Goal: Task Accomplishment & Management: Manage account settings

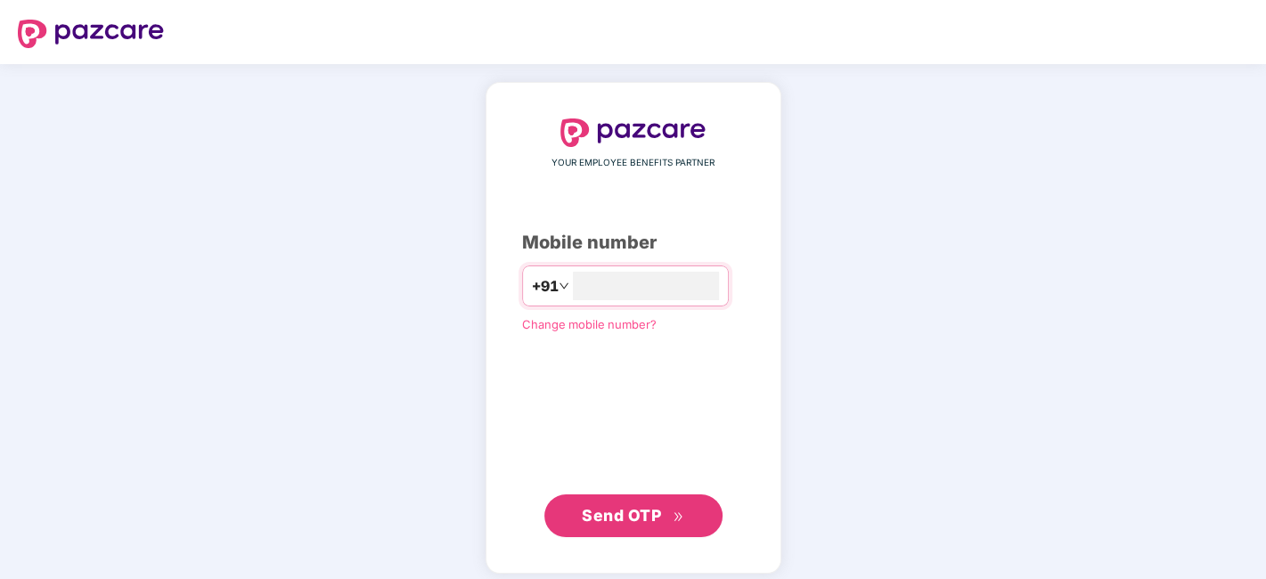
type input "**********"
click at [672, 508] on span "Send OTP" at bounding box center [633, 514] width 102 height 25
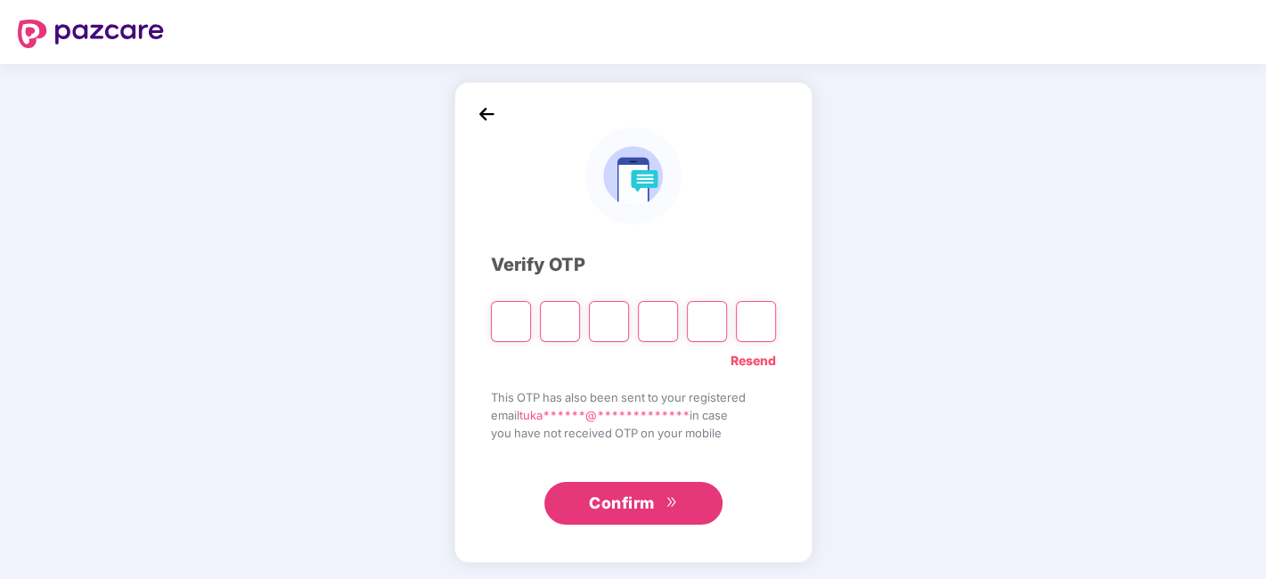
type input "*"
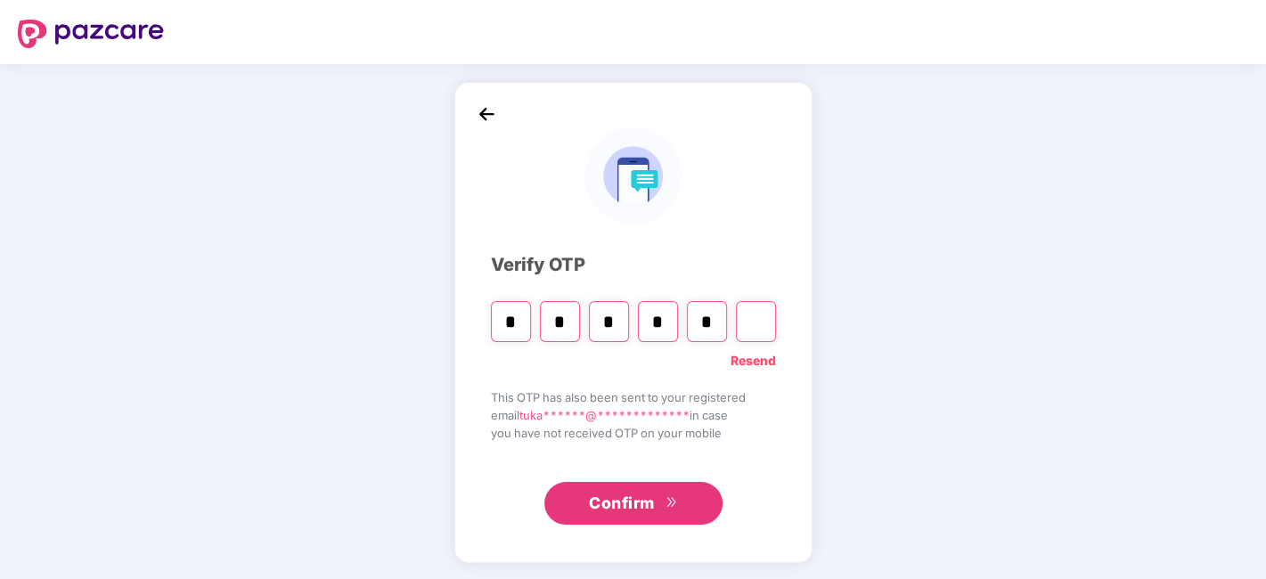
type input "*"
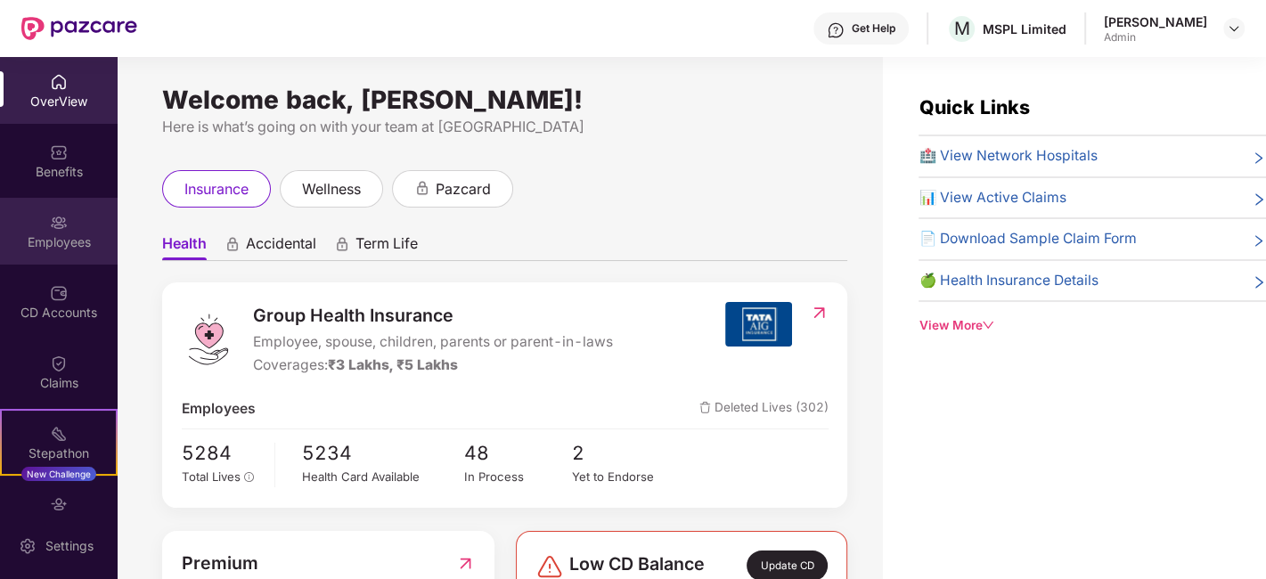
click at [34, 233] on div "Employees" at bounding box center [59, 242] width 118 height 18
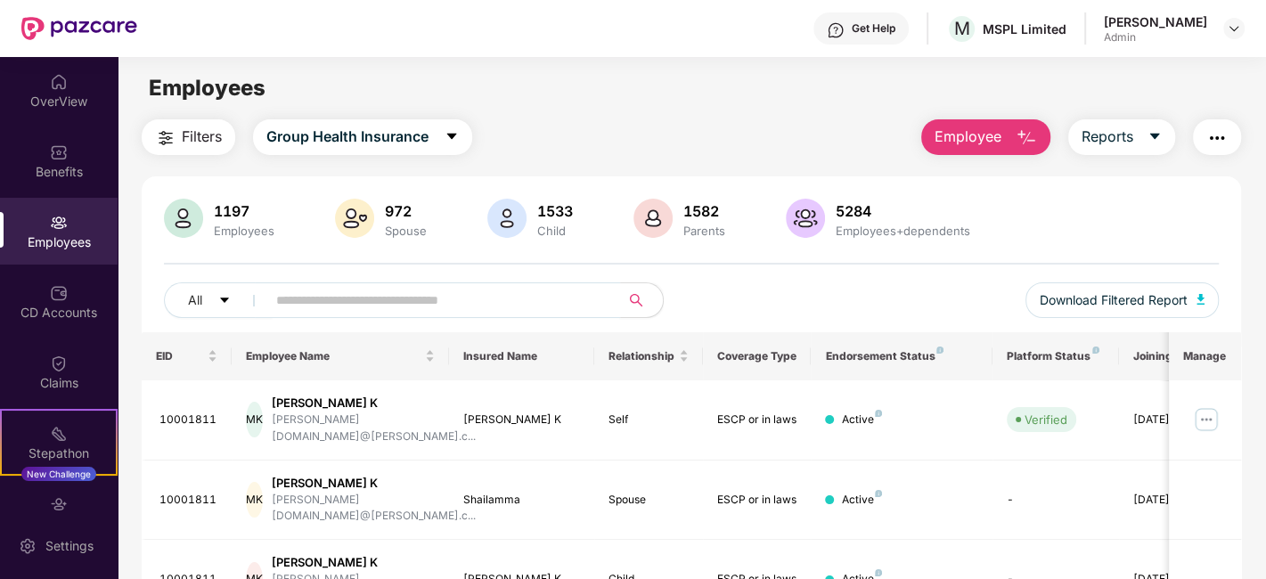
click at [362, 307] on input "text" at bounding box center [436, 300] width 320 height 27
paste input "********"
type input "********"
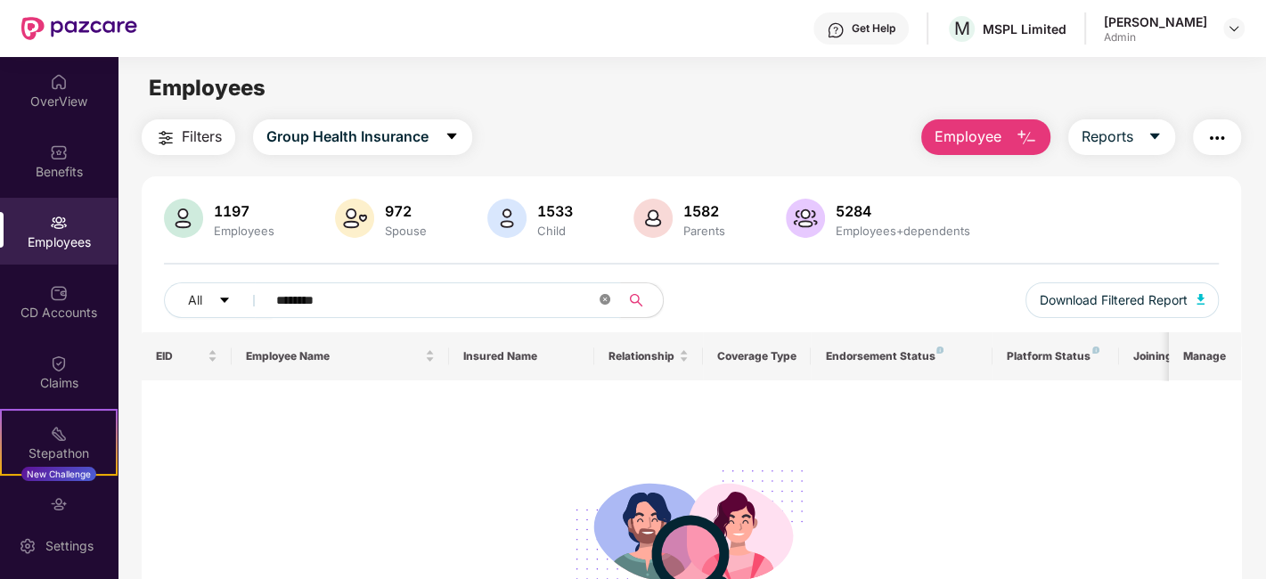
click at [601, 294] on icon "close-circle" at bounding box center [605, 299] width 11 height 11
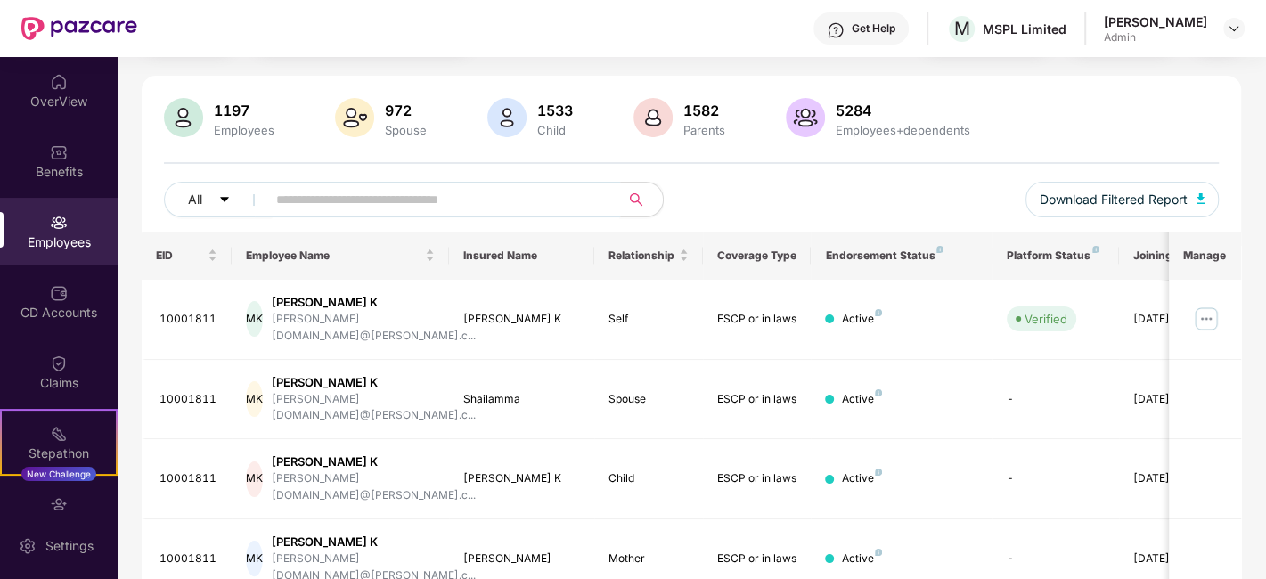
scroll to position [99, 0]
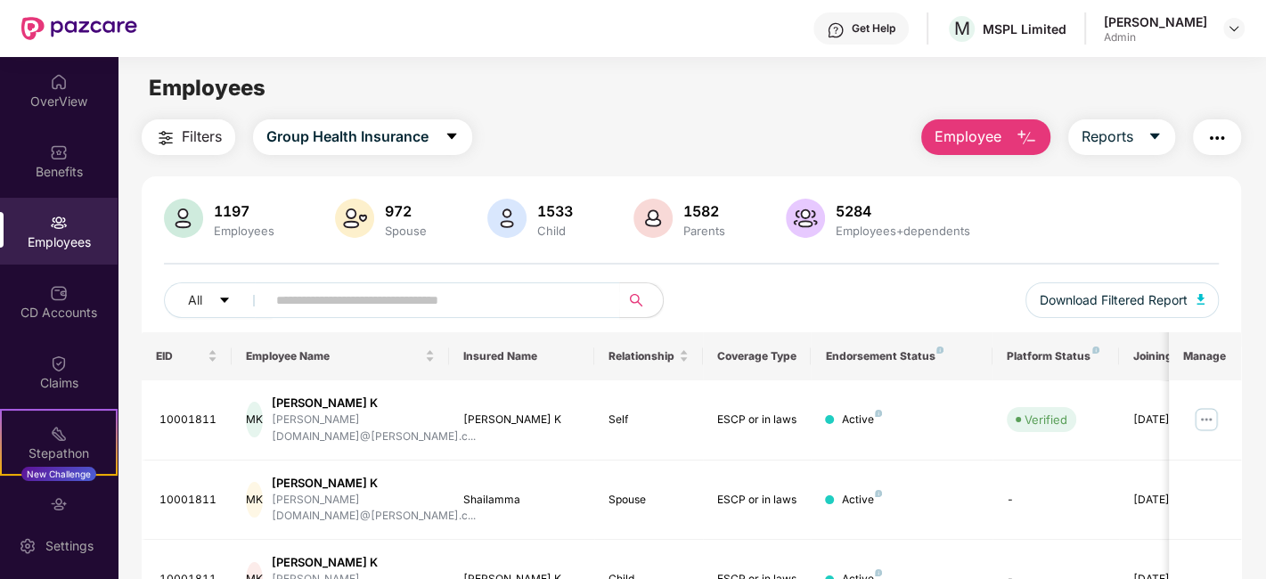
click at [342, 322] on div "All Download Filtered Report" at bounding box center [691, 307] width 1055 height 50
click at [351, 291] on input "text" at bounding box center [436, 300] width 320 height 27
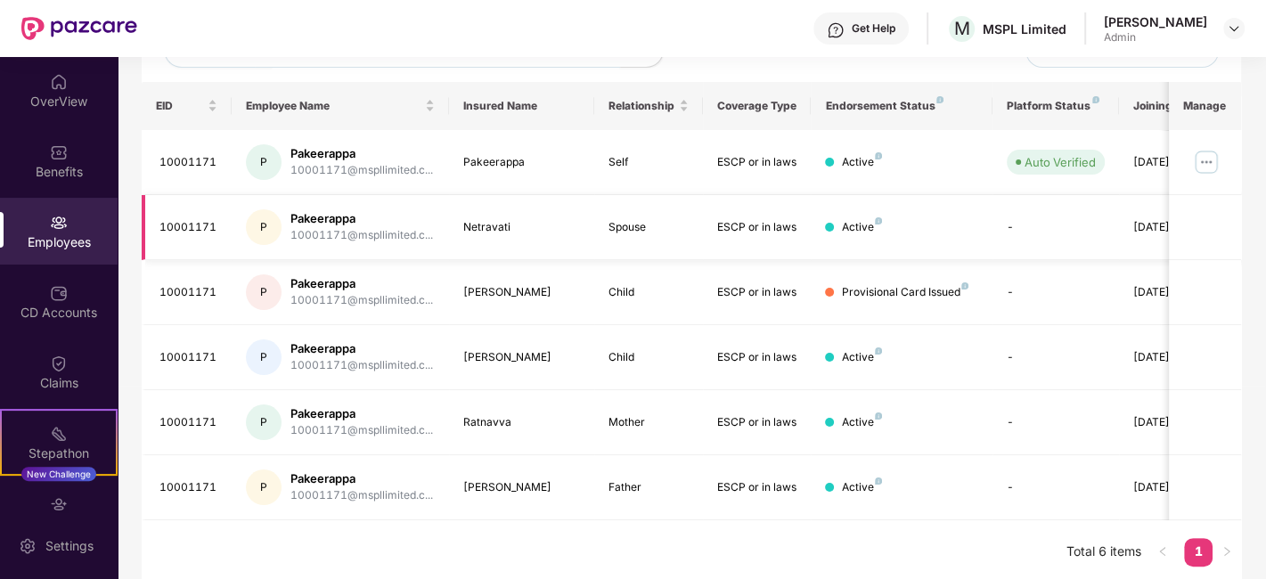
scroll to position [252, 0]
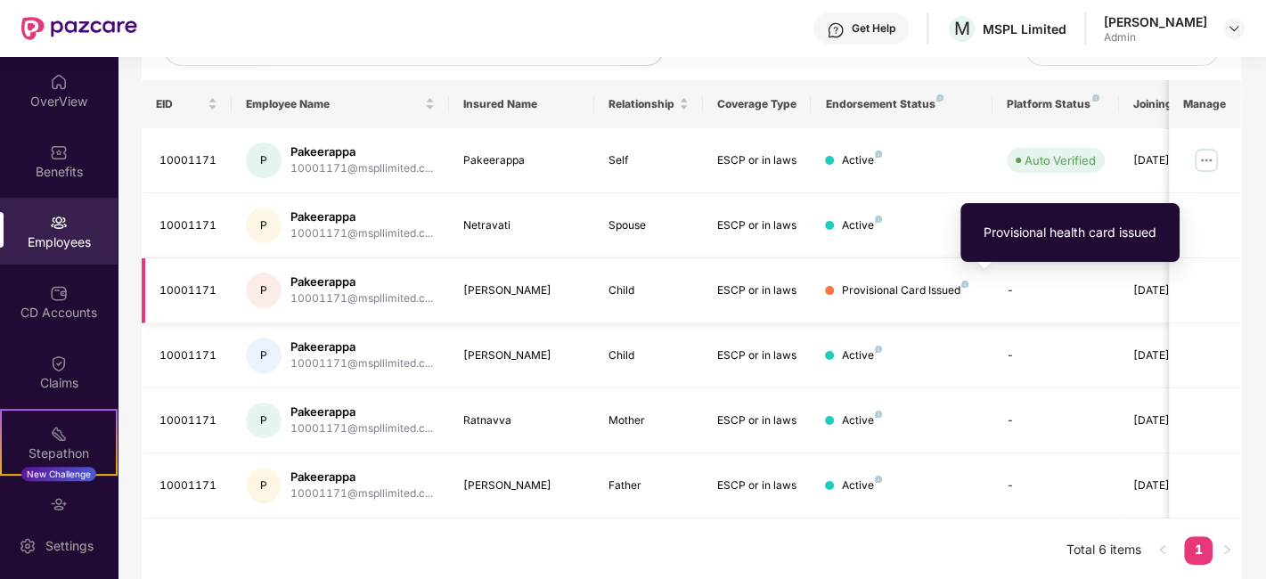
click at [962, 283] on img at bounding box center [964, 284] width 7 height 7
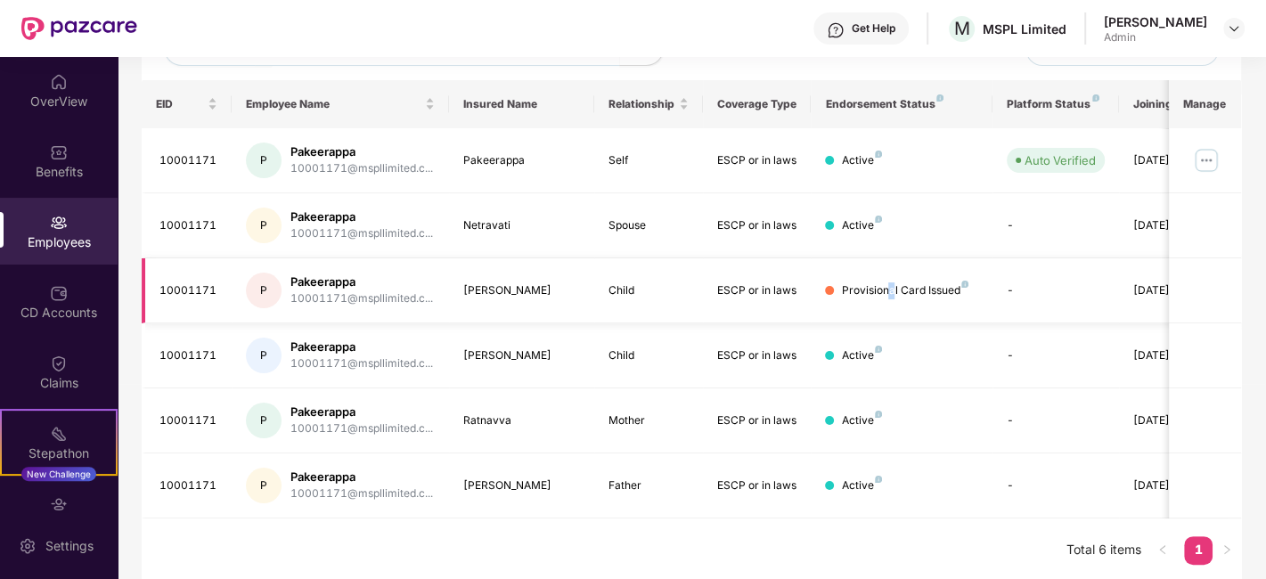
drag, startPoint x: 931, startPoint y: 285, endPoint x: 891, endPoint y: 290, distance: 40.4
click at [891, 290] on div "Provisional Card Issued" at bounding box center [904, 290] width 127 height 17
click at [1080, 289] on td "-" at bounding box center [1056, 290] width 127 height 65
click at [973, 287] on div "Provisional Card Issued" at bounding box center [901, 290] width 152 height 17
click at [1209, 143] on td at bounding box center [1205, 160] width 72 height 65
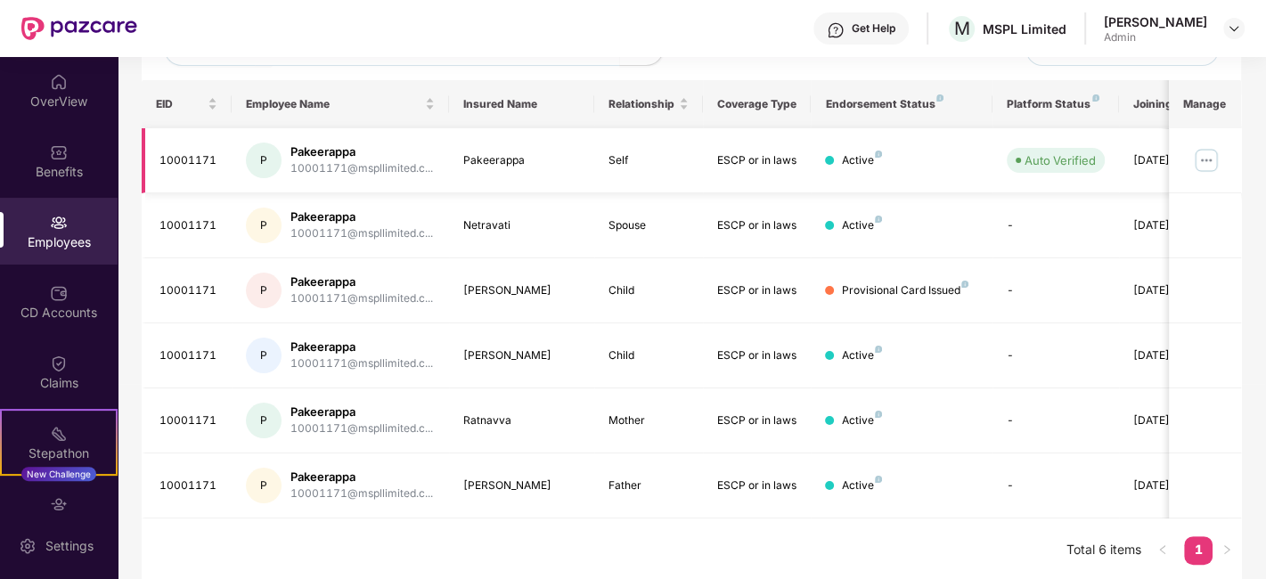
click at [1207, 154] on img at bounding box center [1206, 160] width 29 height 29
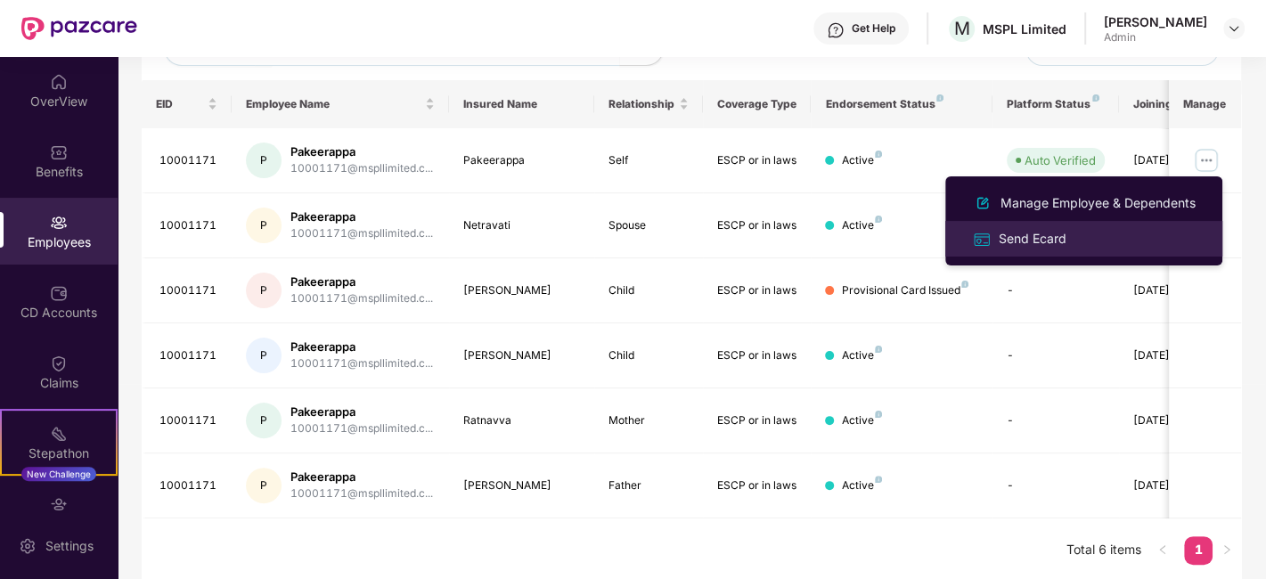
click at [1047, 242] on div "Send Ecard" at bounding box center [1032, 239] width 75 height 20
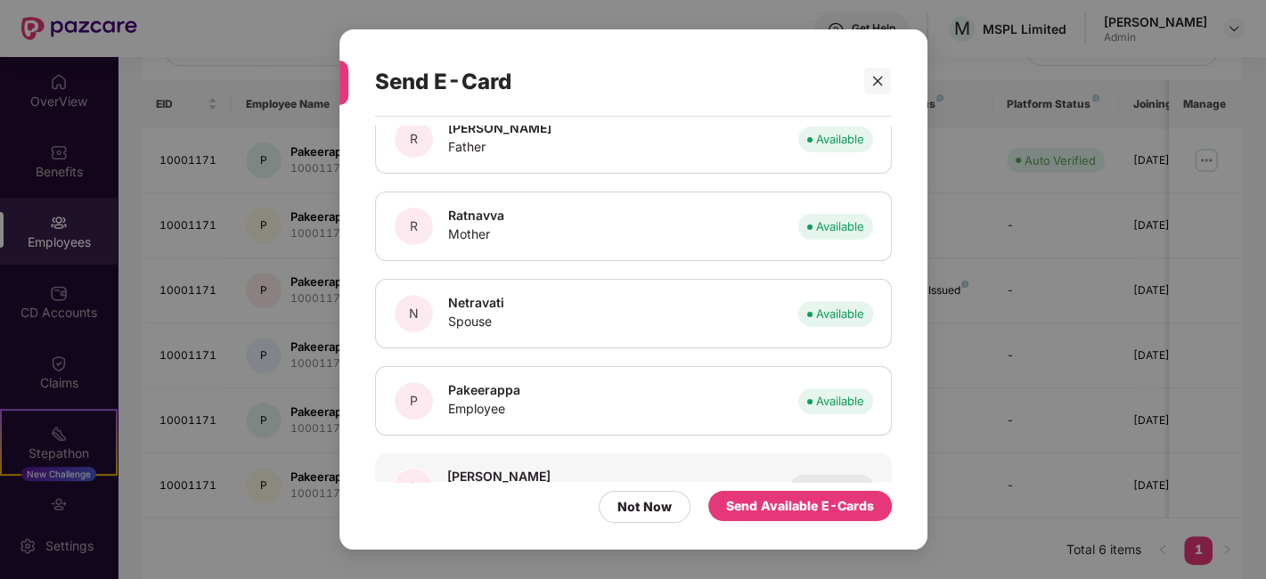
scroll to position [265, 0]
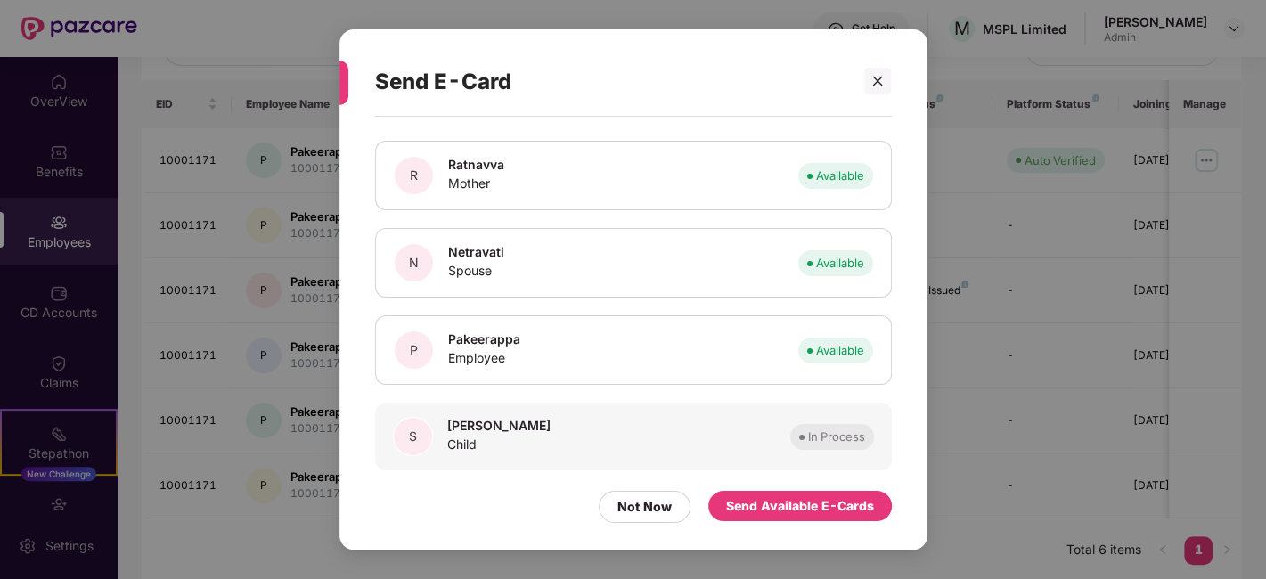
click at [689, 431] on div "S Samarth Child In Process" at bounding box center [633, 437] width 517 height 68
click at [503, 438] on div "Samarth Child" at bounding box center [499, 436] width 118 height 39
click at [872, 79] on icon "close" at bounding box center [877, 81] width 12 height 12
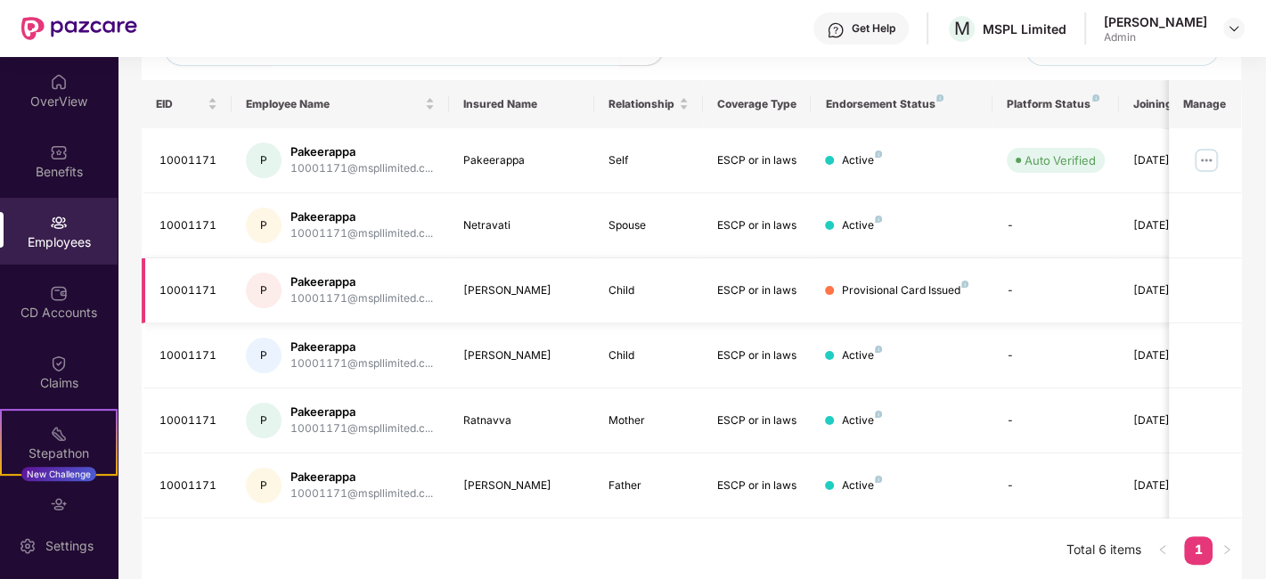
click at [319, 292] on div "10001171@mspllimited.c..." at bounding box center [361, 298] width 143 height 17
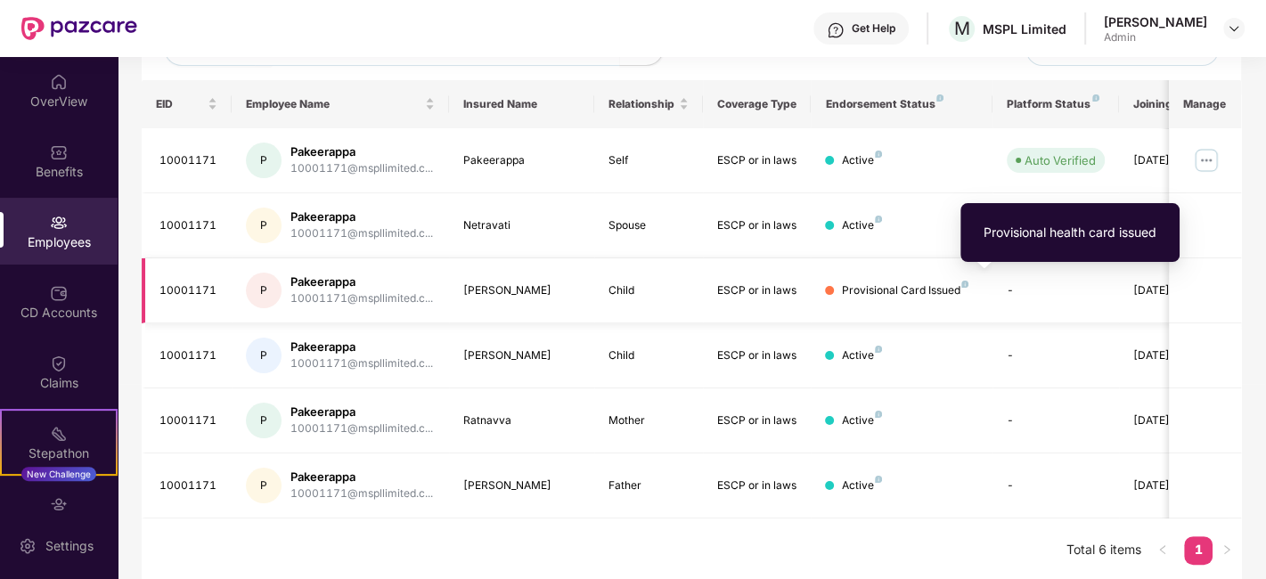
click at [962, 283] on img at bounding box center [964, 284] width 7 height 7
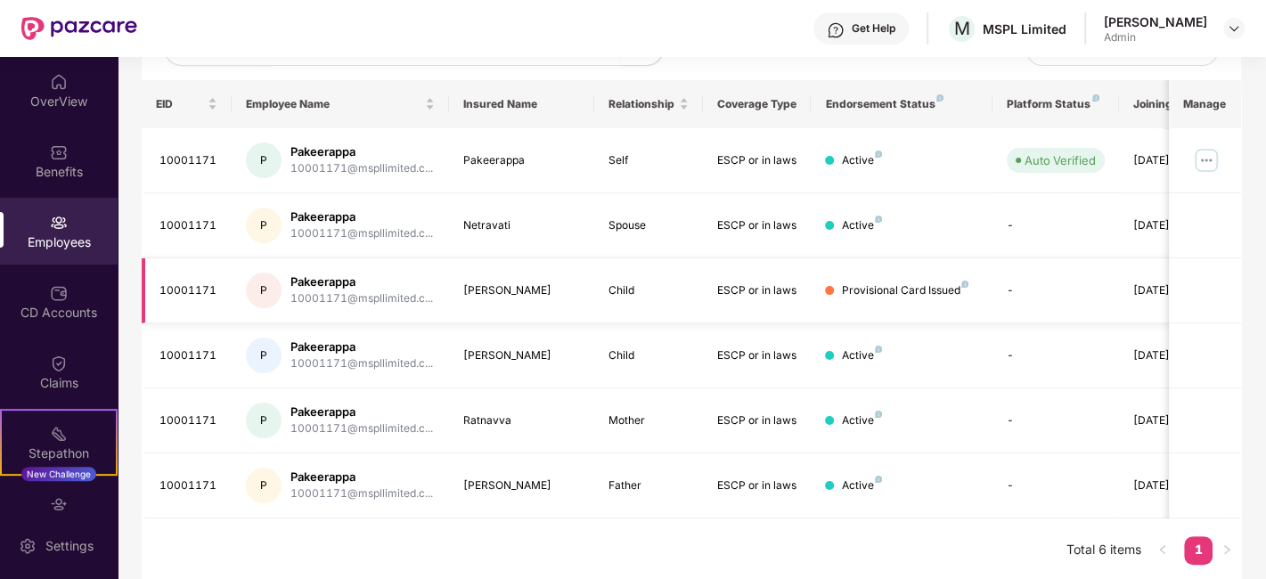
click at [967, 281] on img at bounding box center [964, 284] width 7 height 7
drag, startPoint x: 162, startPoint y: 286, endPoint x: 216, endPoint y: 282, distance: 53.6
click at [216, 282] on div "10001171" at bounding box center [188, 290] width 59 height 17
click at [535, 304] on td "Samarth" at bounding box center [521, 290] width 145 height 65
click at [964, 282] on img at bounding box center [964, 284] width 7 height 7
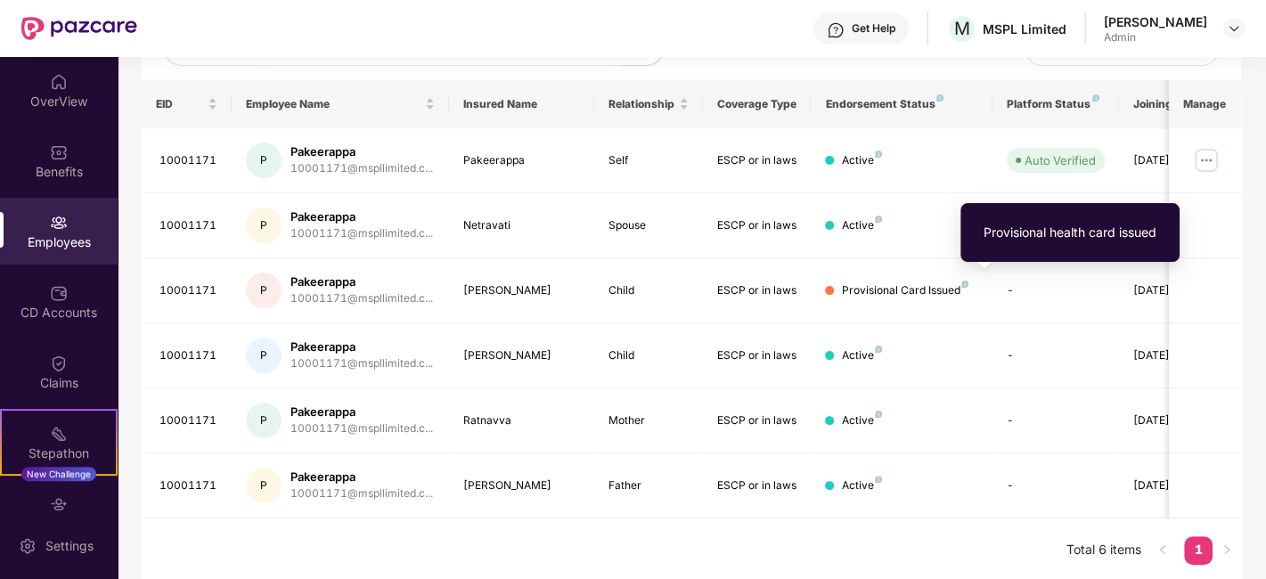
click at [1002, 230] on div "Provisional health card issued" at bounding box center [1070, 233] width 173 height 20
click at [964, 281] on img at bounding box center [964, 284] width 7 height 7
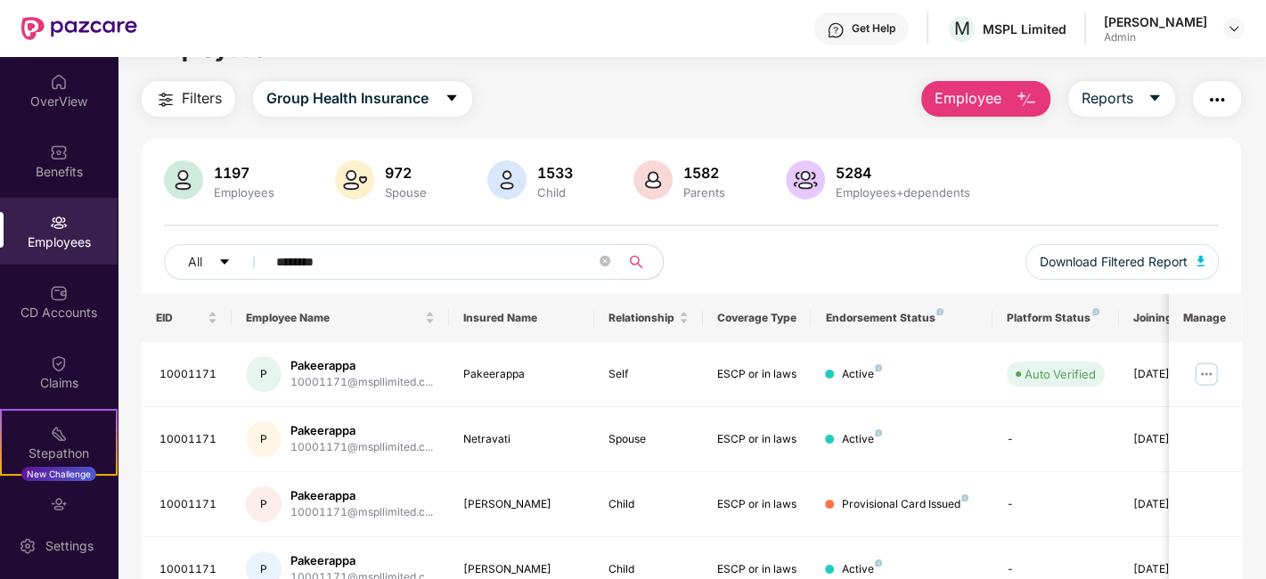
scroll to position [0, 0]
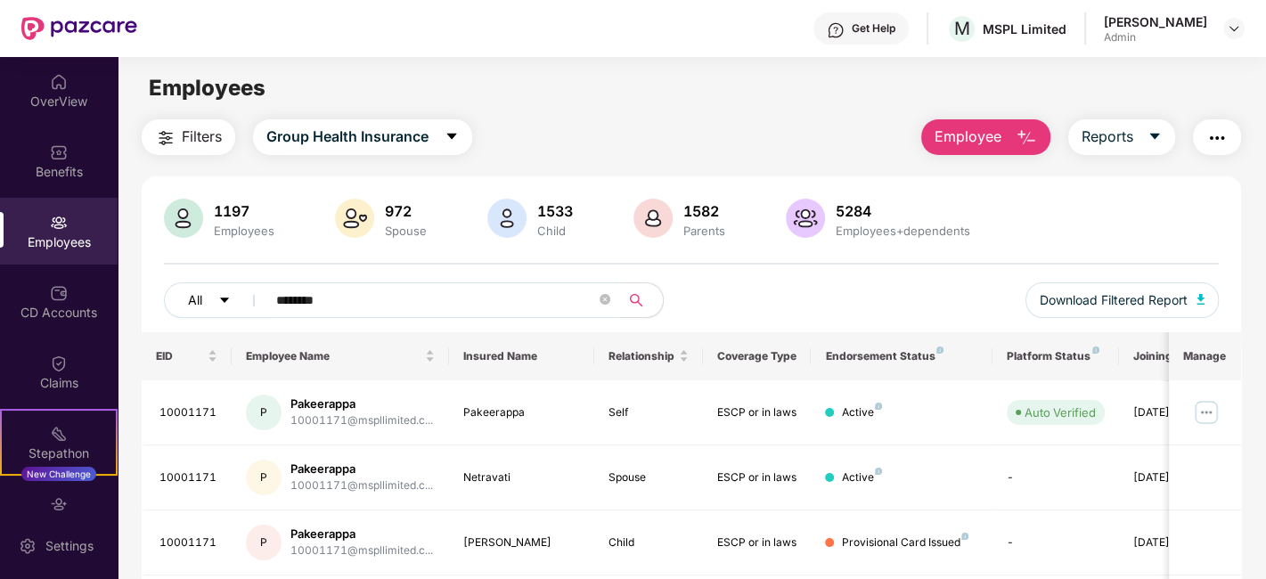
drag, startPoint x: 376, startPoint y: 291, endPoint x: 229, endPoint y: 302, distance: 147.4
click at [229, 302] on div "All ********" at bounding box center [427, 300] width 527 height 36
paste input "text"
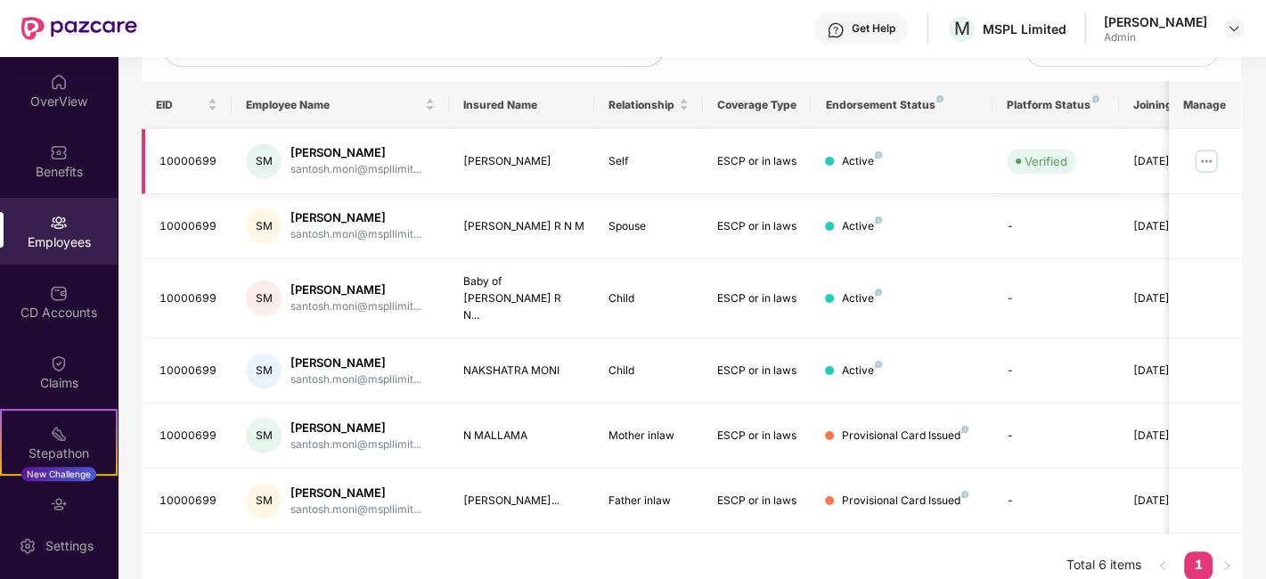
scroll to position [252, 0]
click at [960, 427] on div "Provisional Card Issued" at bounding box center [904, 435] width 127 height 17
click at [440, 429] on td "SM Santoshkumar Moni santosh.moni@mspllimit..." at bounding box center [340, 435] width 217 height 65
click at [329, 436] on div "santosh.moni@mspllimit..." at bounding box center [355, 444] width 131 height 17
drag, startPoint x: 481, startPoint y: 417, endPoint x: 531, endPoint y: 413, distance: 50.0
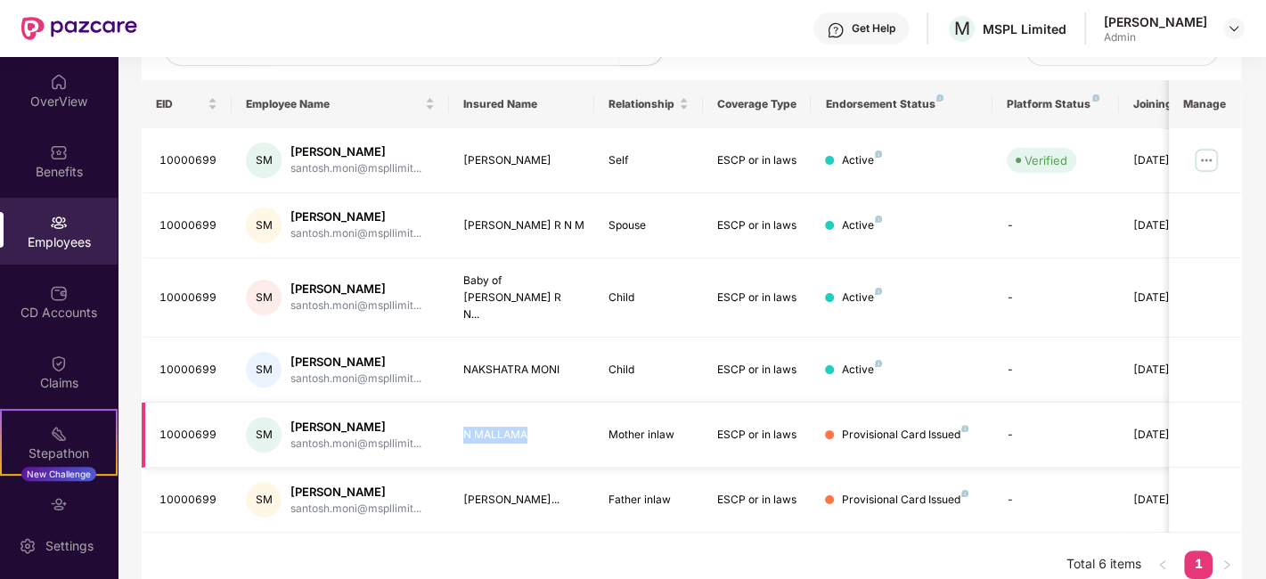
click at [531, 413] on td "N MALLAMA" at bounding box center [521, 435] width 145 height 65
copy div "N MALLAMA"
click at [962, 427] on div "Provisional Card Issued" at bounding box center [904, 435] width 127 height 17
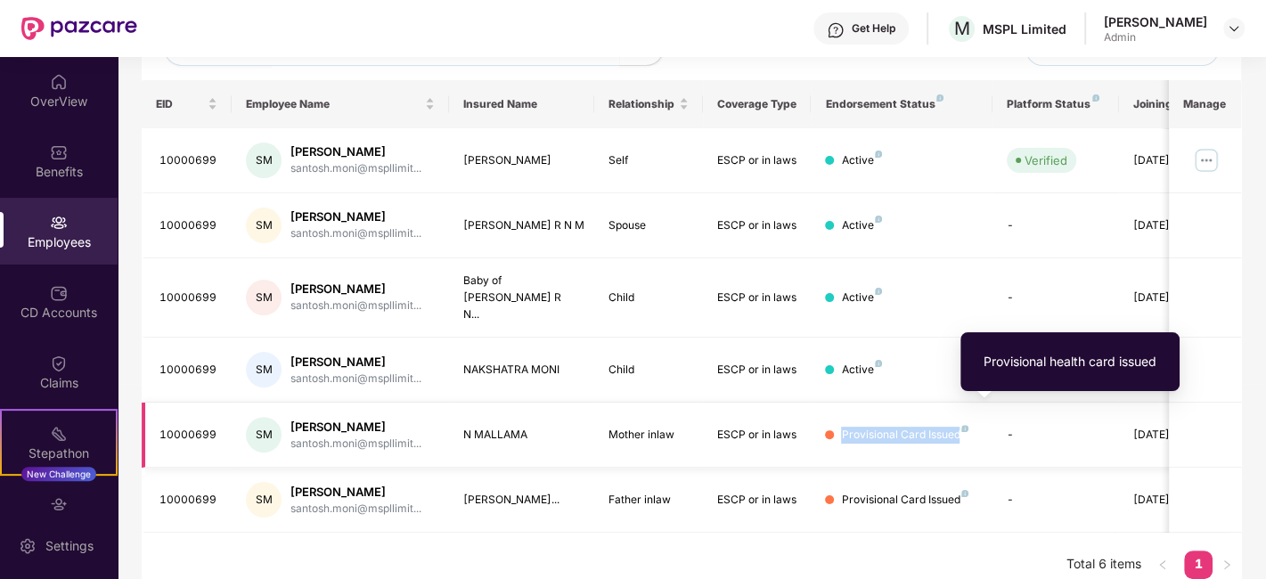
drag, startPoint x: 840, startPoint y: 416, endPoint x: 962, endPoint y: 413, distance: 122.1
click at [962, 427] on div "Provisional Card Issued" at bounding box center [904, 435] width 127 height 17
copy div "Provisional Card Issued"
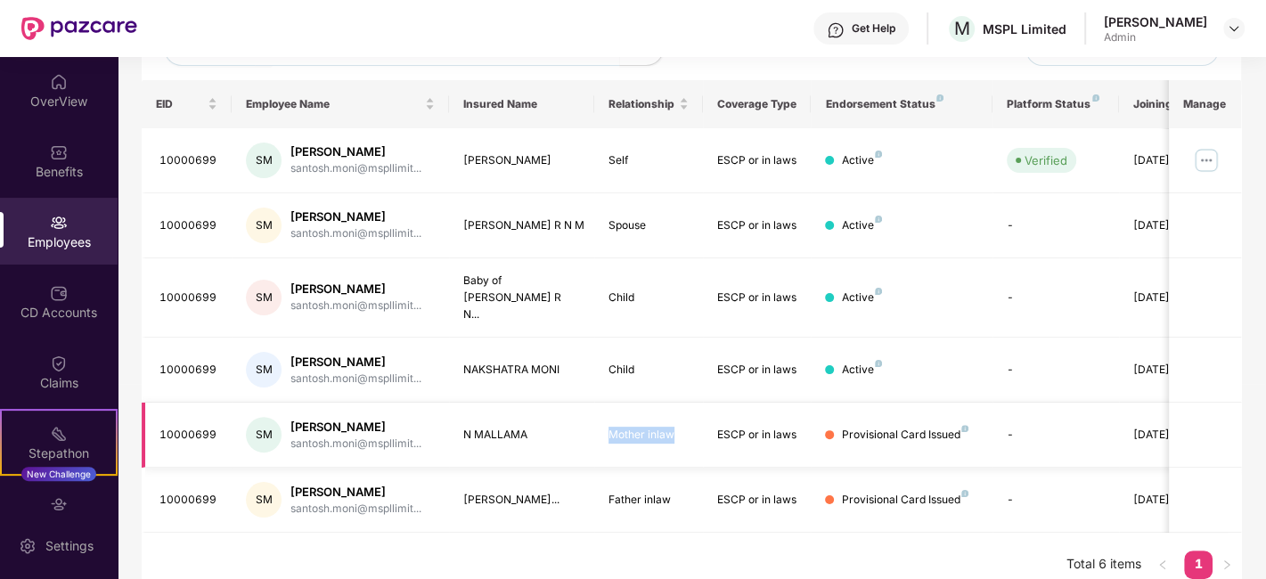
drag, startPoint x: 562, startPoint y: 429, endPoint x: 674, endPoint y: 423, distance: 112.4
click at [674, 423] on tr "10000699 SM Santoshkumar Moni santosh.moni@mspllimit... N MALLAMA Mother inlaw …" at bounding box center [721, 435] width 1158 height 65
copy tr "Mother inlaw"
drag, startPoint x: 459, startPoint y: 422, endPoint x: 540, endPoint y: 421, distance: 81.1
click at [540, 421] on td "N MALLAMA" at bounding box center [521, 435] width 145 height 65
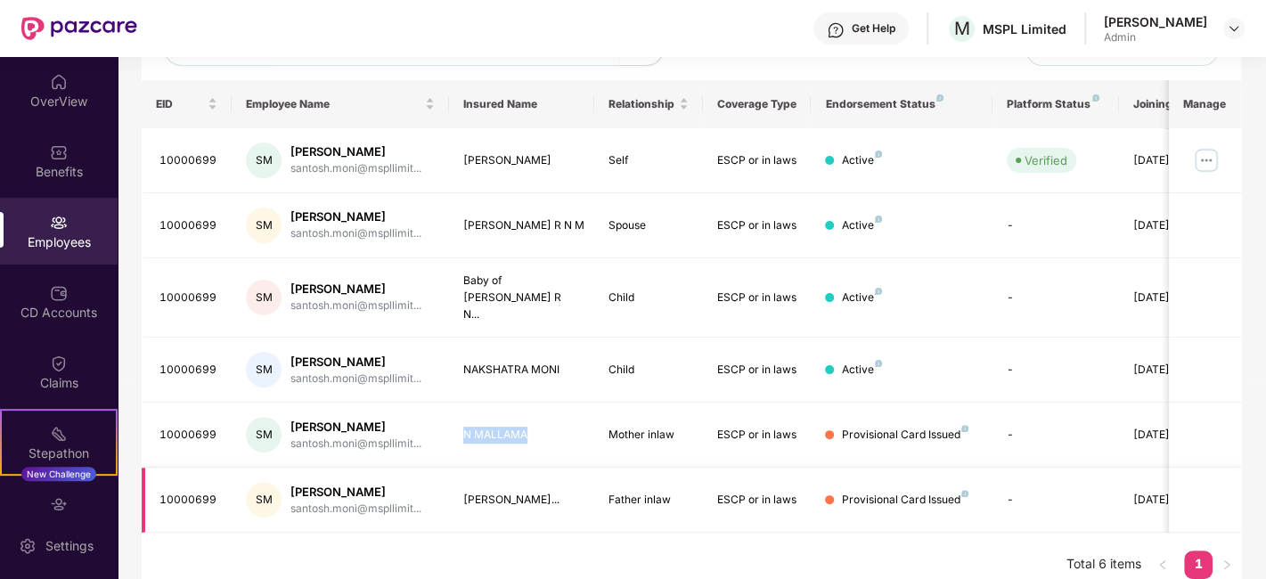
copy div "N MALLAMA"
drag, startPoint x: 462, startPoint y: 473, endPoint x: 480, endPoint y: 477, distance: 18.2
click at [480, 477] on td "NAGALLI MAHANANDAP..." at bounding box center [521, 500] width 145 height 65
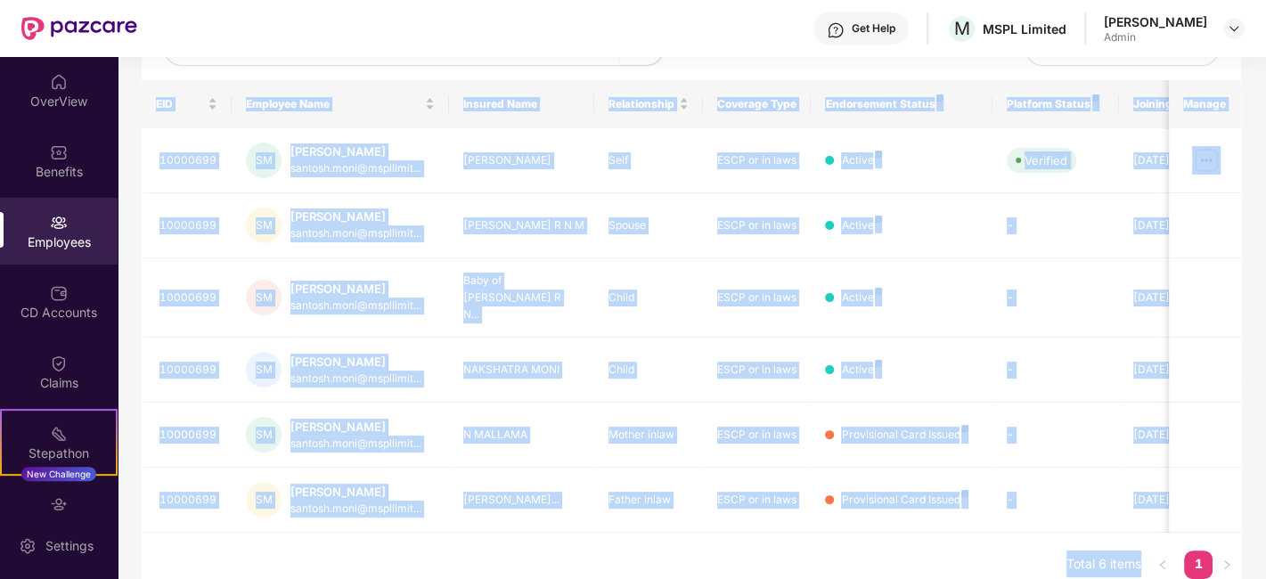
drag, startPoint x: 411, startPoint y: 527, endPoint x: 584, endPoint y: 532, distance: 173.8
click at [584, 532] on body "Get Help M MSPL Limited Tukaram L D Admin OverView Benefits Employees CD Accoun…" at bounding box center [633, 289] width 1266 height 579
click at [524, 520] on div "EID Employee Name Insured Name Relationship Coverage Type Endorsement Status Pl…" at bounding box center [691, 339] width 1099 height 518
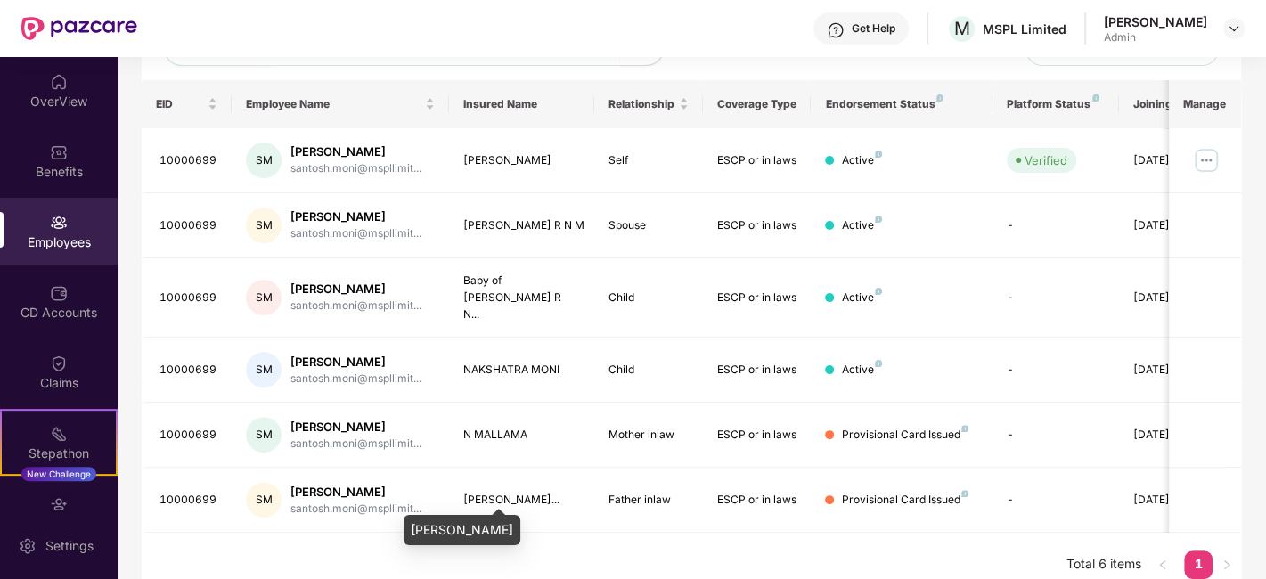
drag, startPoint x: 412, startPoint y: 523, endPoint x: 570, endPoint y: 527, distance: 158.7
click at [520, 527] on div "NAGALLI MAHANANDAPPA" at bounding box center [462, 530] width 117 height 30
copy div "NAGALLI MAHANANDAPPA"
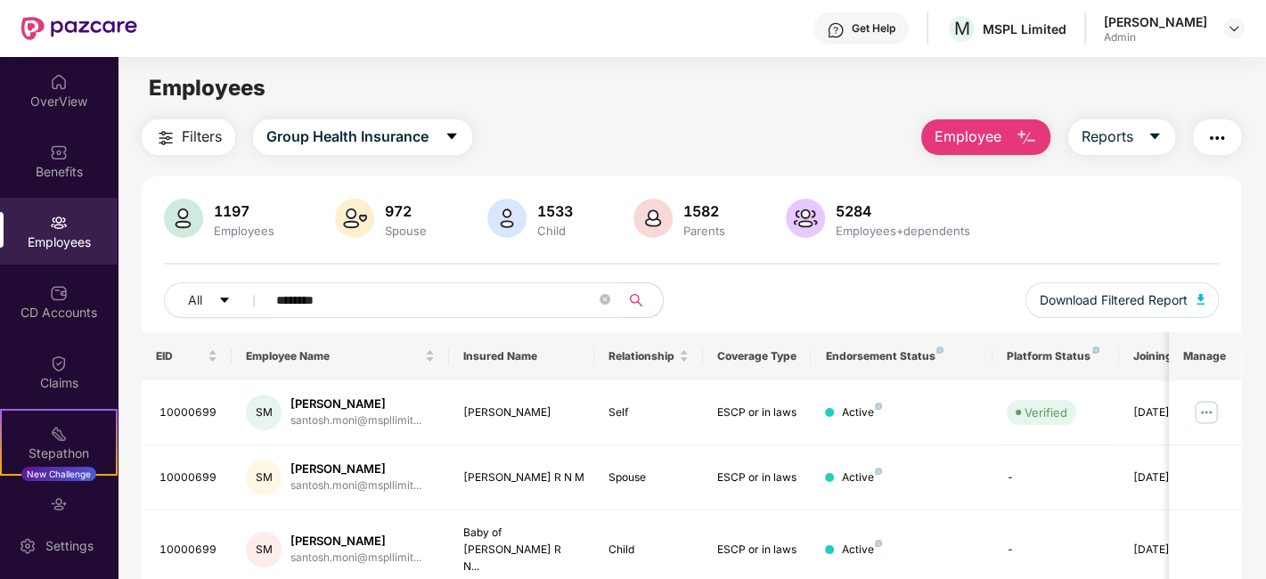
drag, startPoint x: 314, startPoint y: 295, endPoint x: 137, endPoint y: 301, distance: 176.5
click at [137, 301] on div "Filters Group Health Insurance Employee Reports 1197 Employees 972 Spouse 1533 …" at bounding box center [692, 484] width 1148 height 731
paste input "text"
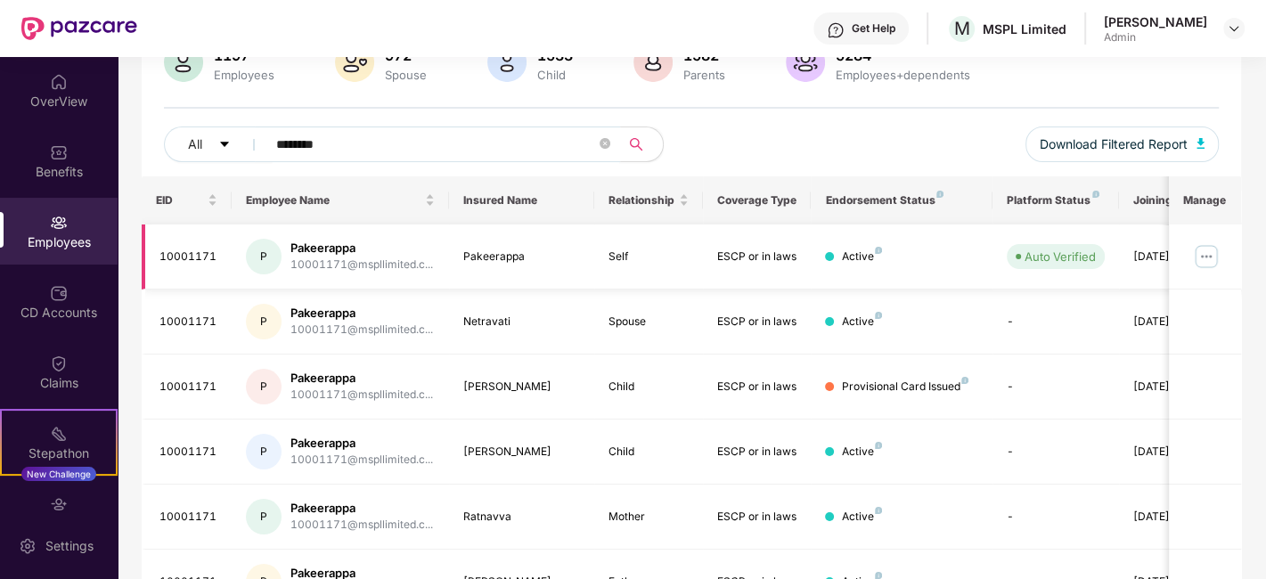
scroll to position [252, 0]
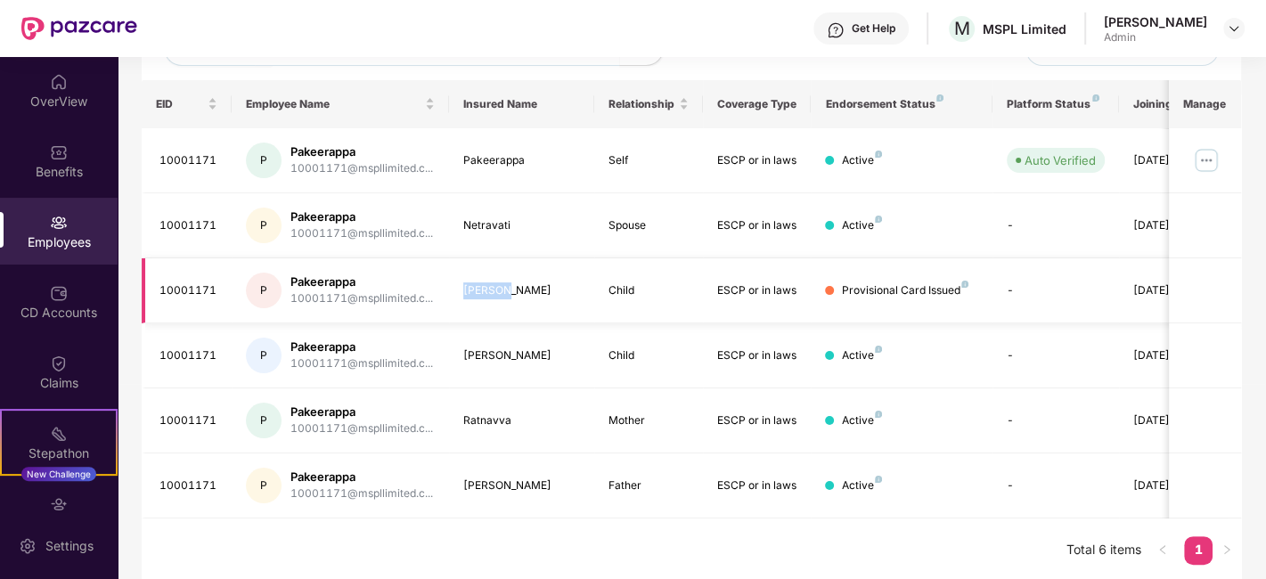
drag, startPoint x: 453, startPoint y: 289, endPoint x: 511, endPoint y: 291, distance: 58.9
click at [511, 291] on td "Samarth" at bounding box center [521, 290] width 145 height 65
copy div "Samarth"
click at [953, 282] on div "Provisional Card Issued" at bounding box center [904, 290] width 127 height 17
drag, startPoint x: 397, startPoint y: 286, endPoint x: 324, endPoint y: 291, distance: 73.3
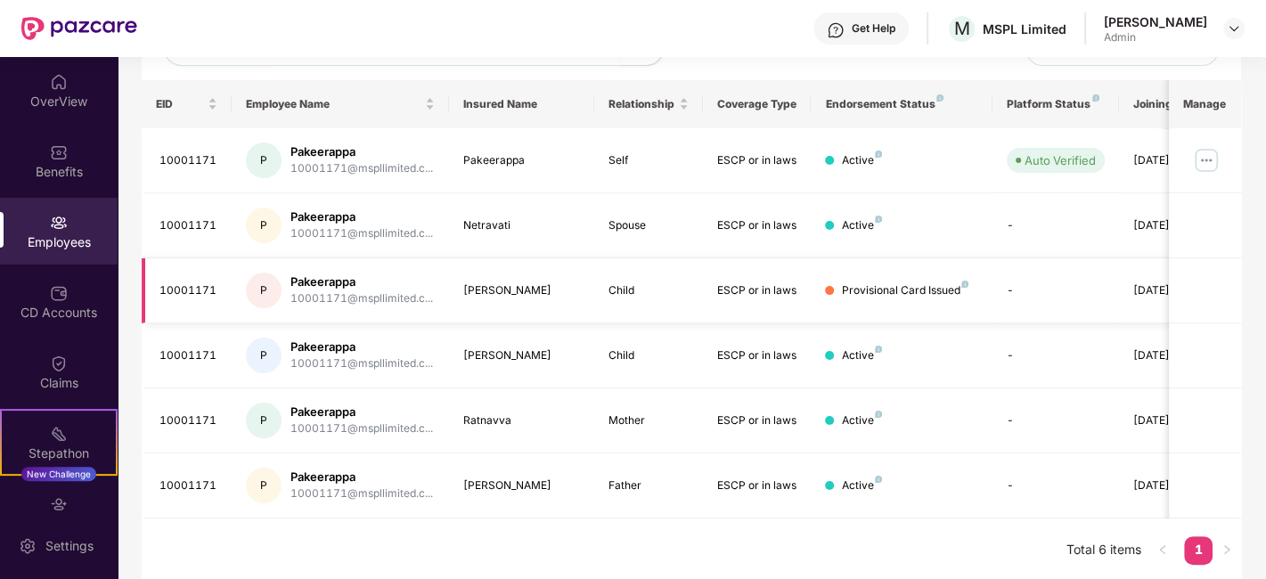
click at [396, 286] on div "Pakeerappa" at bounding box center [361, 282] width 143 height 17
click at [323, 291] on div "10001171@mspllimited.c..." at bounding box center [361, 298] width 143 height 17
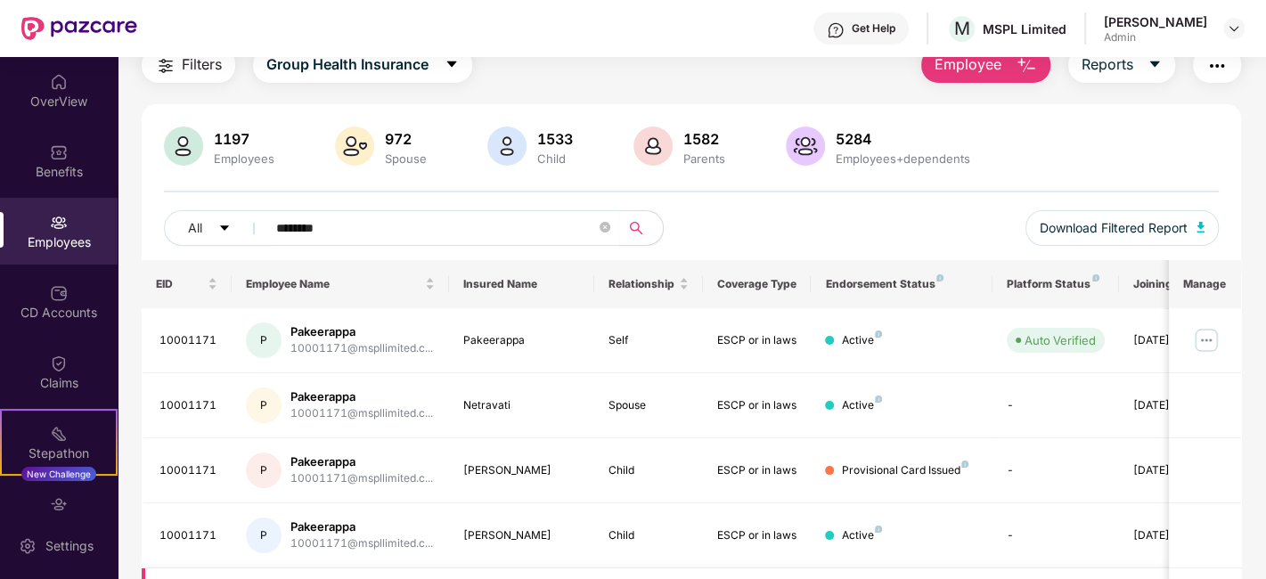
scroll to position [0, 0]
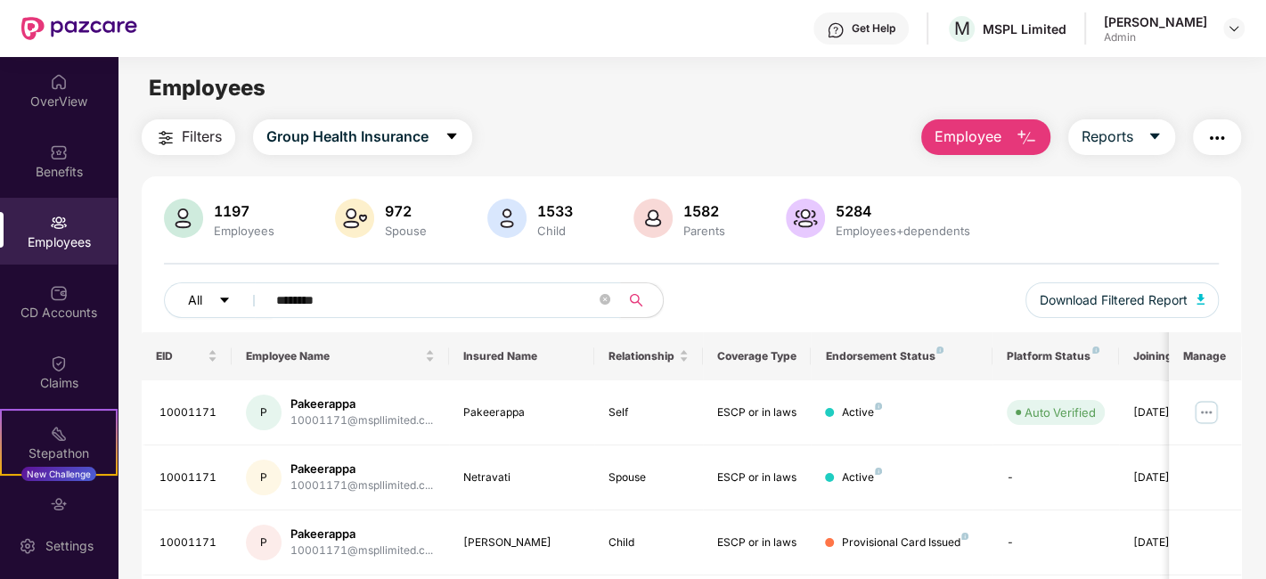
drag, startPoint x: 322, startPoint y: 309, endPoint x: 235, endPoint y: 314, distance: 86.5
click at [235, 314] on div "All ********" at bounding box center [427, 300] width 527 height 36
paste input "text"
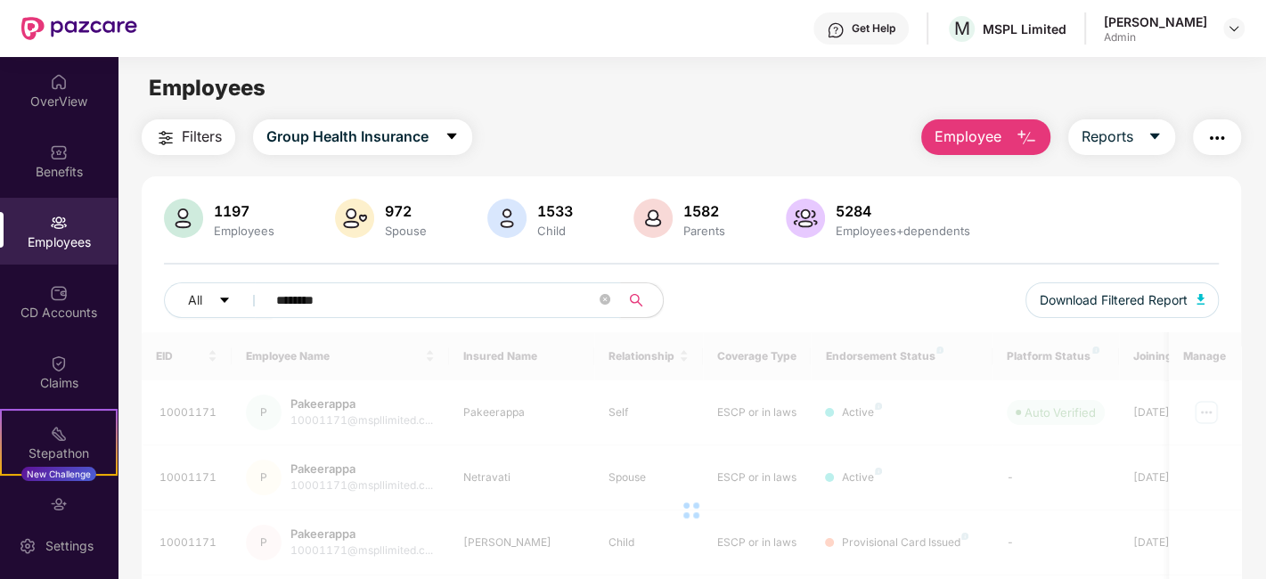
type input "********"
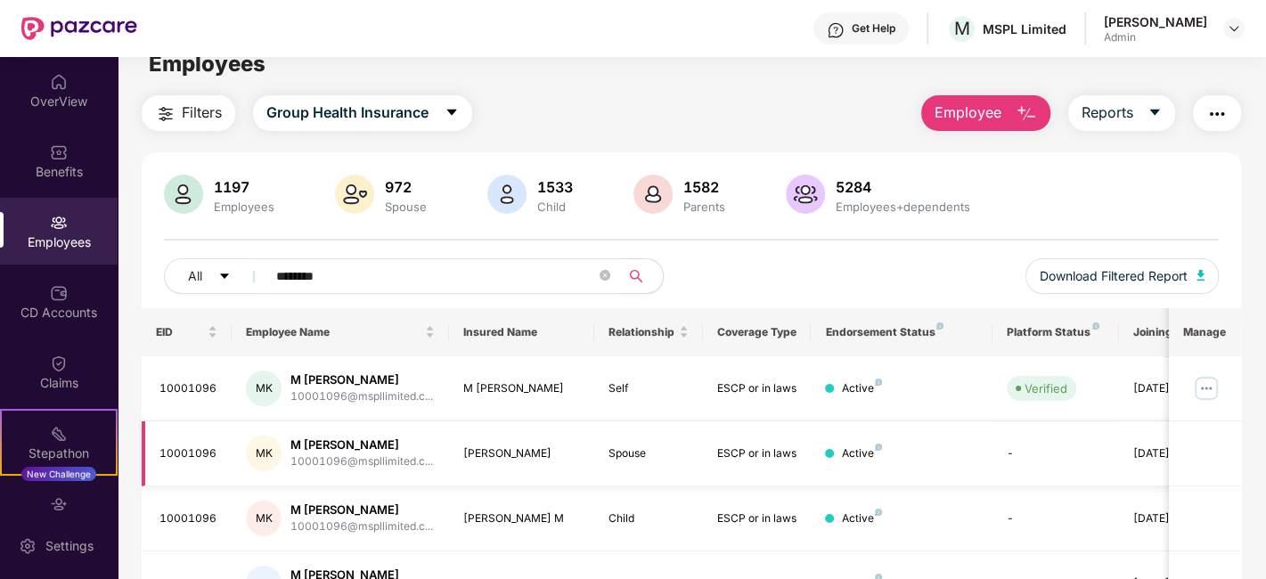
scroll to position [123, 0]
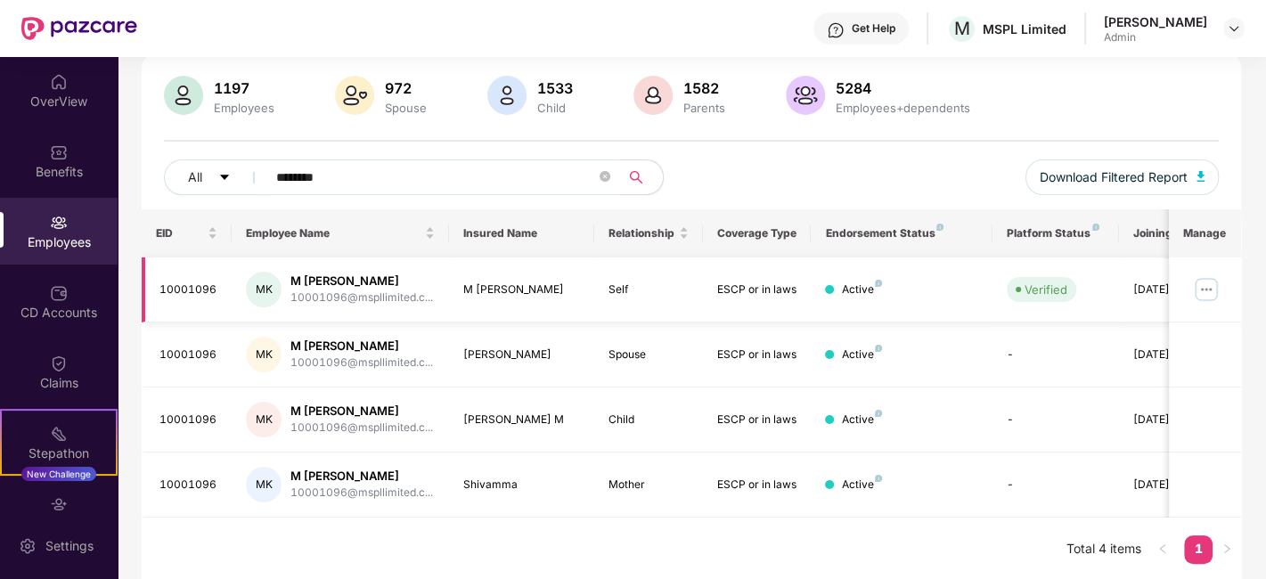
click at [1212, 285] on img at bounding box center [1206, 289] width 29 height 29
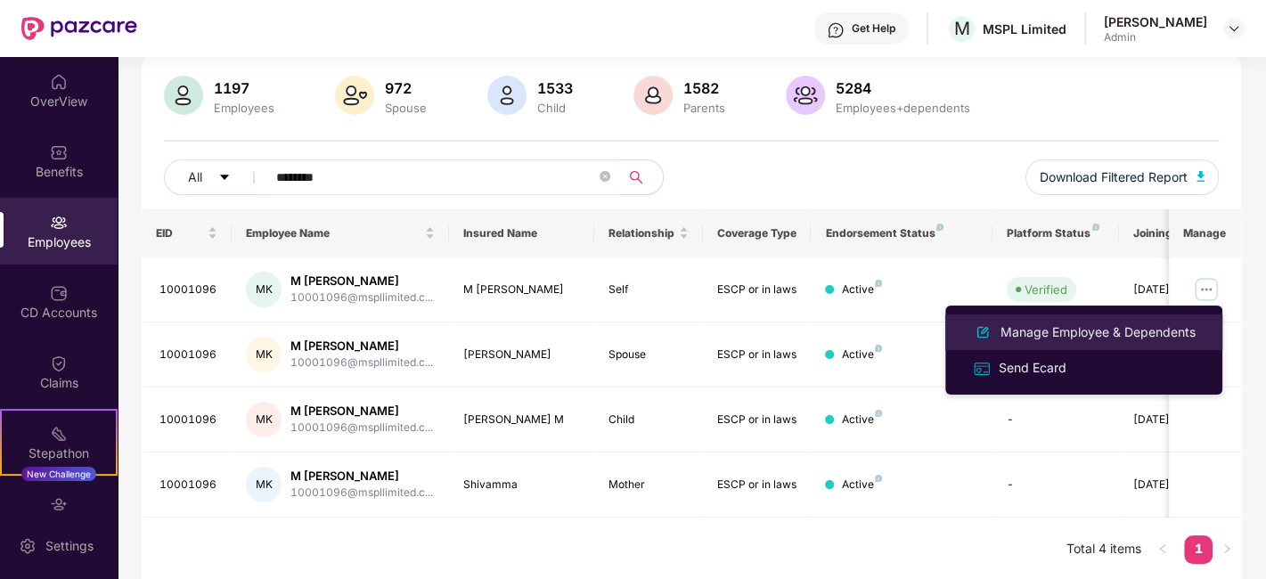
click at [1012, 328] on div "Manage Employee & Dependents" at bounding box center [1098, 333] width 202 height 20
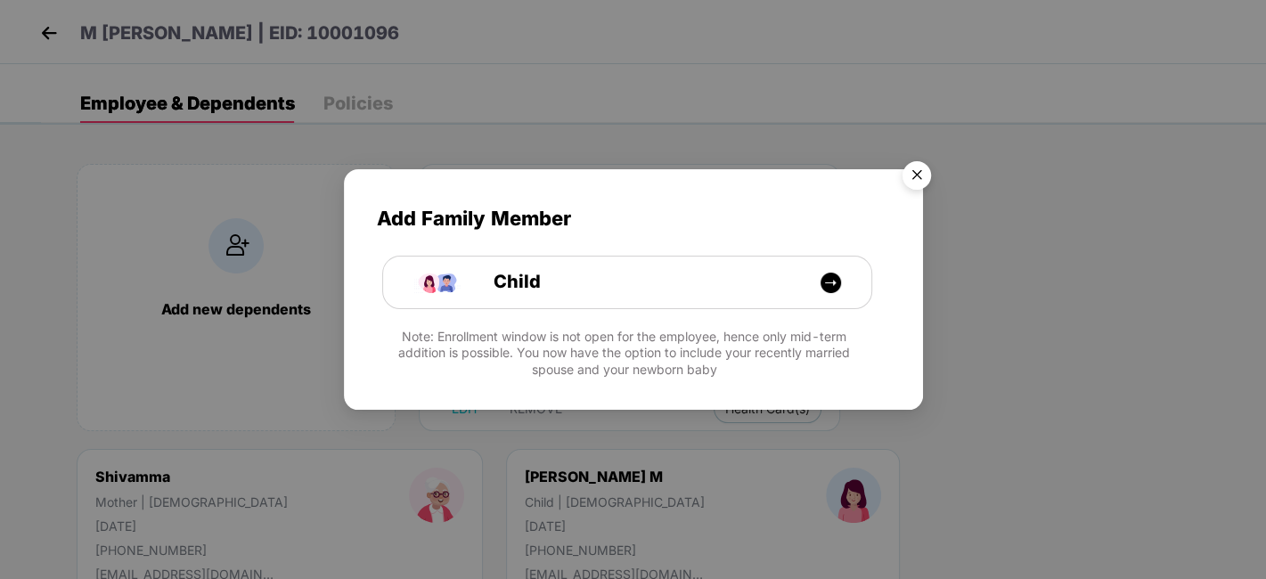
click at [918, 168] on img "Close" at bounding box center [917, 178] width 50 height 50
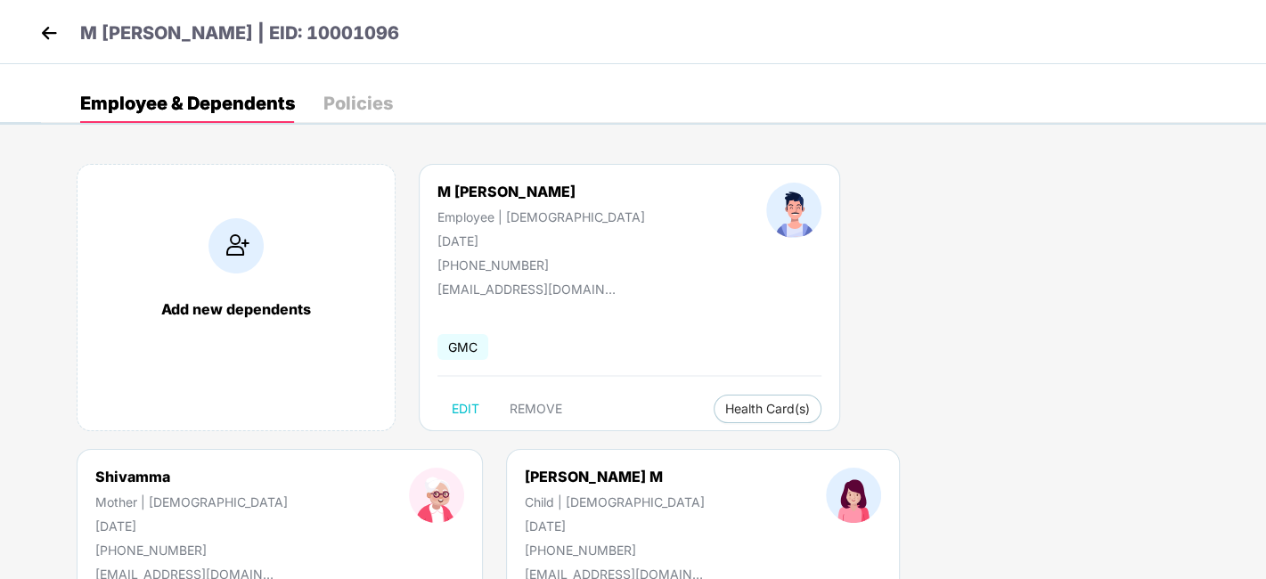
scroll to position [181, 0]
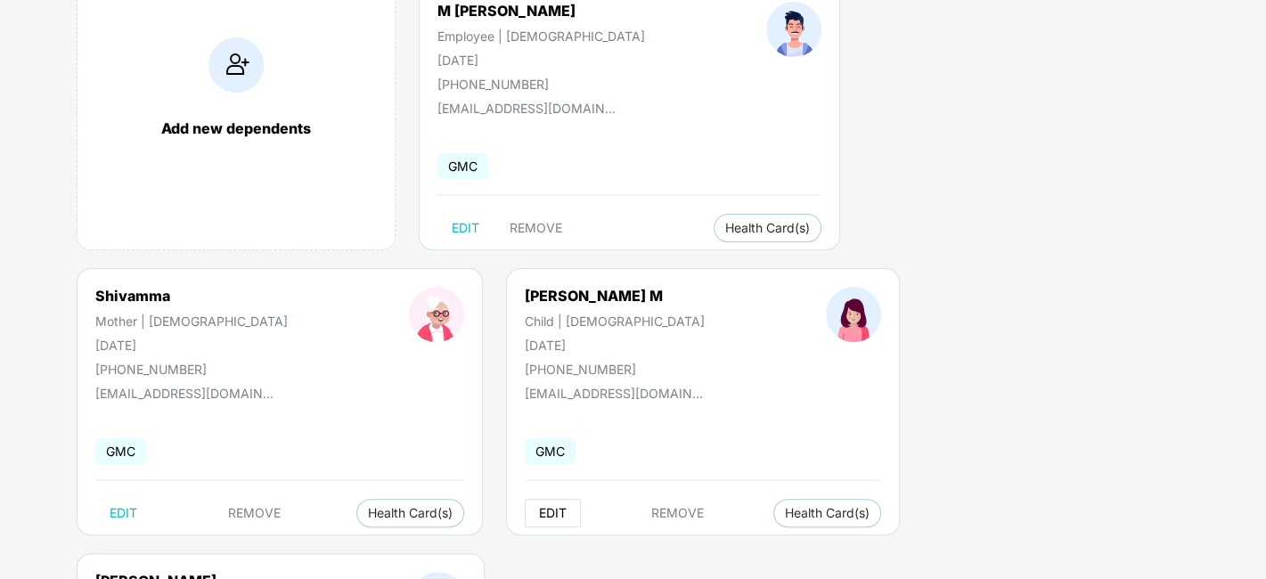
click at [525, 515] on button "EDIT" at bounding box center [553, 513] width 56 height 29
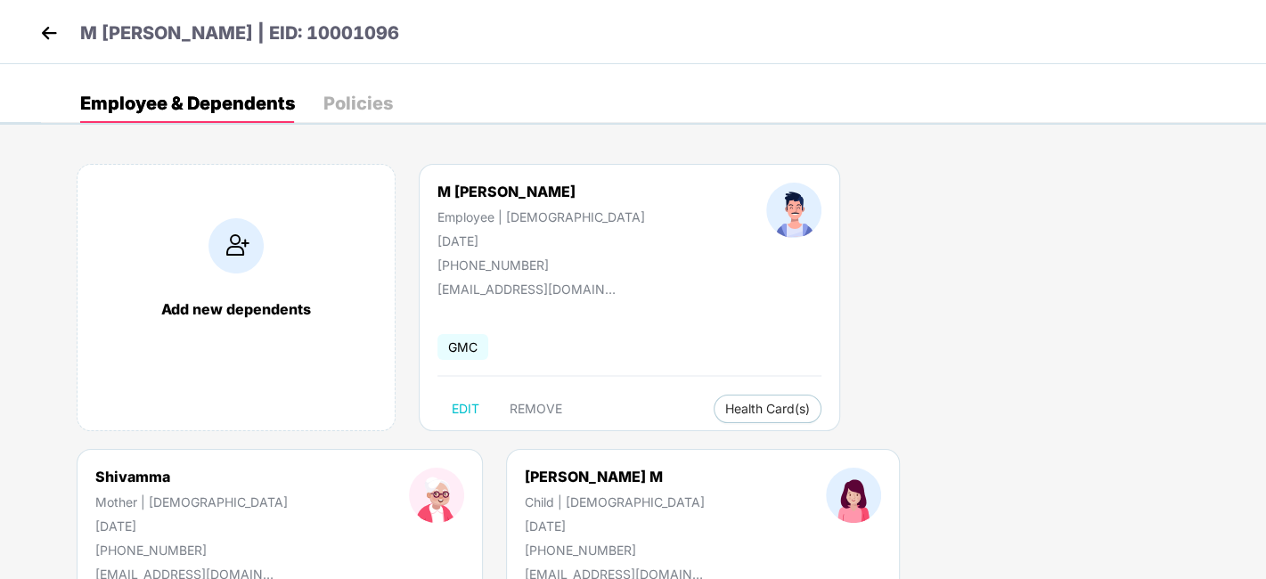
select select "*****"
select select "******"
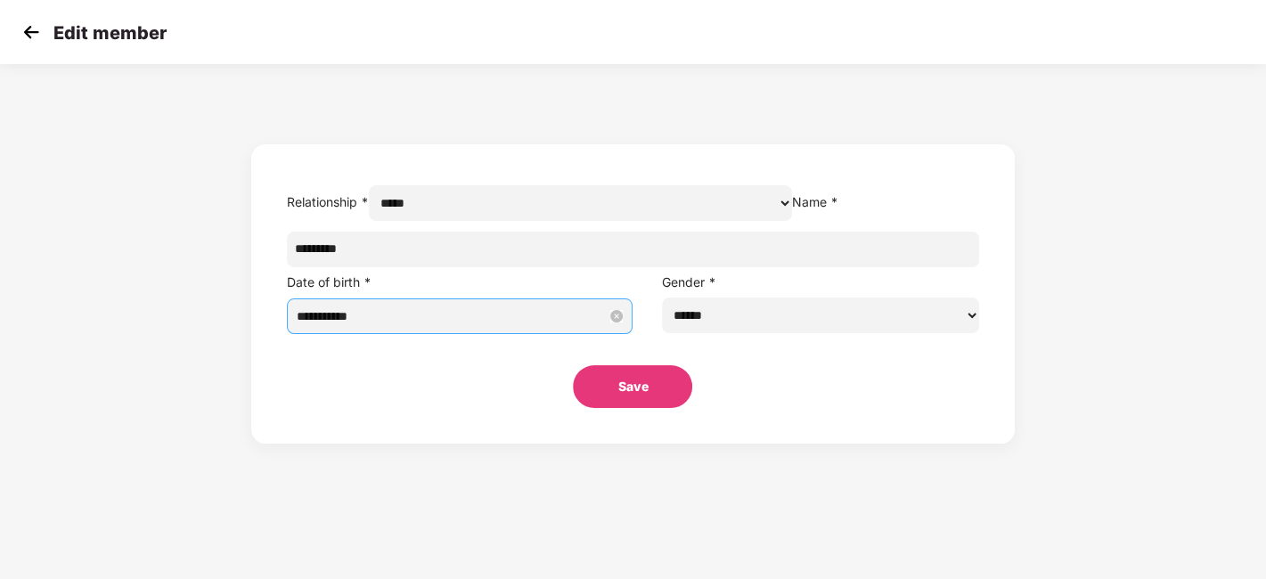
click at [530, 326] on input "**********" at bounding box center [452, 317] width 310 height 20
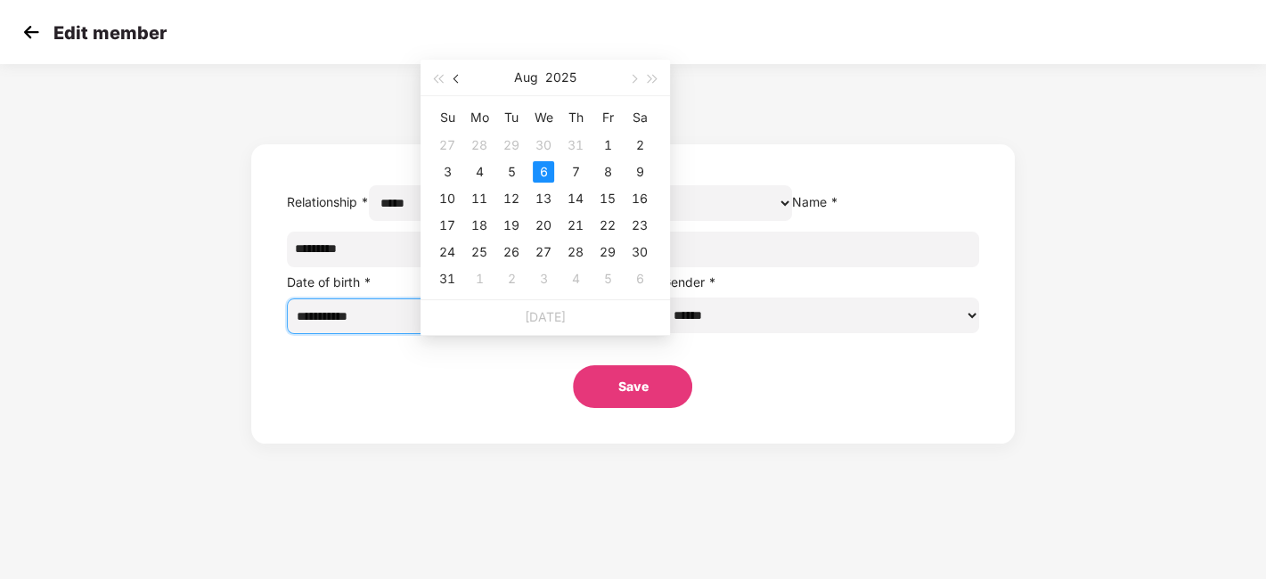
click at [456, 78] on span "button" at bounding box center [458, 79] width 9 height 9
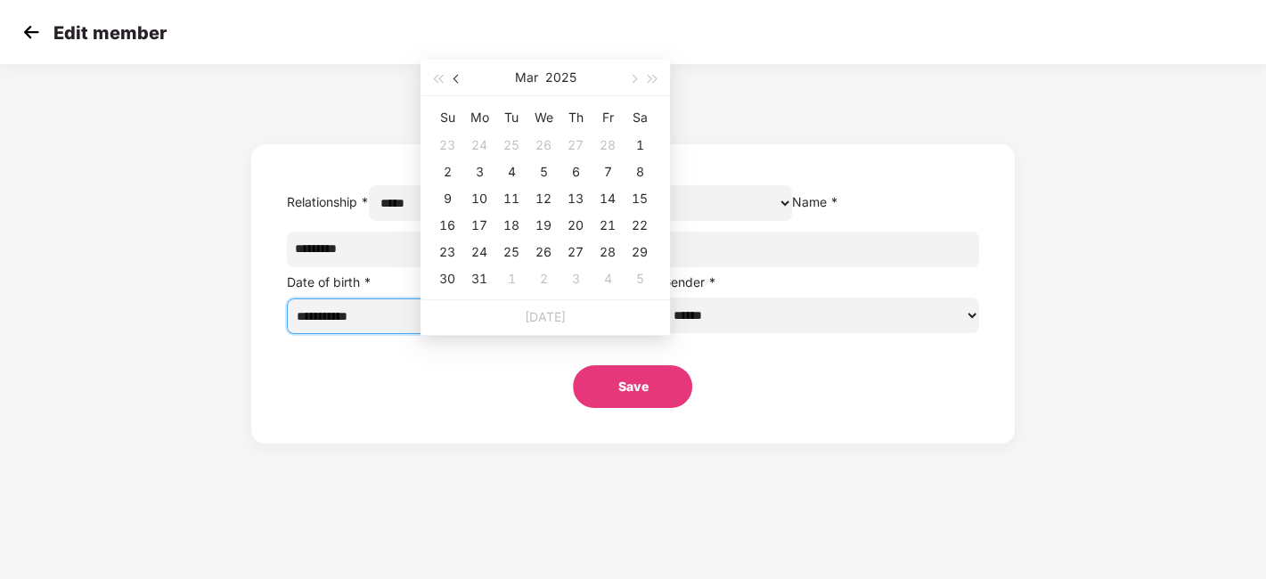
click at [456, 78] on span "button" at bounding box center [458, 79] width 9 height 9
click at [634, 76] on span "button" at bounding box center [632, 79] width 9 height 9
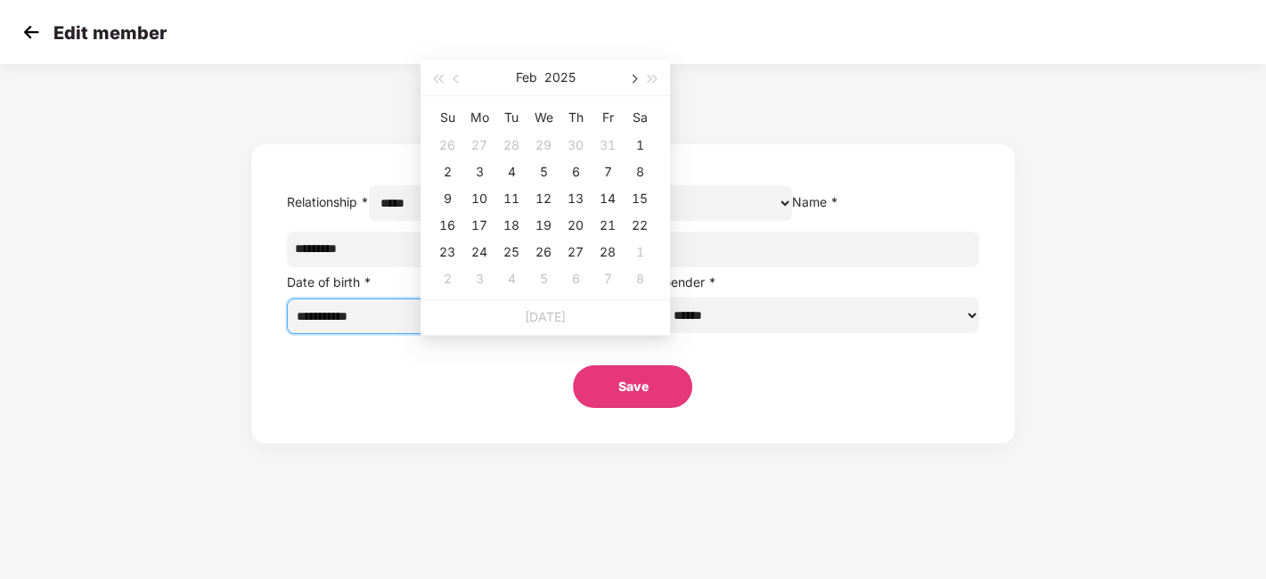
click at [634, 76] on span "button" at bounding box center [632, 79] width 9 height 9
type input "**********"
click at [573, 174] on div "6" at bounding box center [575, 171] width 21 height 21
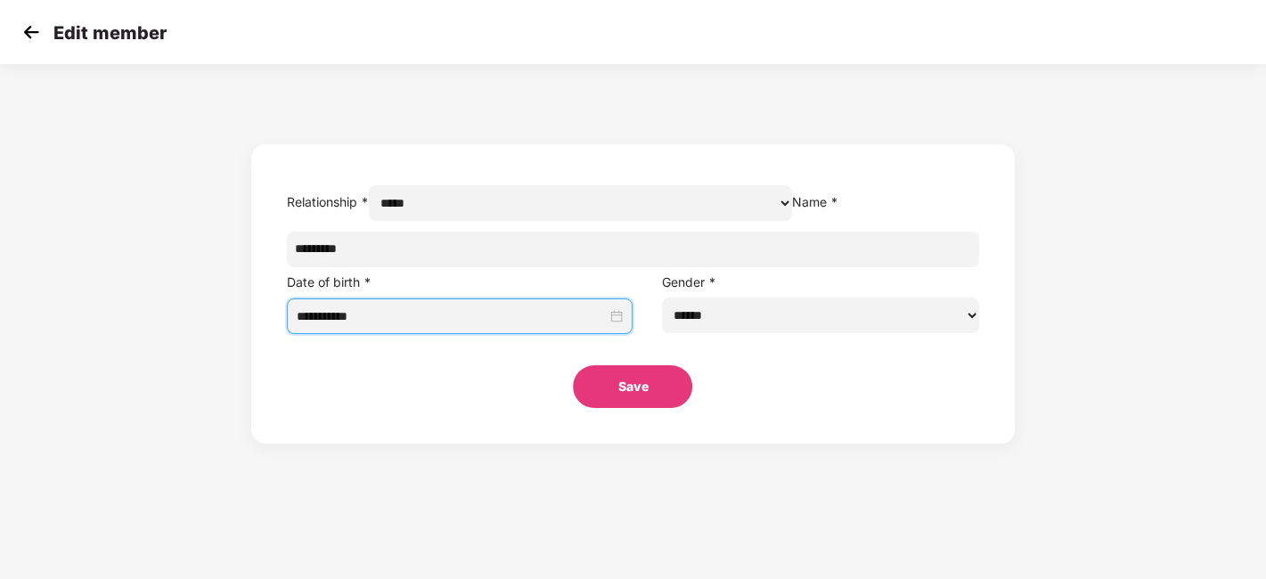
click at [632, 444] on form "**********" at bounding box center [633, 293] width 764 height 299
click at [631, 408] on button "Save" at bounding box center [632, 386] width 119 height 43
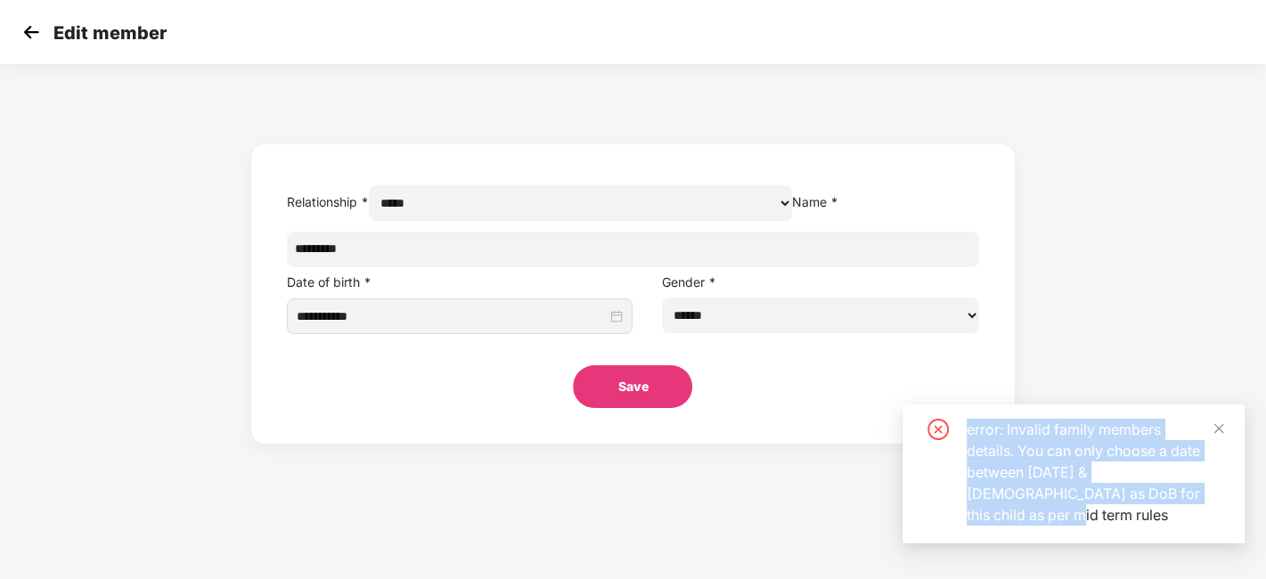
drag, startPoint x: 968, startPoint y: 436, endPoint x: 993, endPoint y: 508, distance: 76.4
click at [993, 508] on div "error: Invalid family members details. You can only choose a date between Jul 2…" at bounding box center [1095, 472] width 257 height 107
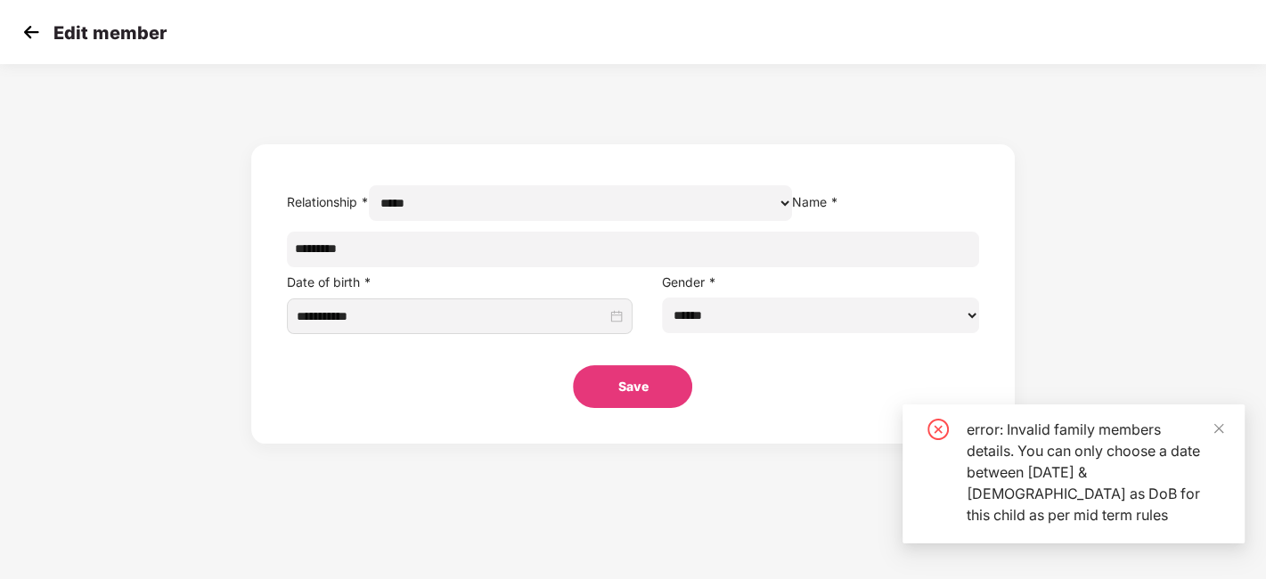
click at [1014, 510] on div "error: Invalid family members details. You can only choose a date between Jul 2…" at bounding box center [1095, 472] width 257 height 107
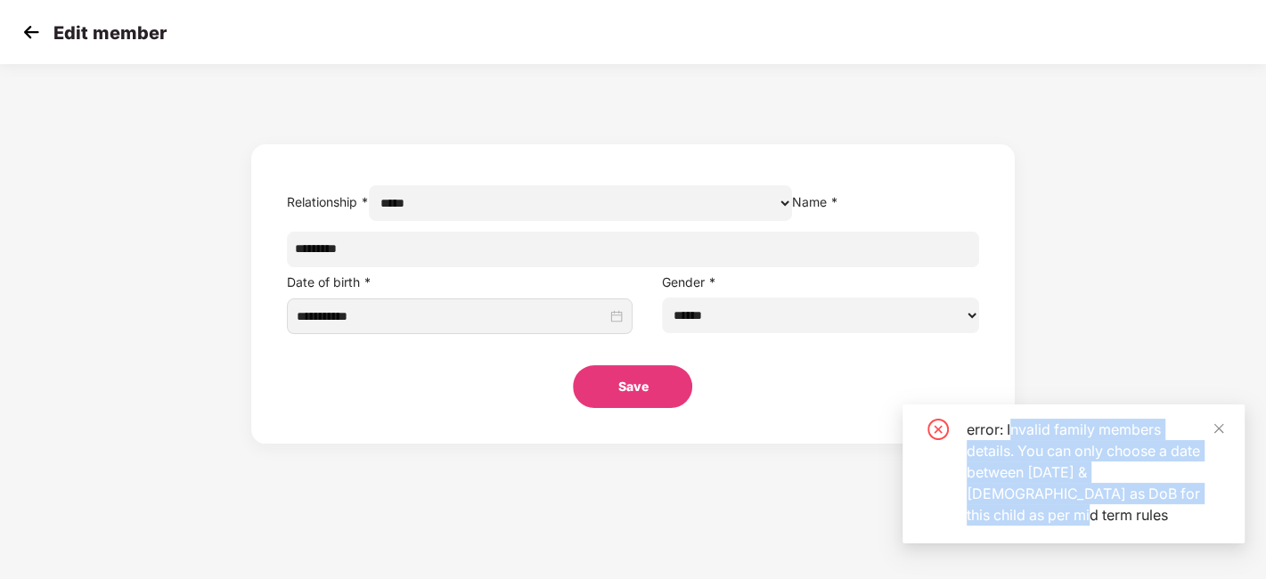
drag, startPoint x: 1009, startPoint y: 423, endPoint x: 1032, endPoint y: 527, distance: 106.8
click at [1032, 527] on div "error: Invalid family members details. You can only choose a date between Jul 2…" at bounding box center [1074, 474] width 342 height 139
click at [1217, 418] on div "error: Invalid family members details. You can only choose a date between Jul 2…" at bounding box center [1074, 474] width 342 height 139
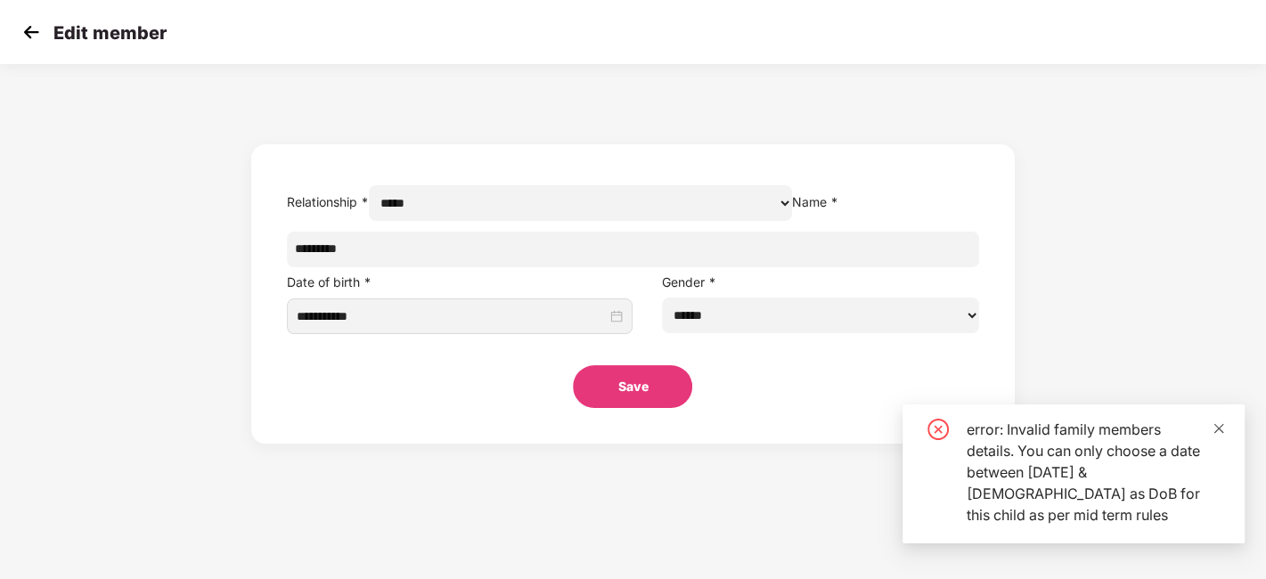
click at [1216, 422] on icon "close" at bounding box center [1219, 428] width 12 height 12
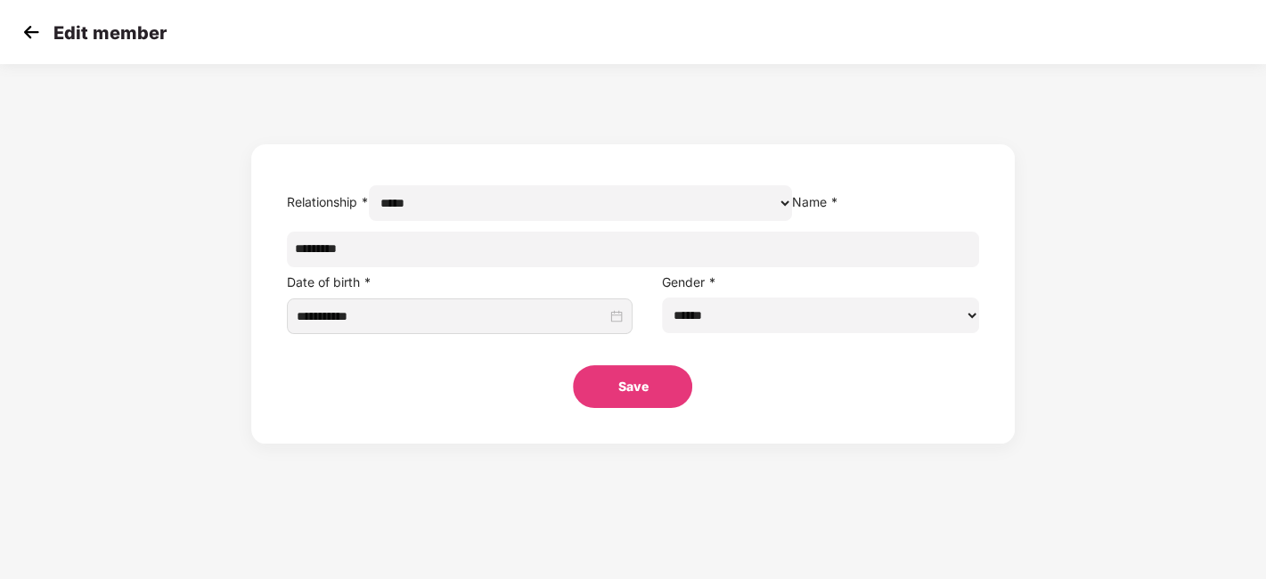
click at [1061, 366] on div "**********" at bounding box center [633, 258] width 1266 height 371
click at [24, 32] on img at bounding box center [31, 32] width 27 height 27
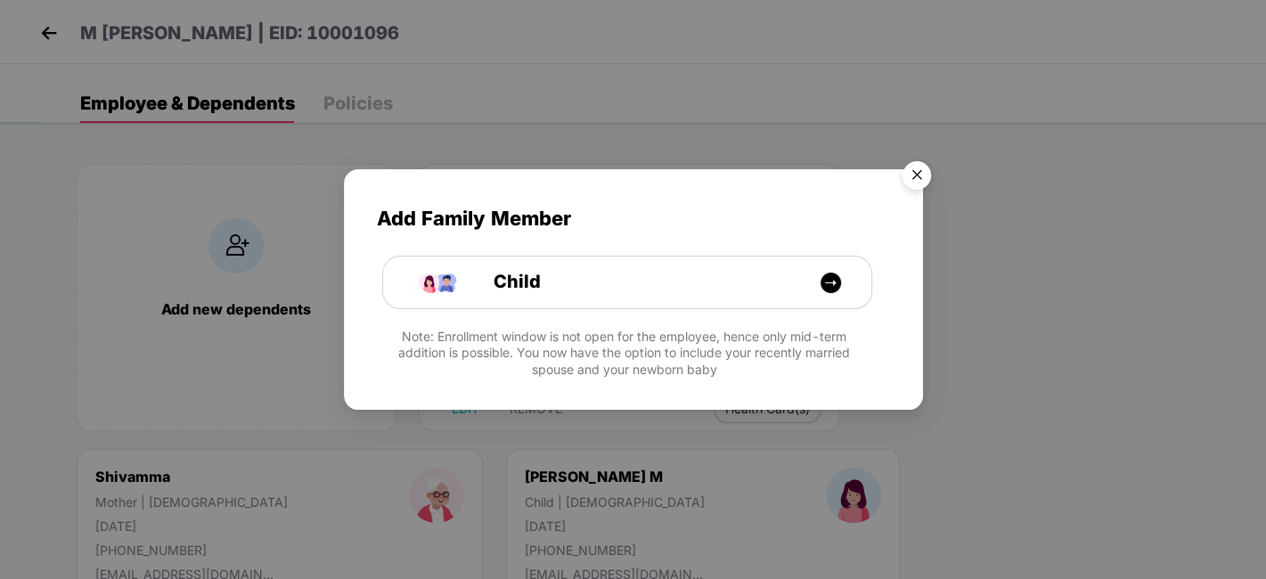
click at [920, 169] on img "Close" at bounding box center [917, 178] width 50 height 50
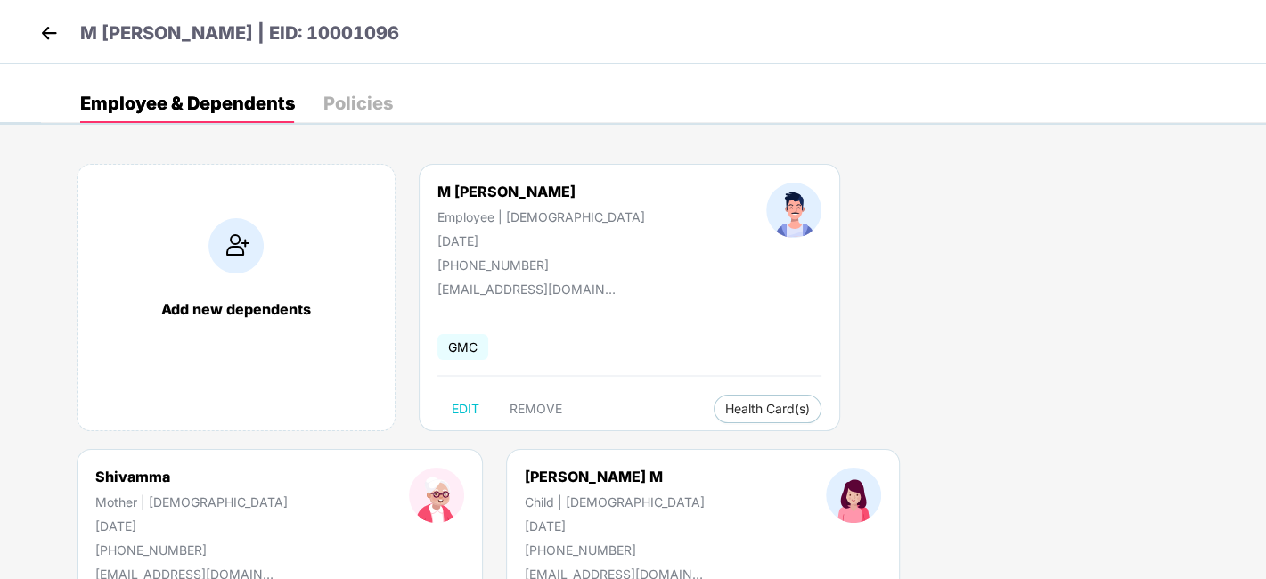
click at [51, 34] on img at bounding box center [49, 33] width 27 height 27
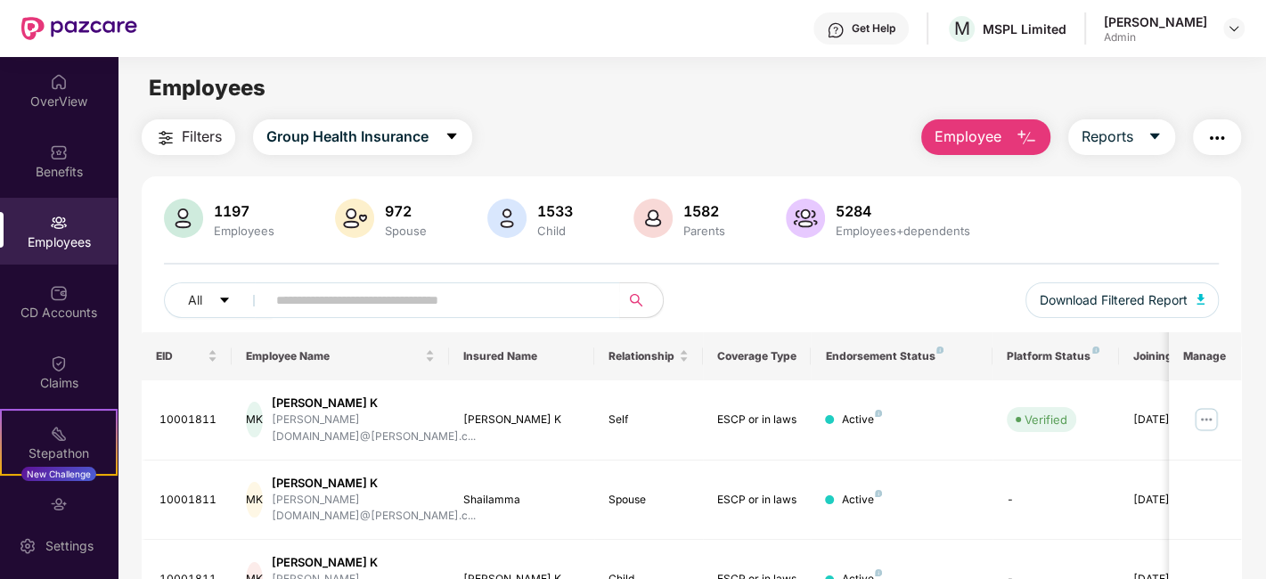
click at [37, 236] on div "Employees" at bounding box center [59, 242] width 118 height 18
click at [348, 304] on input "text" at bounding box center [436, 300] width 320 height 27
paste input "********"
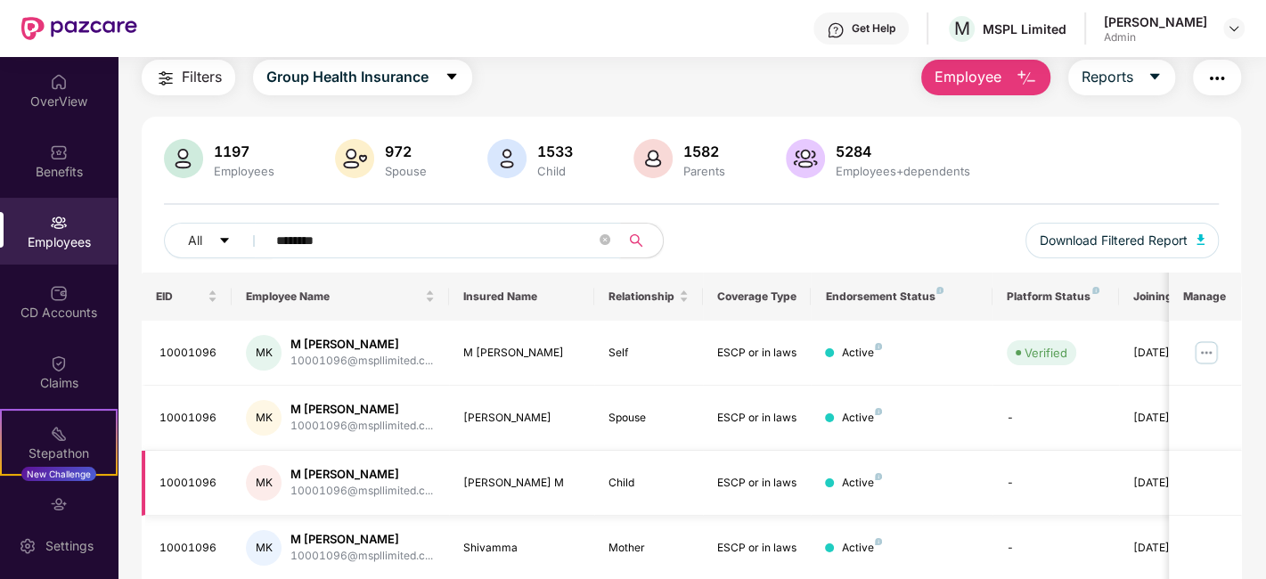
scroll to position [123, 0]
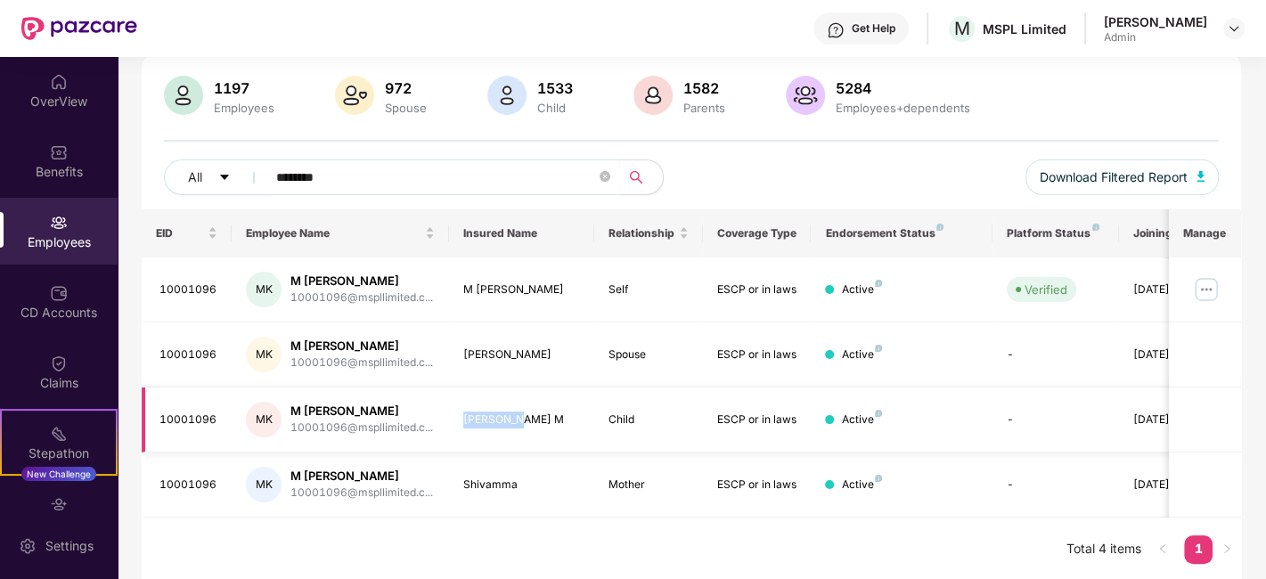
drag, startPoint x: 466, startPoint y: 423, endPoint x: 512, endPoint y: 419, distance: 46.5
click at [512, 419] on td "VINUTA M" at bounding box center [521, 420] width 145 height 65
copy div "VINUTA M"
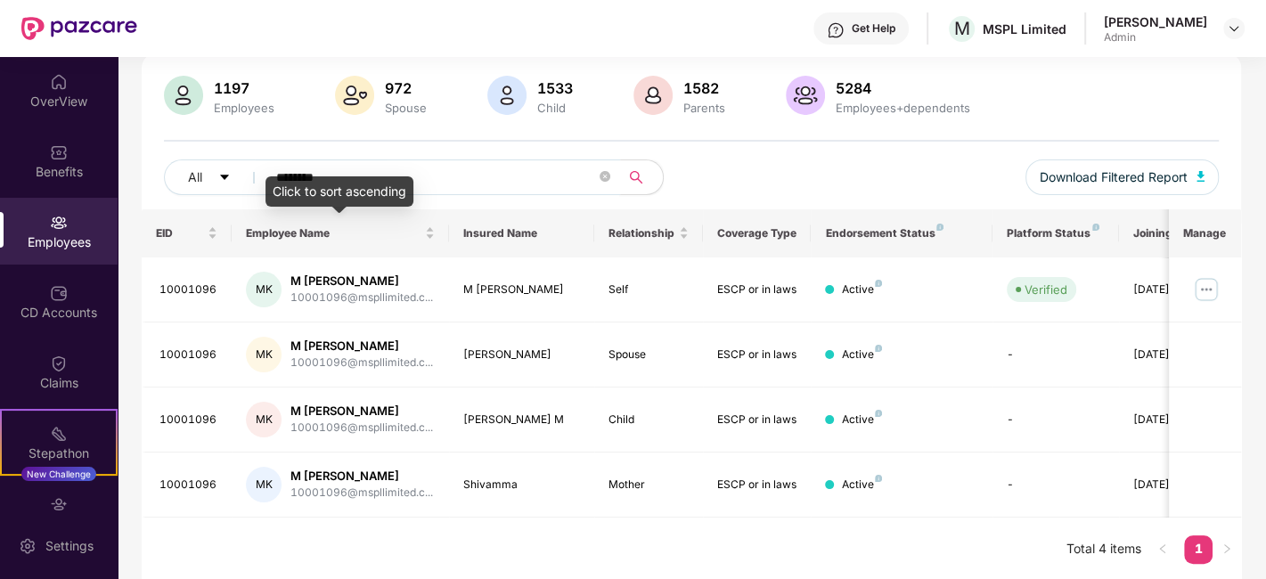
drag, startPoint x: 372, startPoint y: 159, endPoint x: 293, endPoint y: 176, distance: 80.0
click at [295, 176] on div "1197 Employees 972 Spouse 1533 Child 1582 Parents 5284 Employees+dependents All…" at bounding box center [691, 143] width 1099 height 134
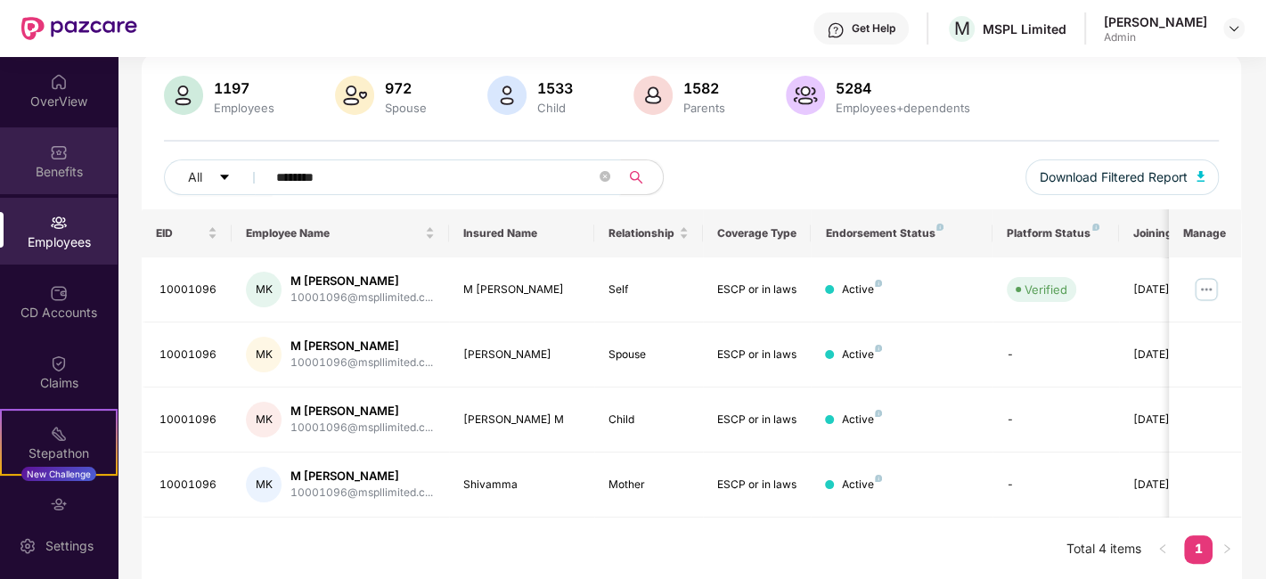
drag, startPoint x: 379, startPoint y: 168, endPoint x: 74, endPoint y: 183, distance: 305.1
click at [74, 183] on div "OverView Benefits Employees CD Accounts Claims Stepathon New Challenge Endorsem…" at bounding box center [633, 318] width 1266 height 522
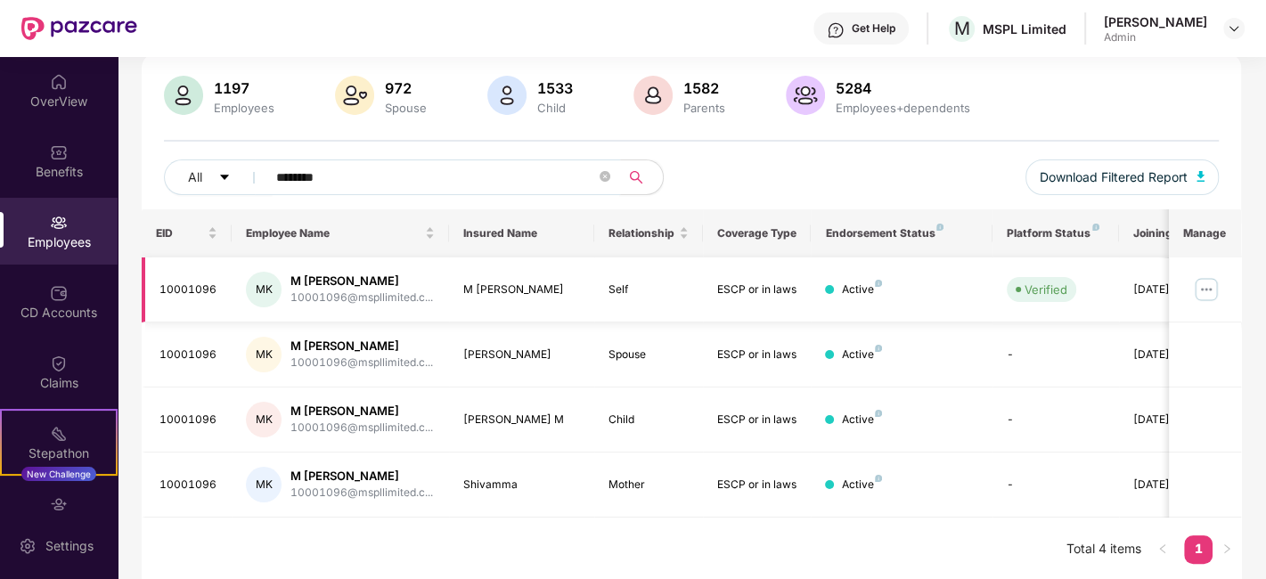
paste input "text"
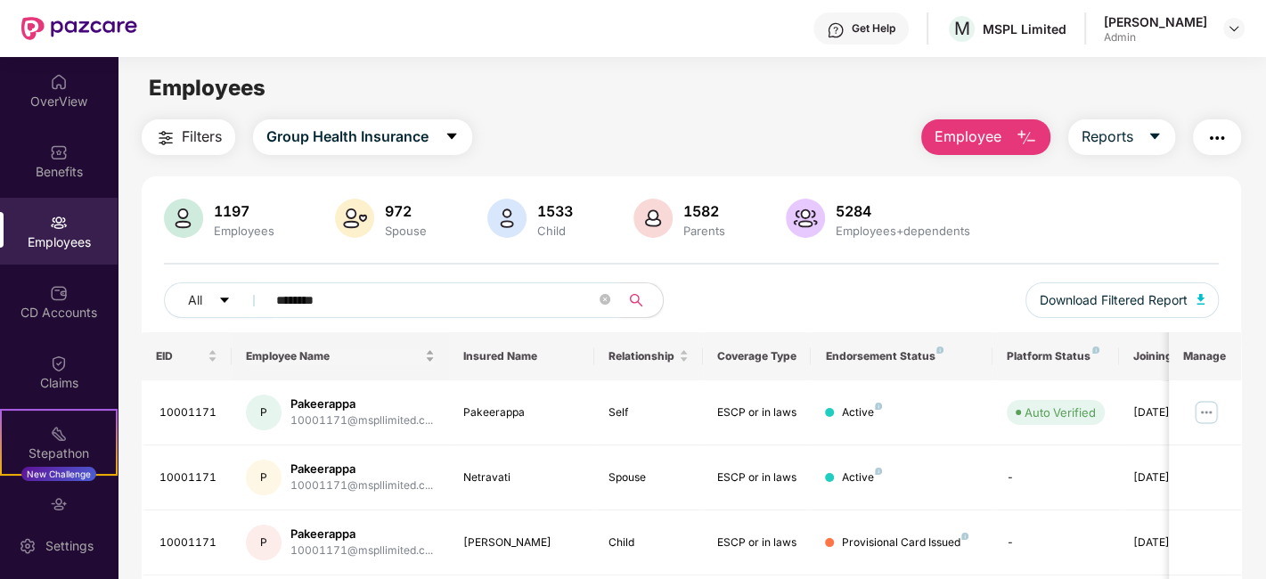
scroll to position [0, 0]
drag, startPoint x: 389, startPoint y: 302, endPoint x: 125, endPoint y: 313, distance: 264.8
click at [125, 313] on div "Filters Group Health Insurance Employee Reports 1197 Employees 972 Spouse 1533 …" at bounding box center [692, 476] width 1148 height 715
paste input "text"
type input "********"
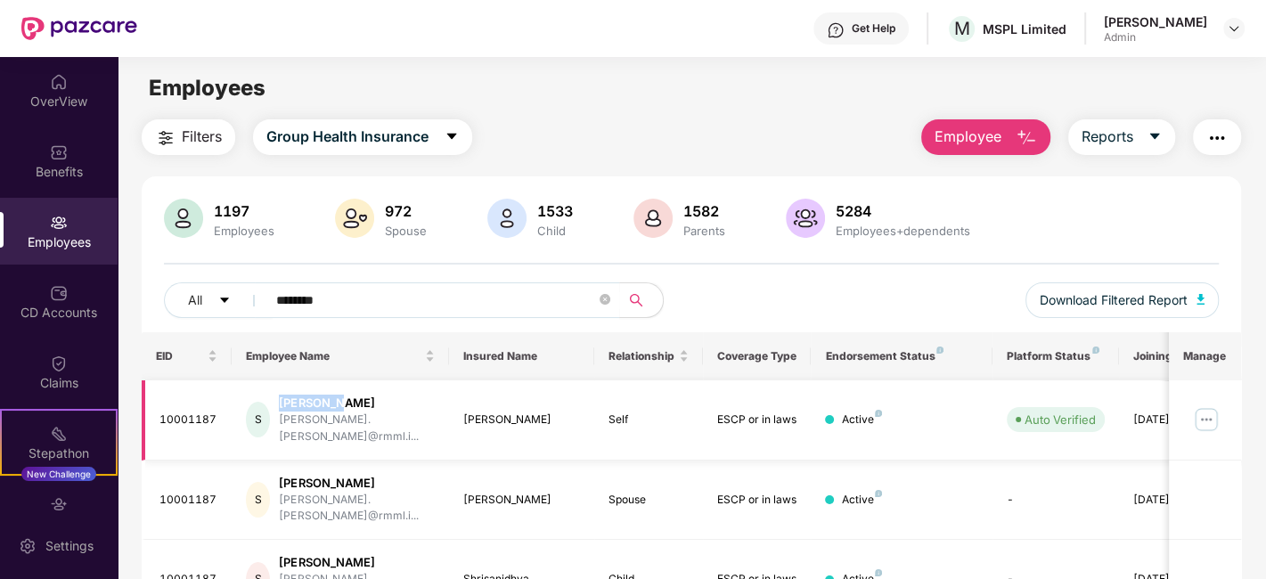
drag, startPoint x: 353, startPoint y: 403, endPoint x: 290, endPoint y: 405, distance: 62.4
click at [290, 405] on div "Shripriya" at bounding box center [357, 403] width 156 height 17
copy div "Shripriya"
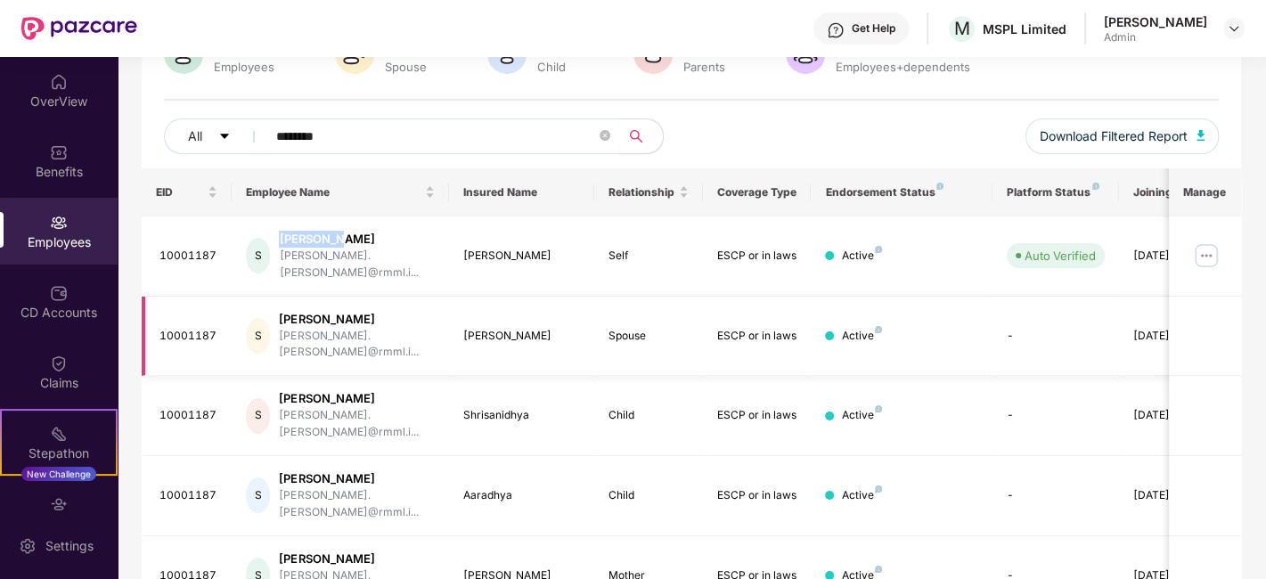
scroll to position [252, 0]
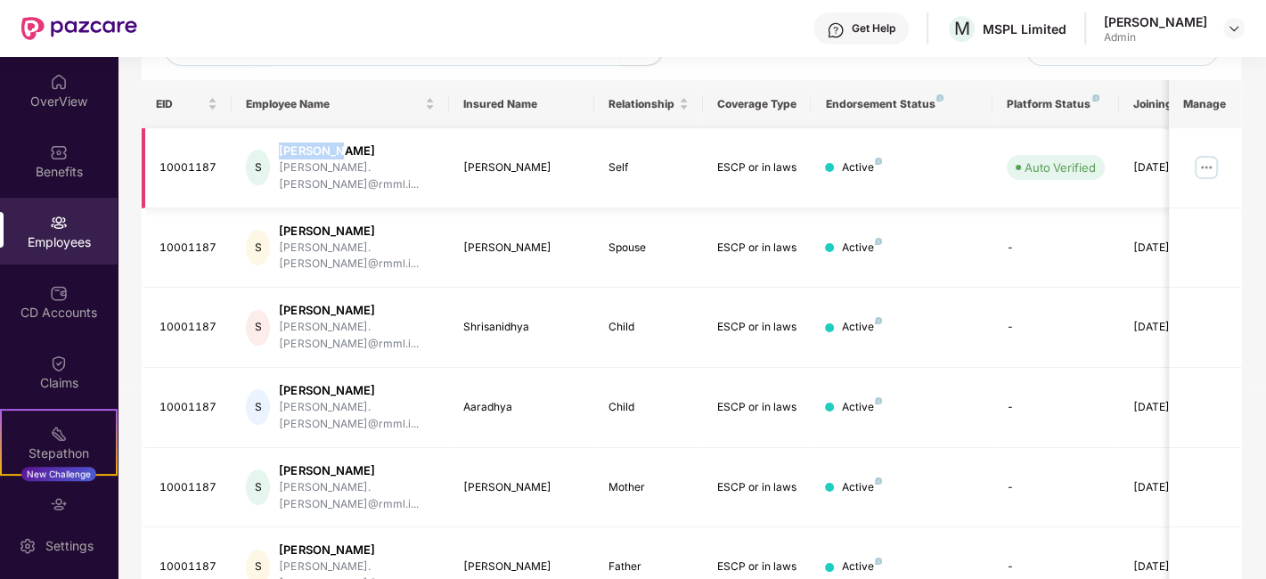
click at [1207, 153] on img at bounding box center [1206, 167] width 29 height 29
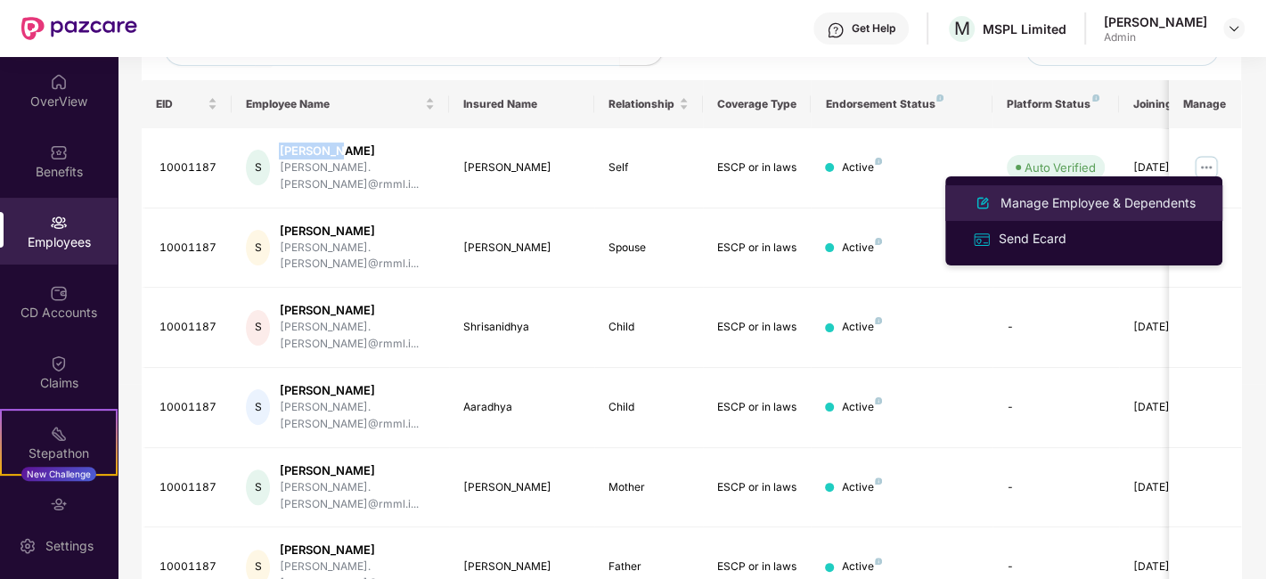
click at [1042, 197] on div "Manage Employee & Dependents" at bounding box center [1098, 203] width 202 height 20
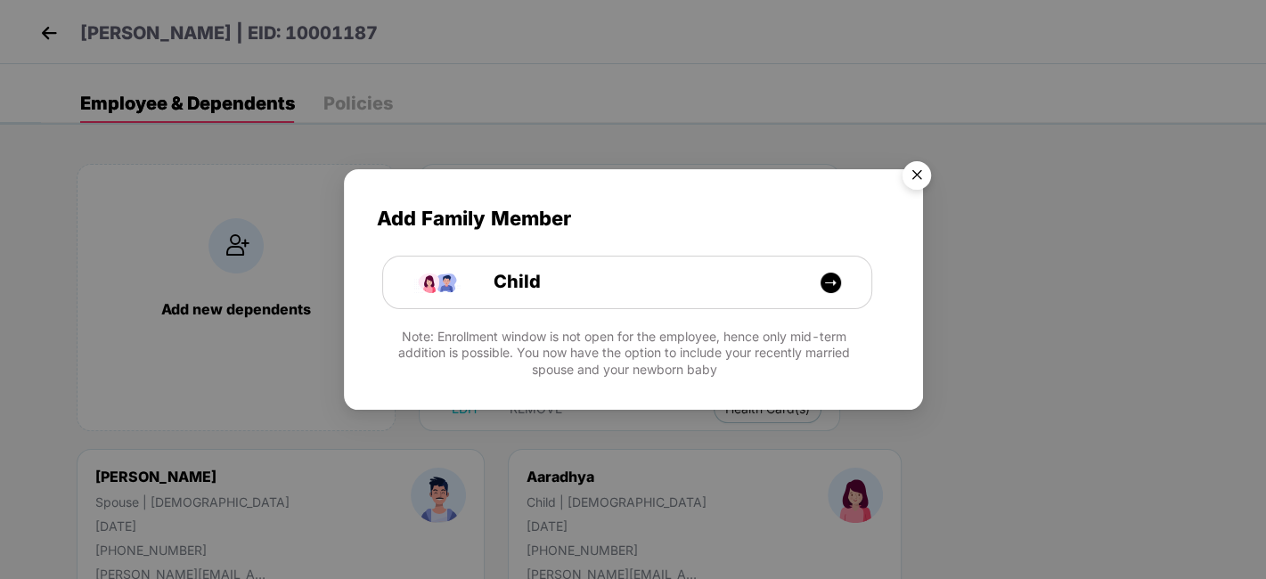
click at [913, 172] on img "Close" at bounding box center [917, 178] width 50 height 50
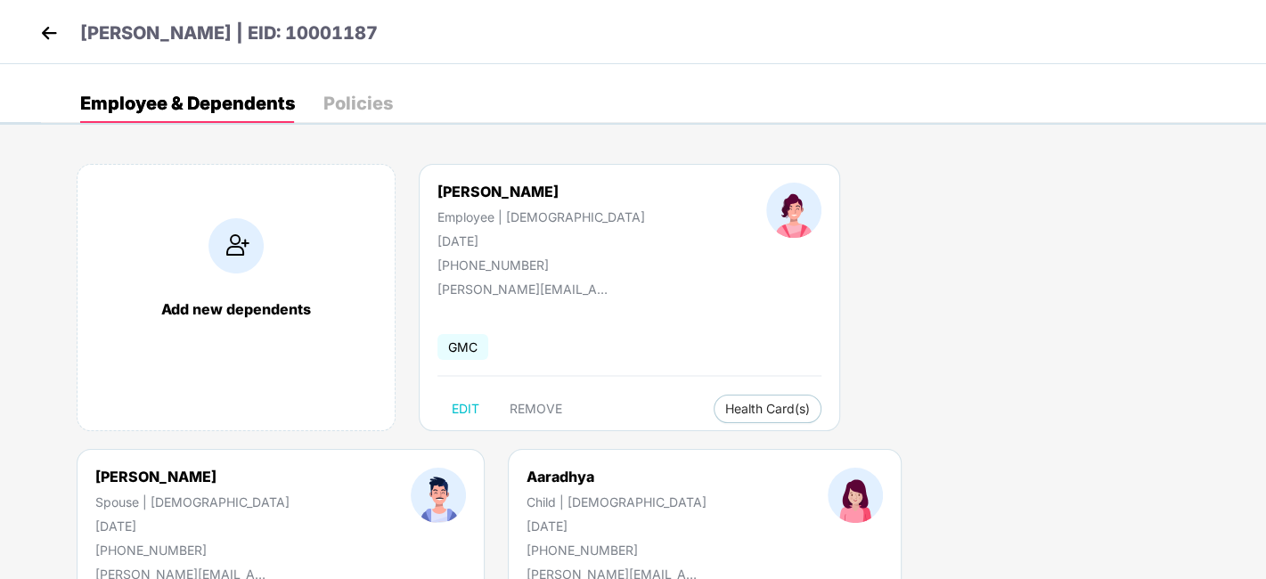
scroll to position [198, 0]
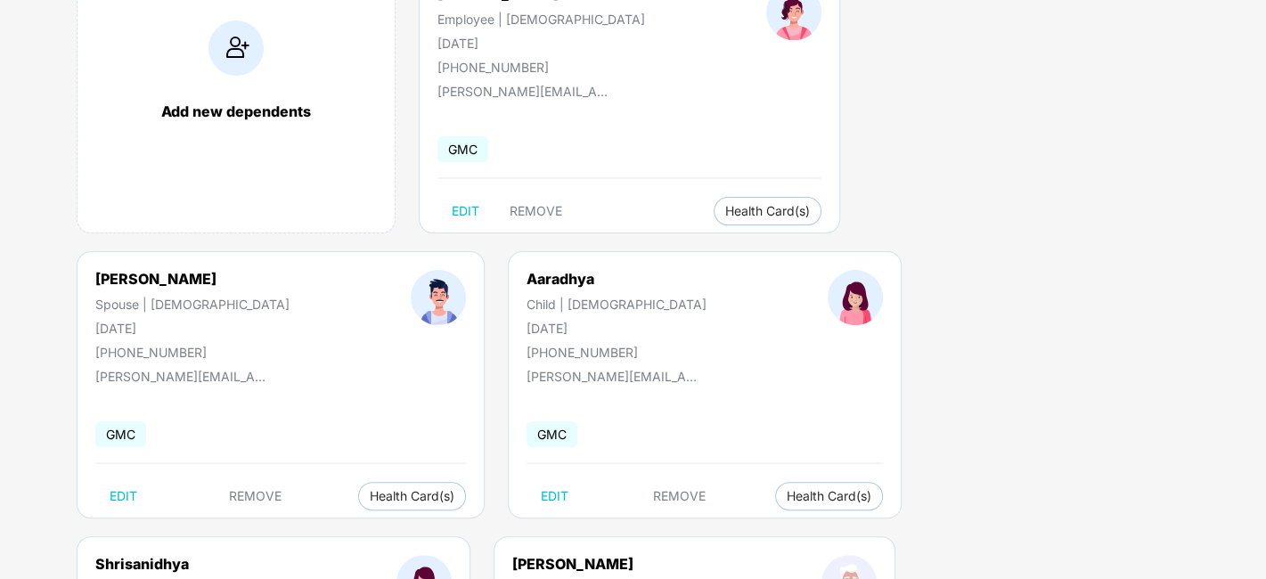
drag, startPoint x: 435, startPoint y: 288, endPoint x: 536, endPoint y: 282, distance: 101.7
drag, startPoint x: 435, startPoint y: 281, endPoint x: 542, endPoint y: 275, distance: 107.1
copy div "Shrisanidhya"
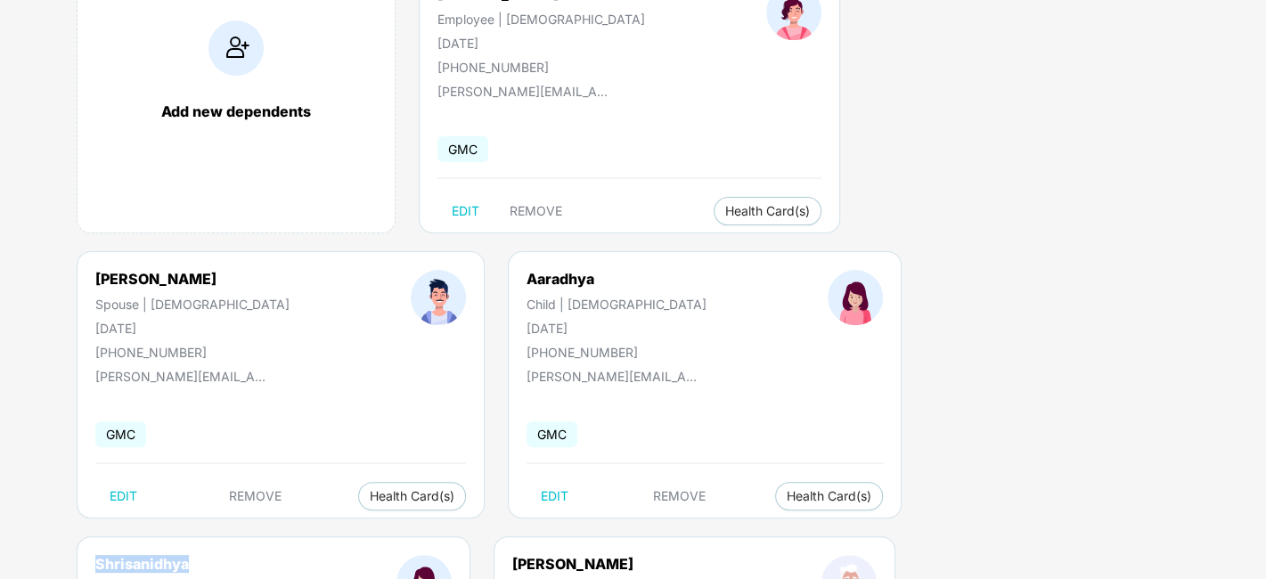
drag, startPoint x: 437, startPoint y: 323, endPoint x: 511, endPoint y: 324, distance: 74.0
copy div "15 July 2025"
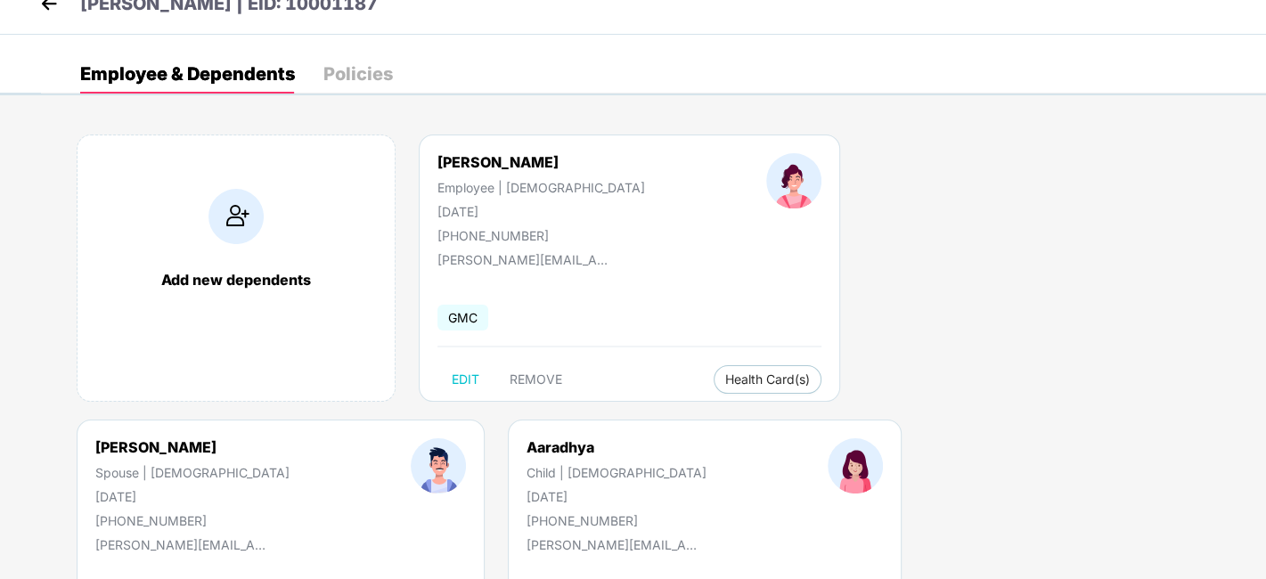
scroll to position [0, 0]
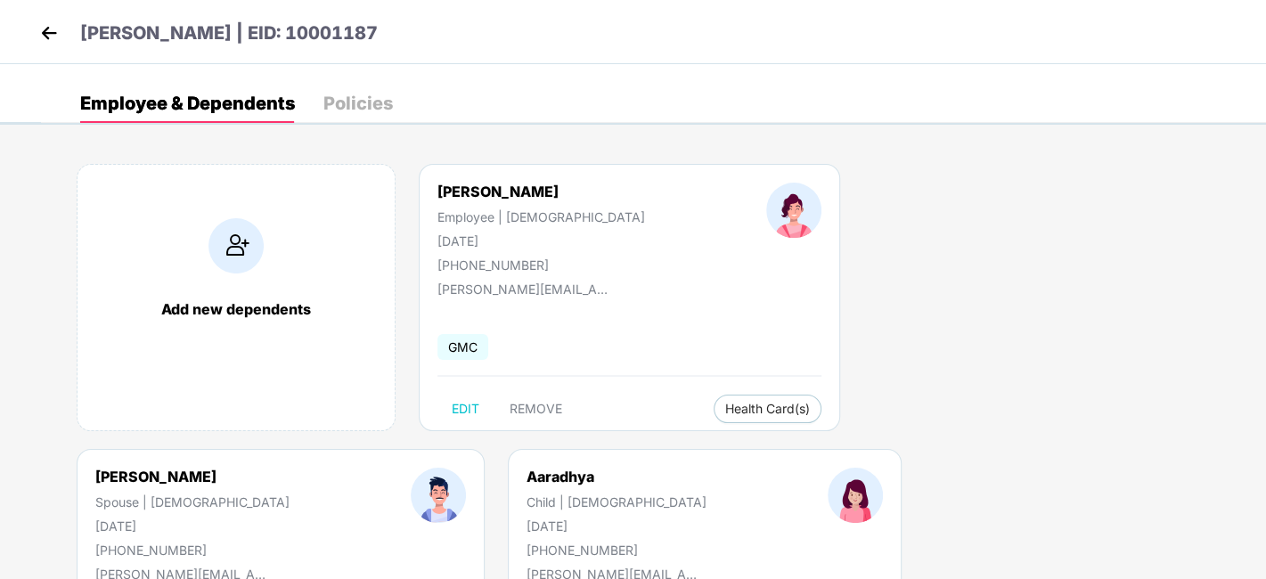
click at [55, 22] on img at bounding box center [49, 33] width 27 height 27
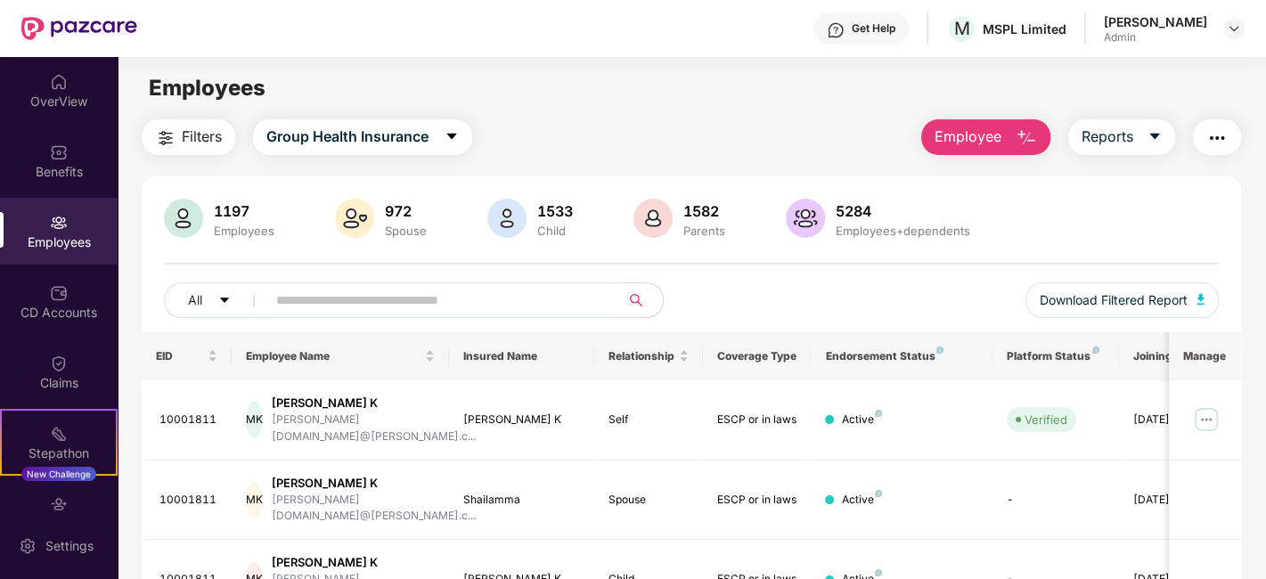
click at [396, 302] on input "text" at bounding box center [436, 300] width 320 height 27
paste input "********"
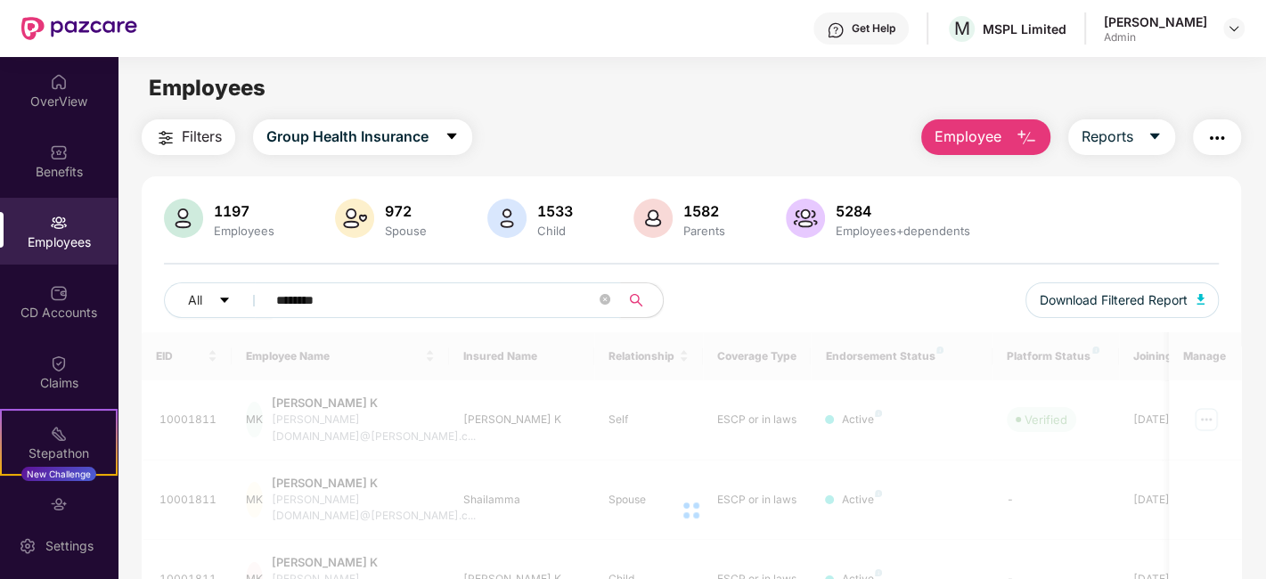
type input "********"
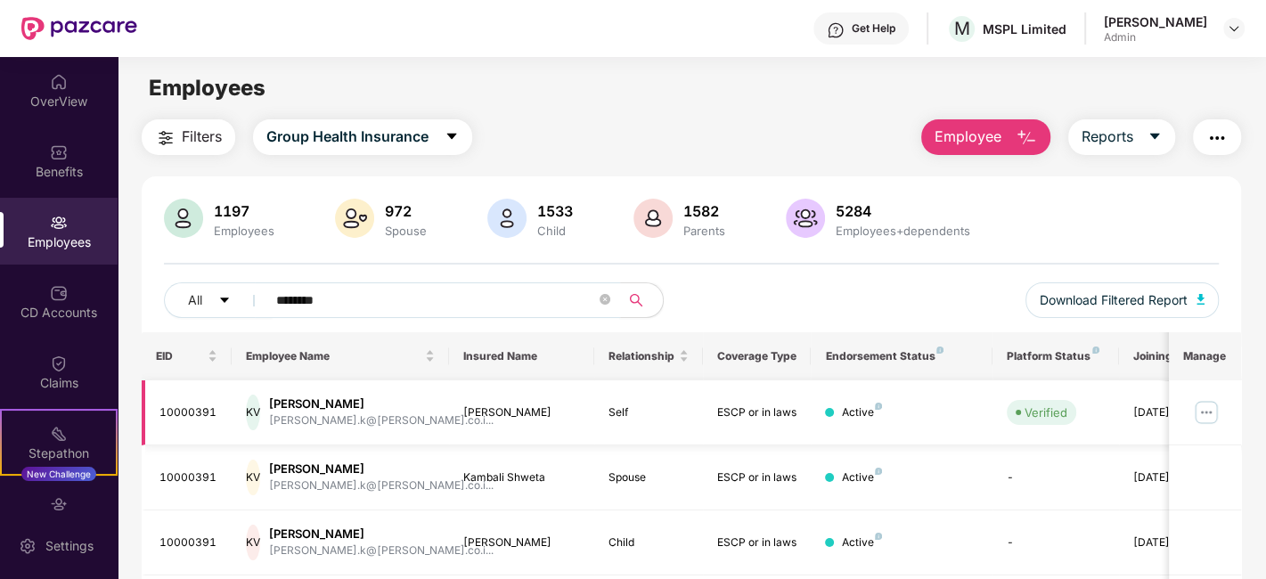
scroll to position [252, 0]
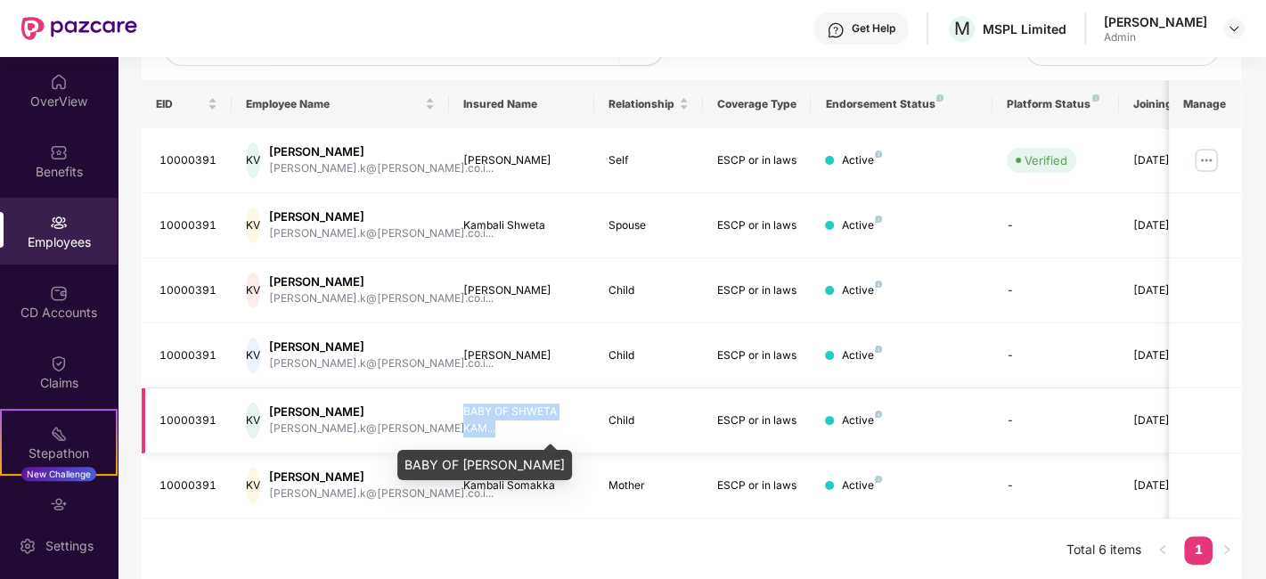
drag, startPoint x: 461, startPoint y: 411, endPoint x: 497, endPoint y: 429, distance: 41.0
click at [497, 429] on td "BABY OF SHWETA KAM..." at bounding box center [521, 420] width 145 height 65
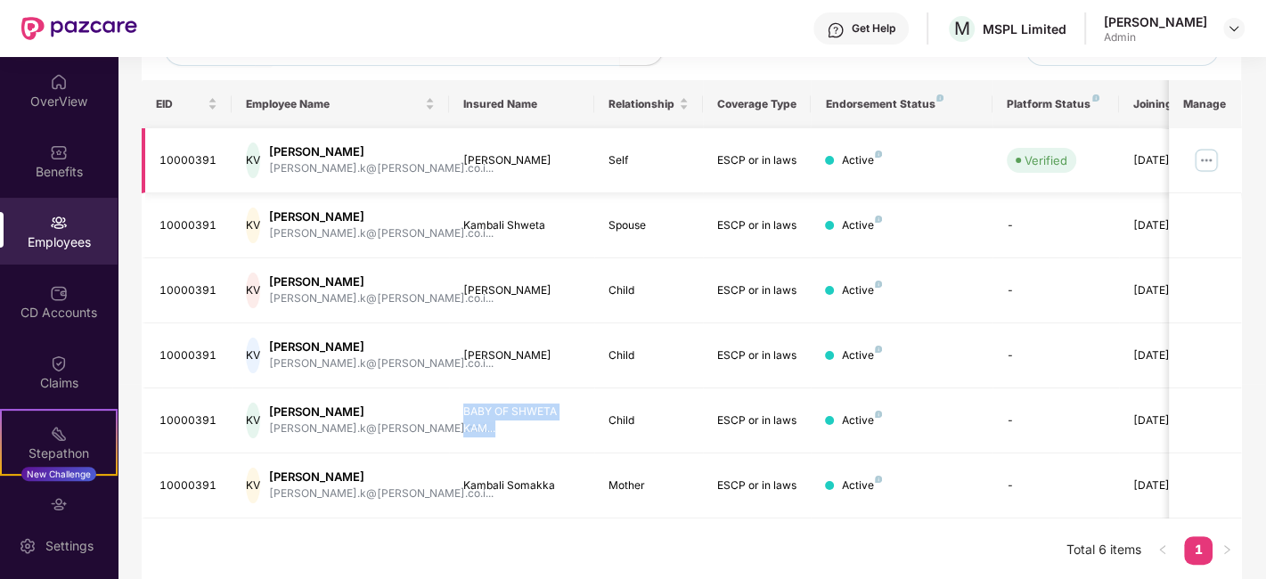
click at [1211, 165] on img at bounding box center [1206, 160] width 29 height 29
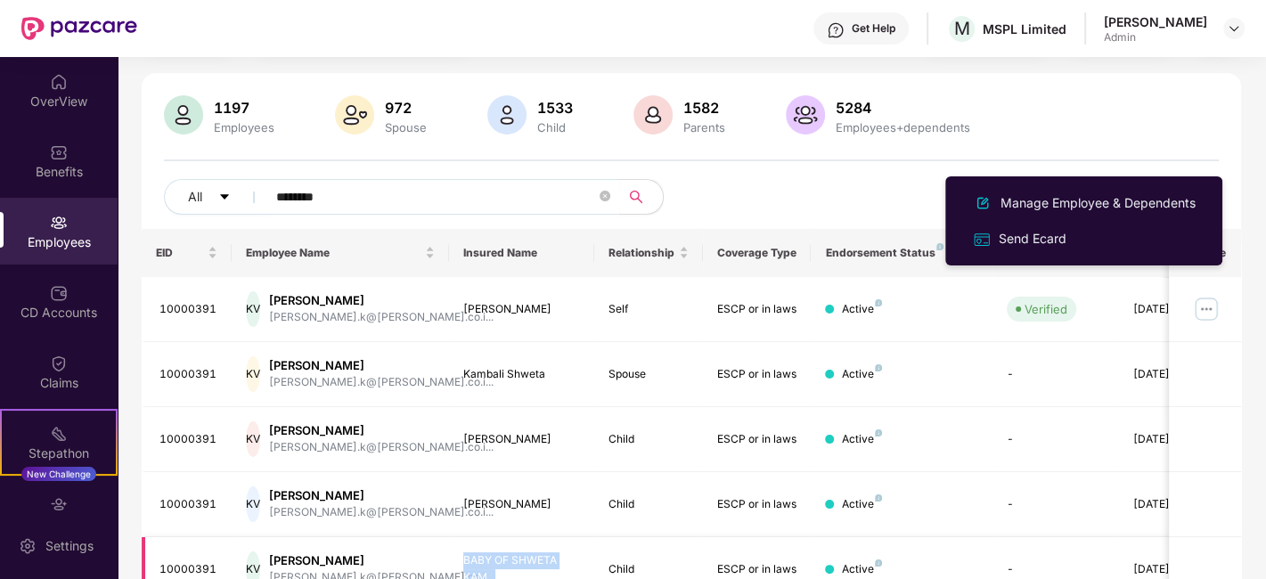
scroll to position [198, 0]
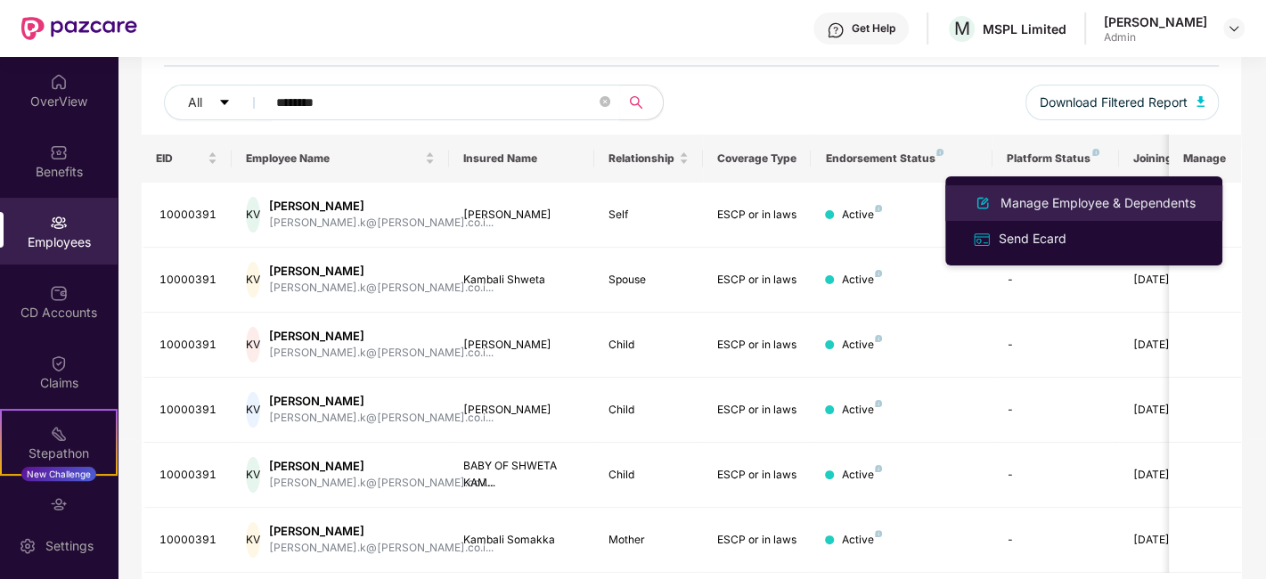
click at [1143, 201] on div "Manage Employee & Dependents" at bounding box center [1098, 203] width 202 height 20
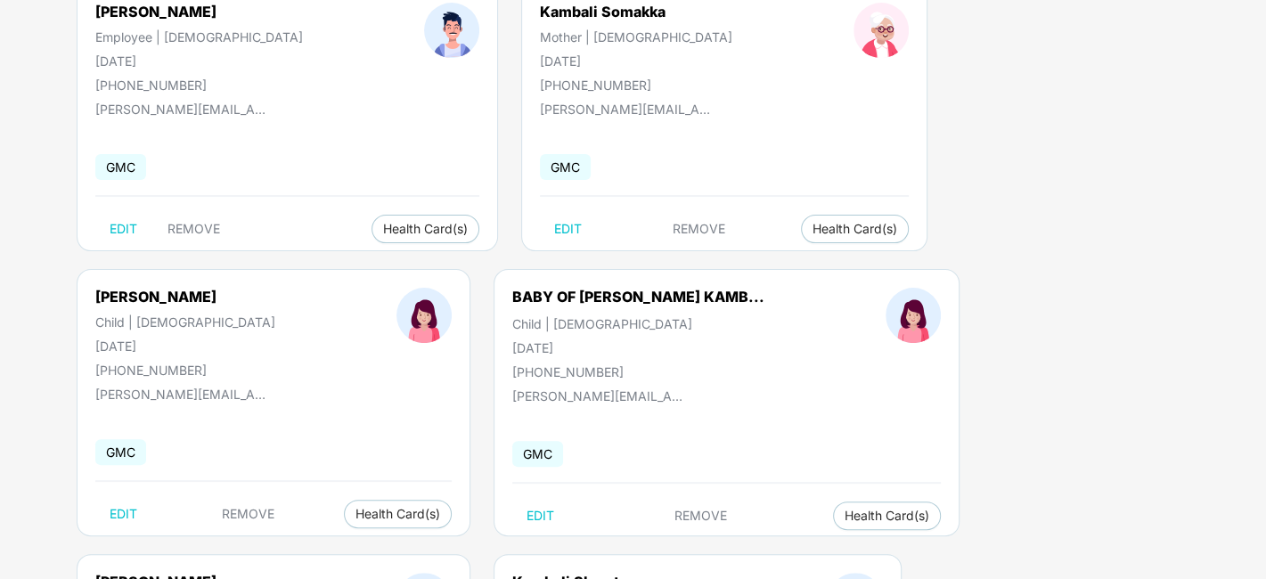
scroll to position [181, 0]
click at [845, 511] on span "Health Card(s)" at bounding box center [887, 515] width 85 height 9
click at [460, 544] on span "Health Insurance(ESCP or parent-in-law)" at bounding box center [498, 549] width 266 height 20
click at [845, 515] on span "Health Card(s)" at bounding box center [887, 515] width 85 height 9
click at [535, 544] on span "Health Insurance(ESCP or parent-in-law)" at bounding box center [498, 549] width 266 height 20
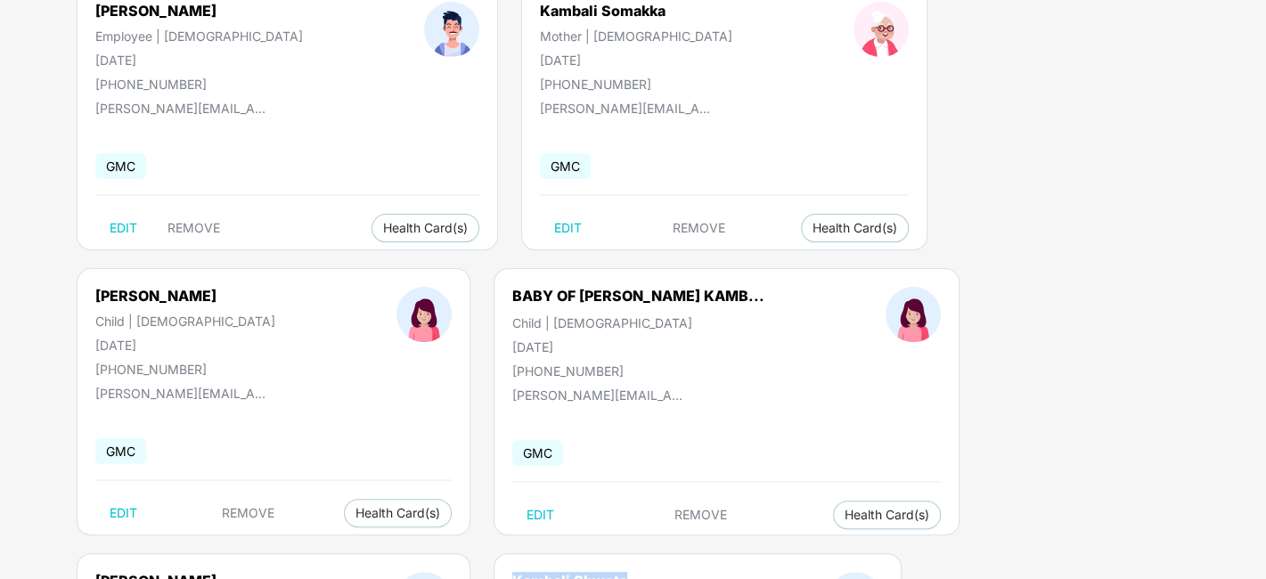
drag, startPoint x: 886, startPoint y: 292, endPoint x: 1015, endPoint y: 289, distance: 129.2
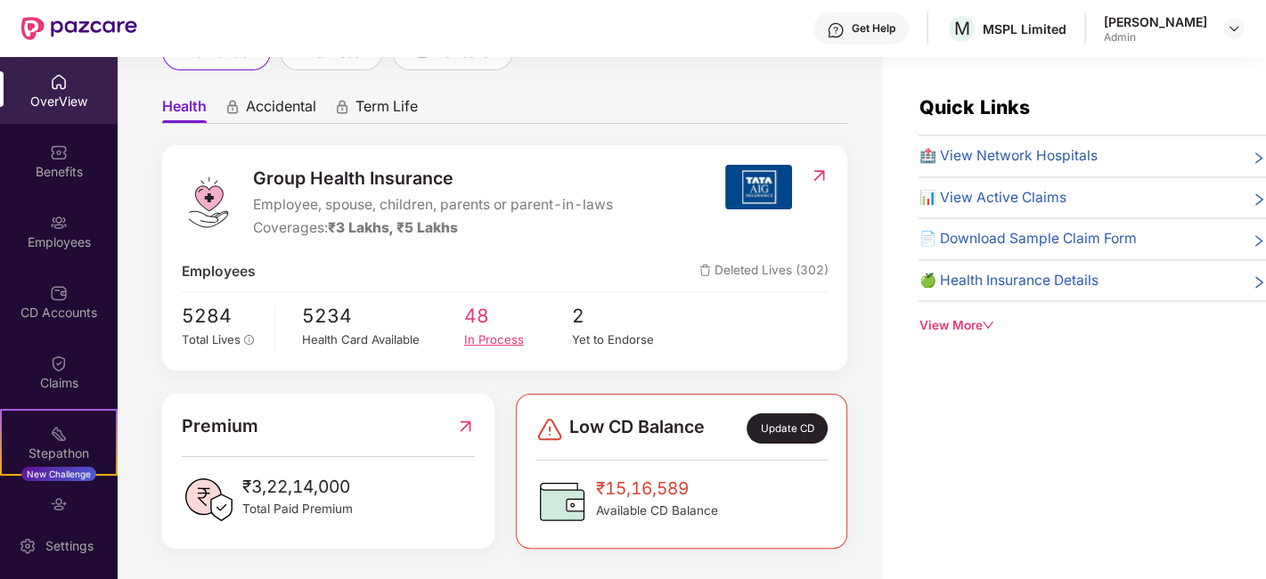
scroll to position [38, 0]
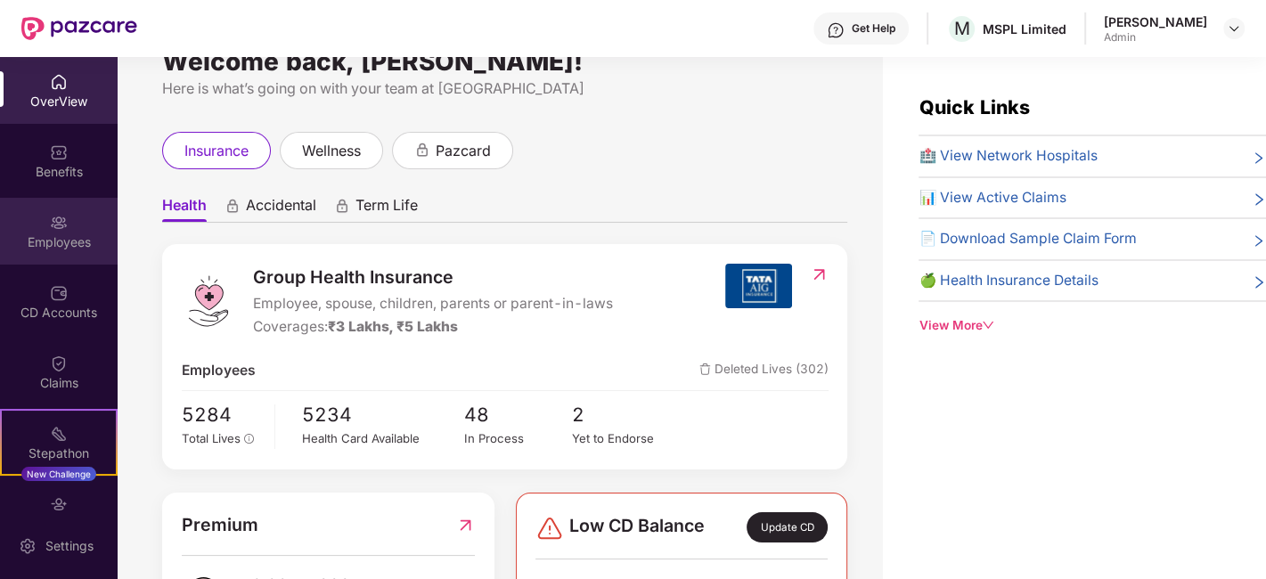
click at [61, 227] on img at bounding box center [59, 223] width 18 height 18
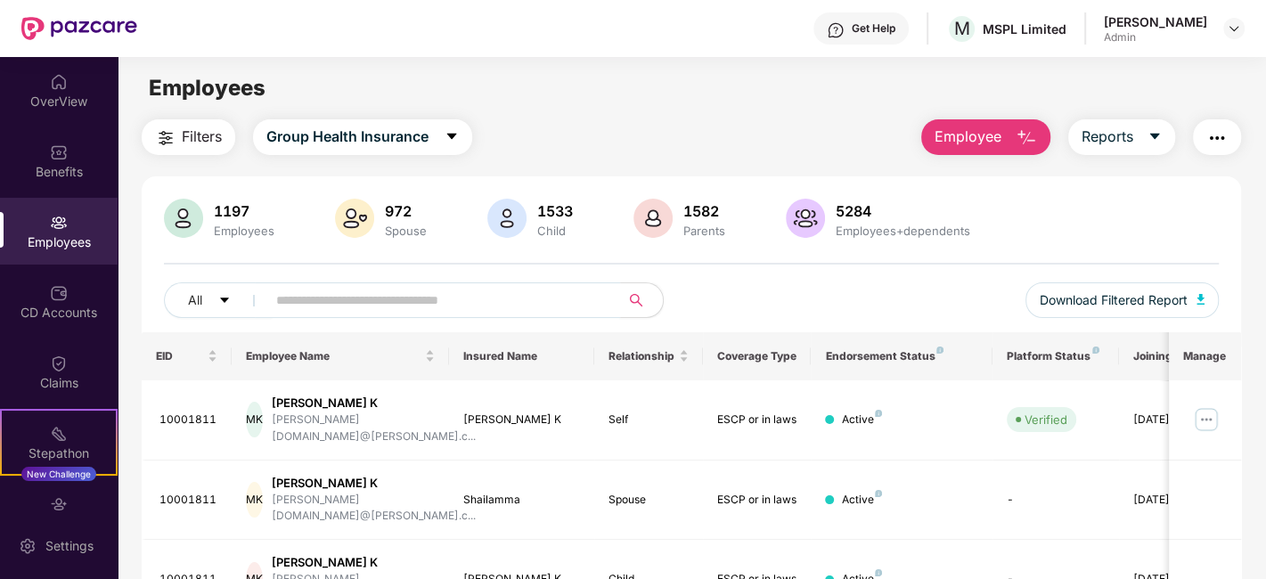
click at [438, 309] on input "text" at bounding box center [436, 300] width 320 height 27
paste input "********"
type input "********"
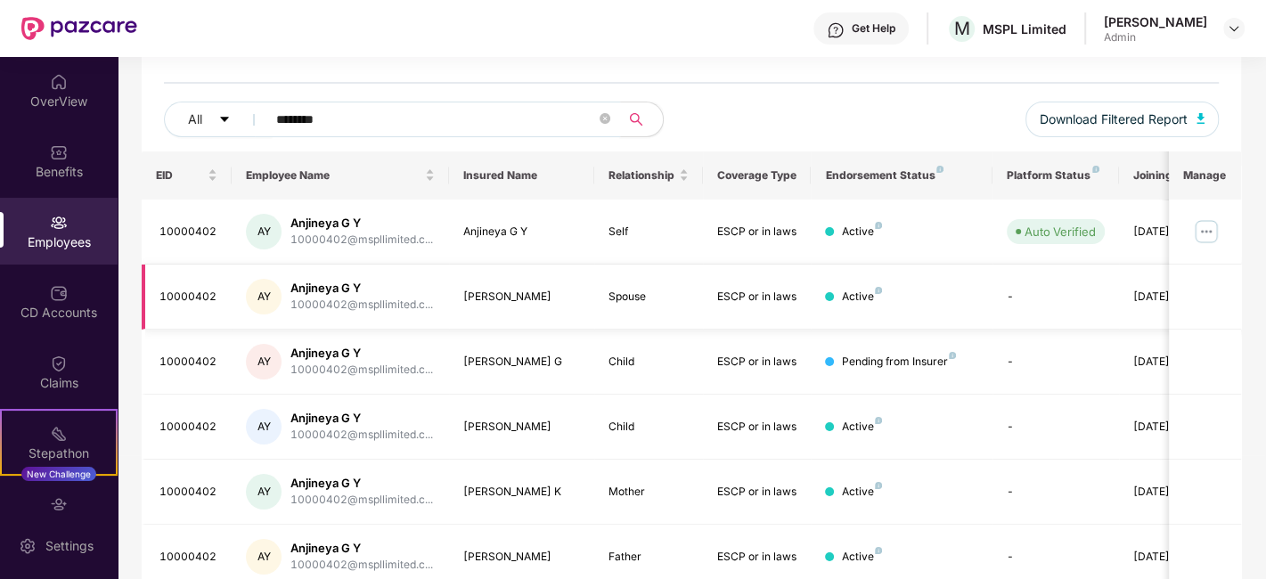
scroll to position [252, 0]
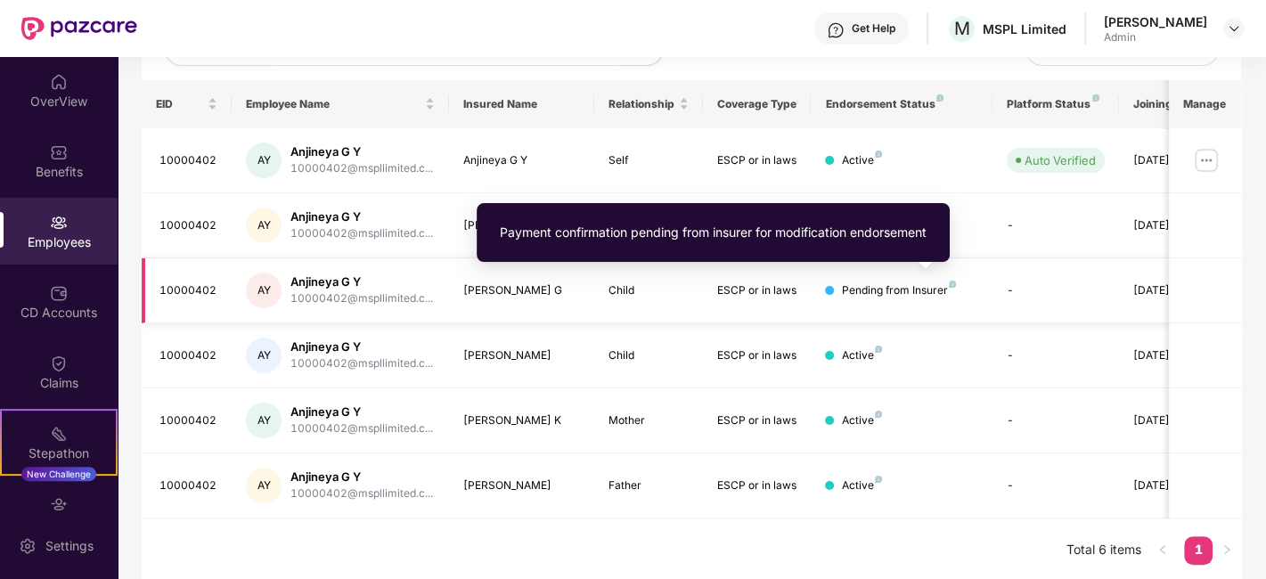
click at [950, 281] on img at bounding box center [952, 284] width 7 height 7
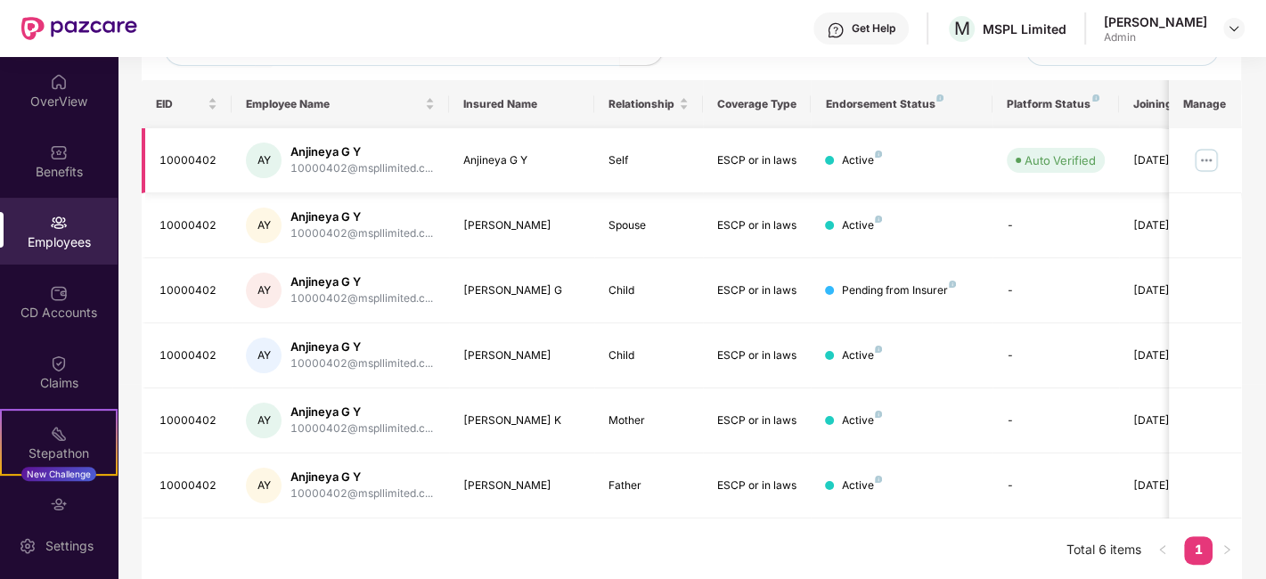
click at [1201, 161] on img at bounding box center [1206, 160] width 29 height 29
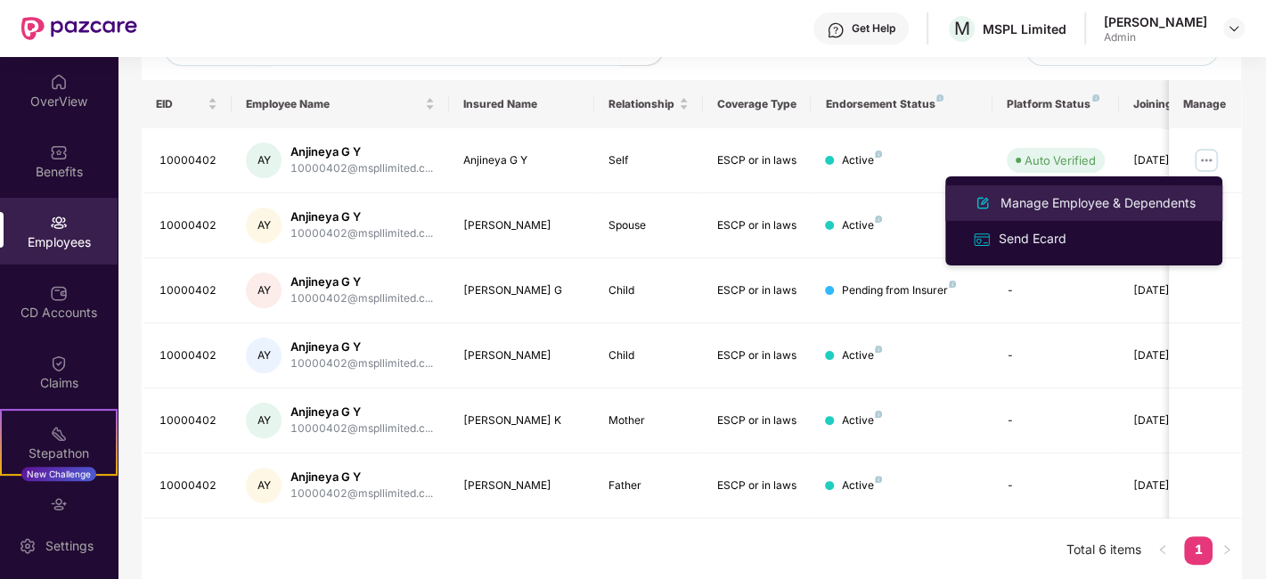
click at [1067, 208] on div "Manage Employee & Dependents" at bounding box center [1098, 203] width 202 height 20
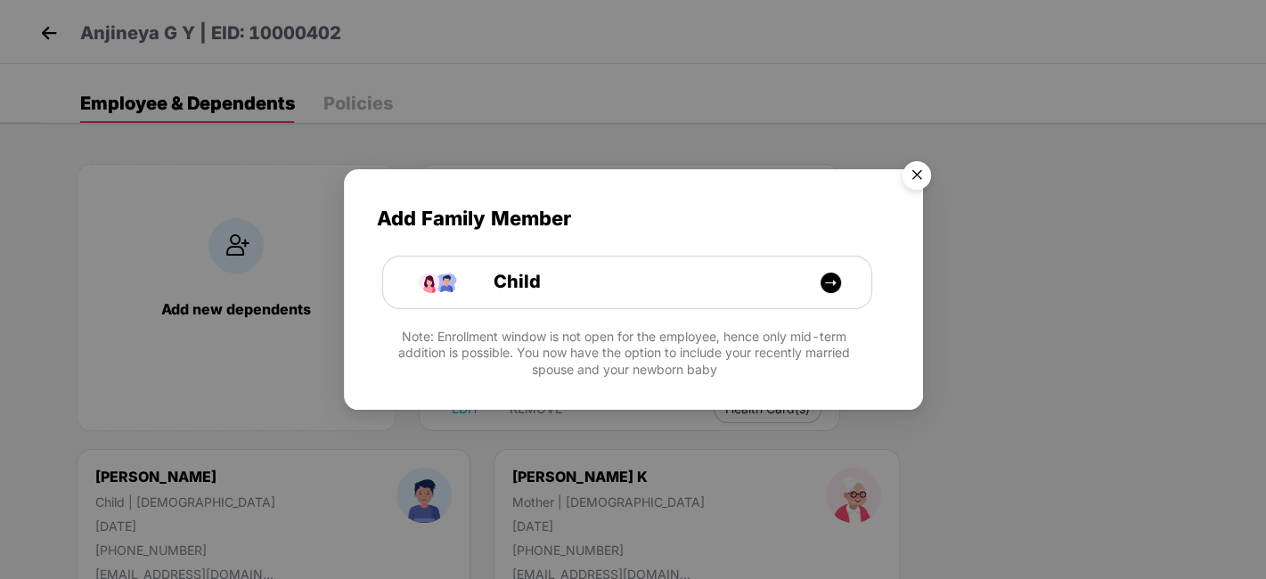
click at [921, 176] on img "Close" at bounding box center [917, 178] width 50 height 50
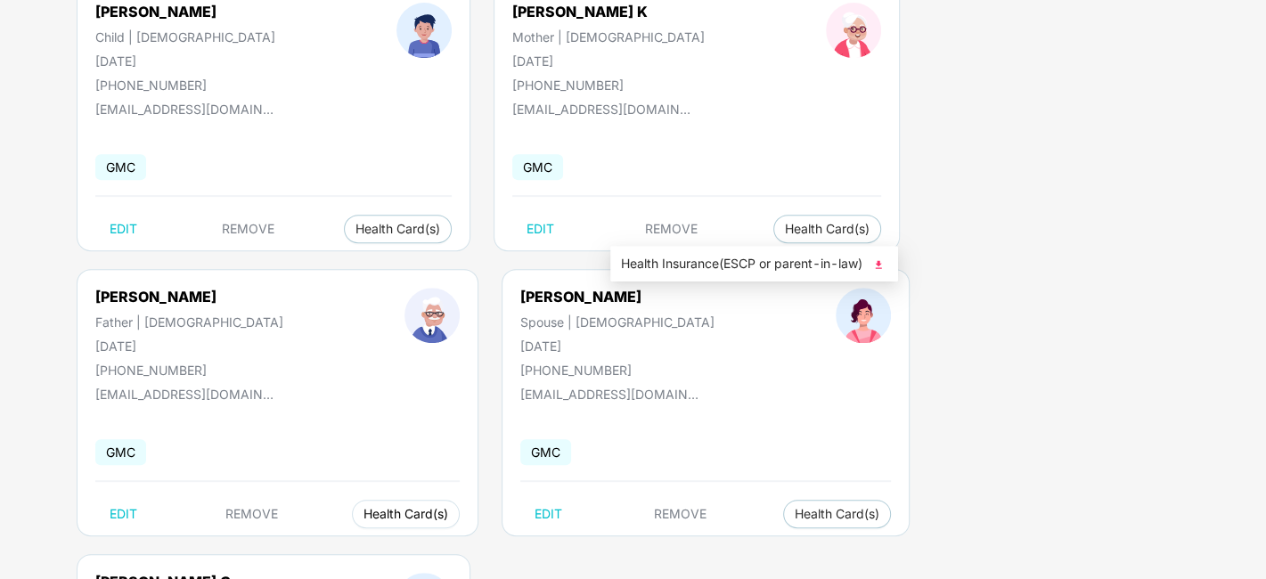
scroll to position [466, 0]
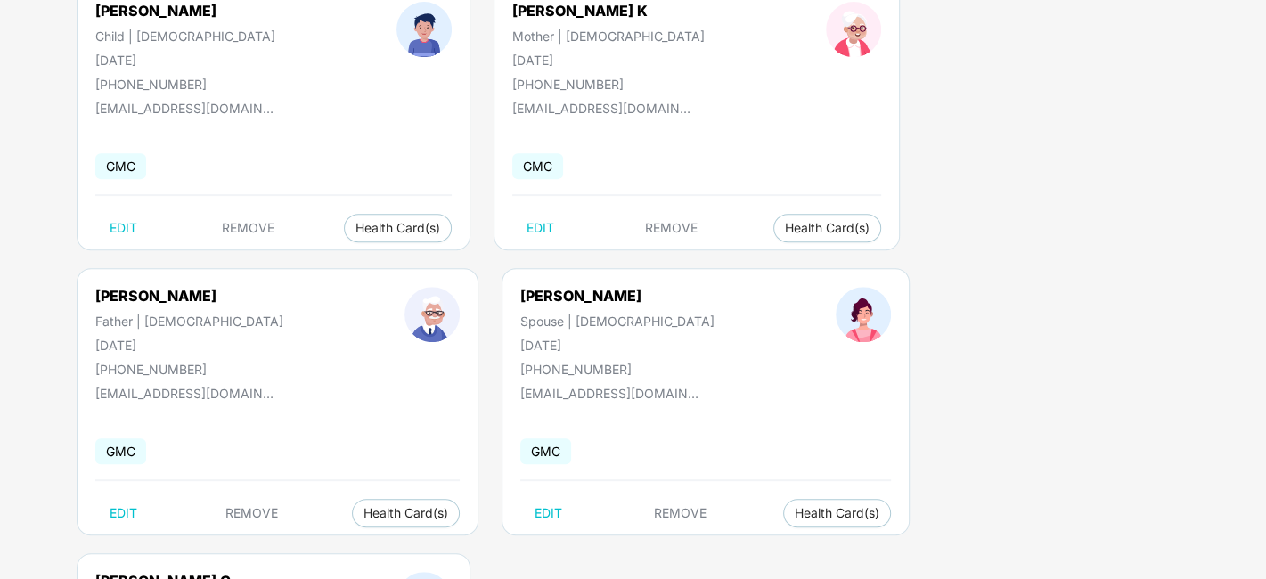
click at [342, 544] on span "Health Insurance(ESCP or parent-in-law)" at bounding box center [412, 547] width 266 height 20
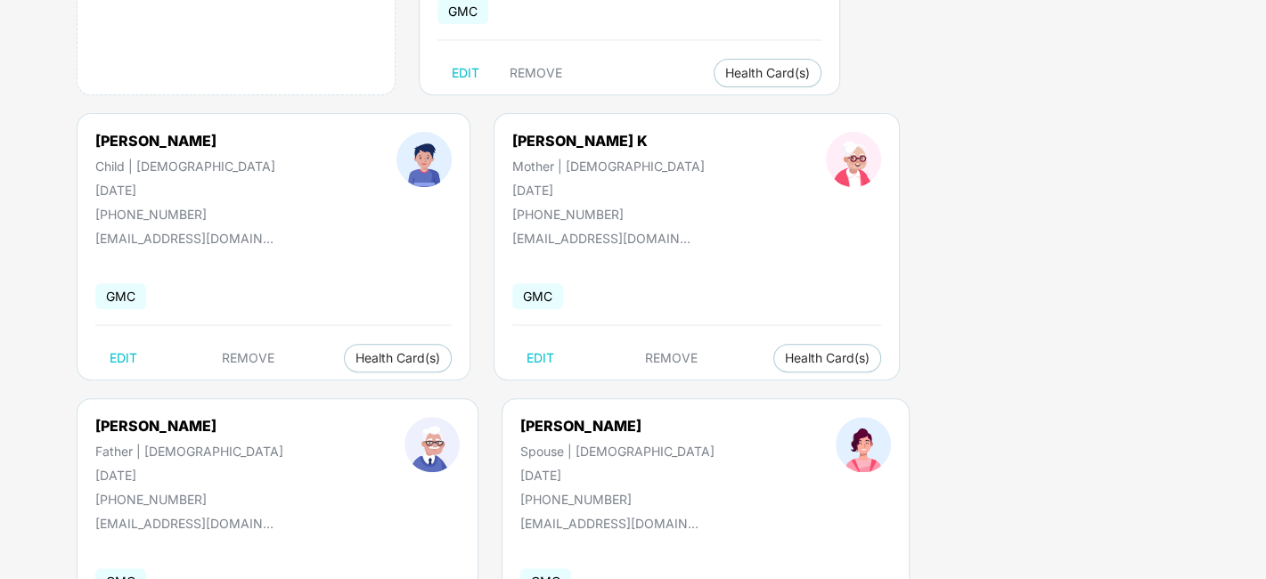
scroll to position [0, 0]
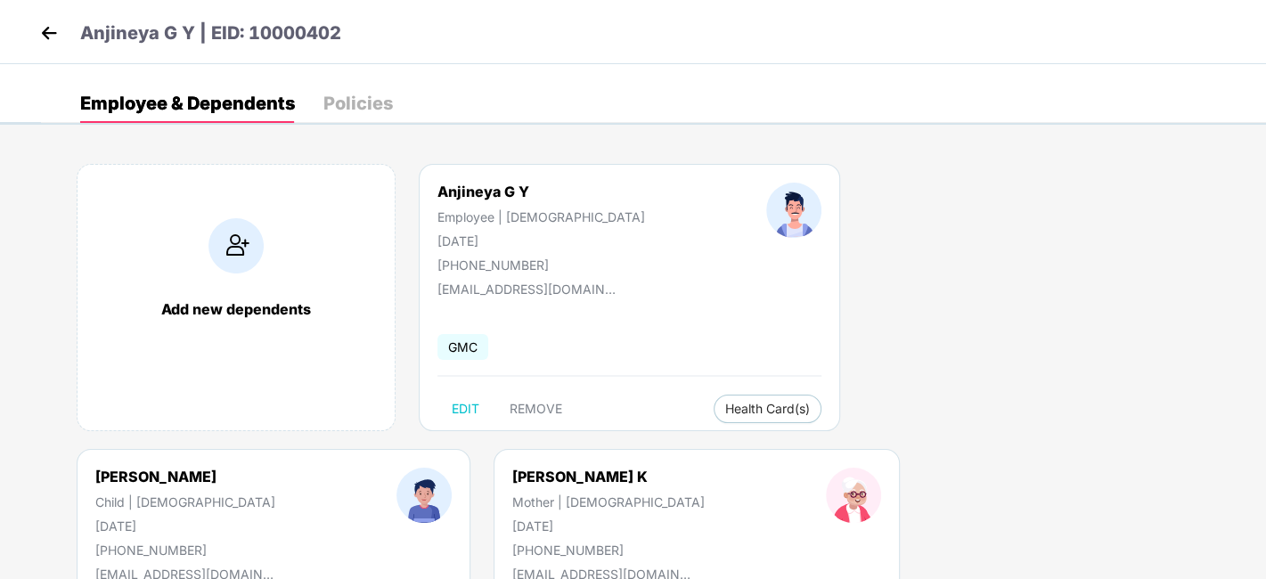
click at [52, 29] on img at bounding box center [49, 33] width 27 height 27
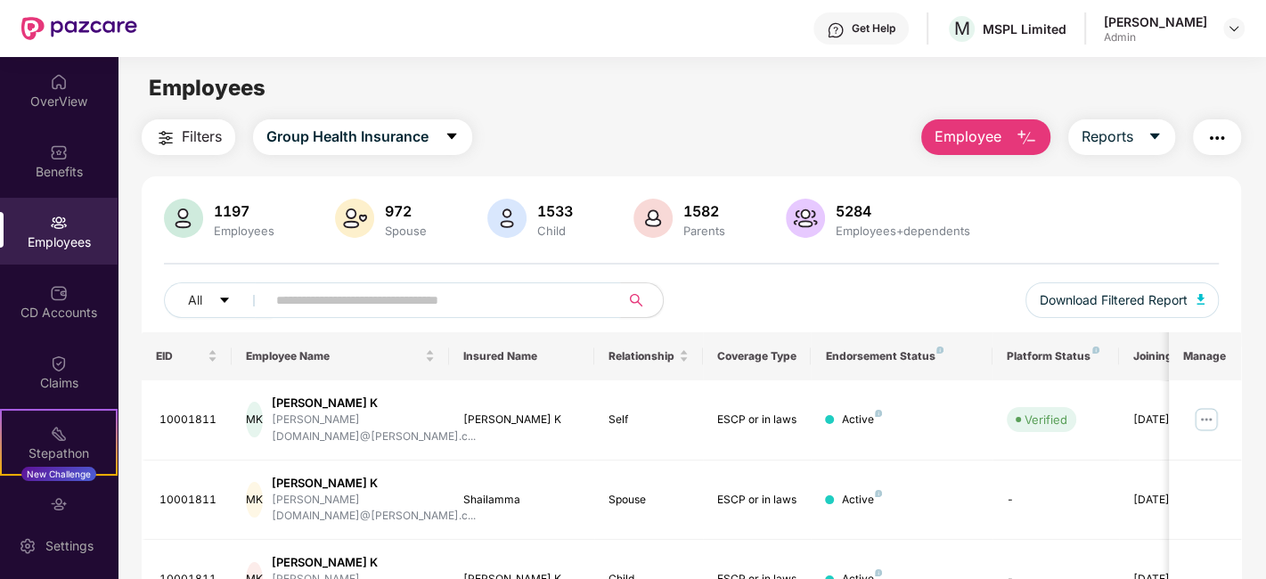
click at [478, 315] on span at bounding box center [437, 300] width 365 height 36
paste input "********"
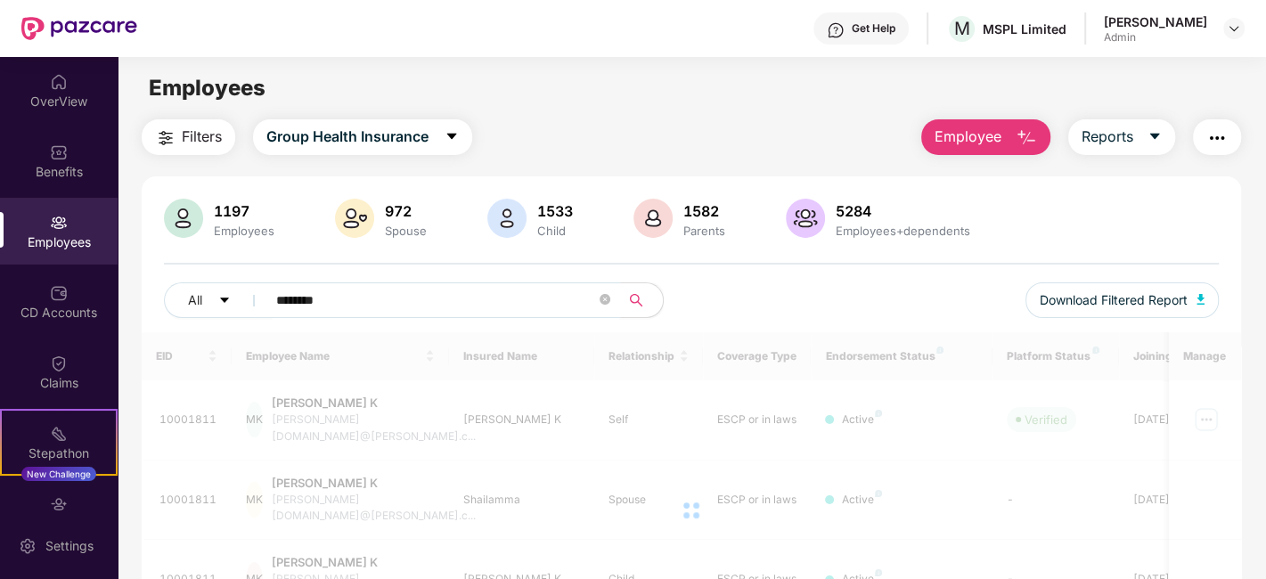
type input "********"
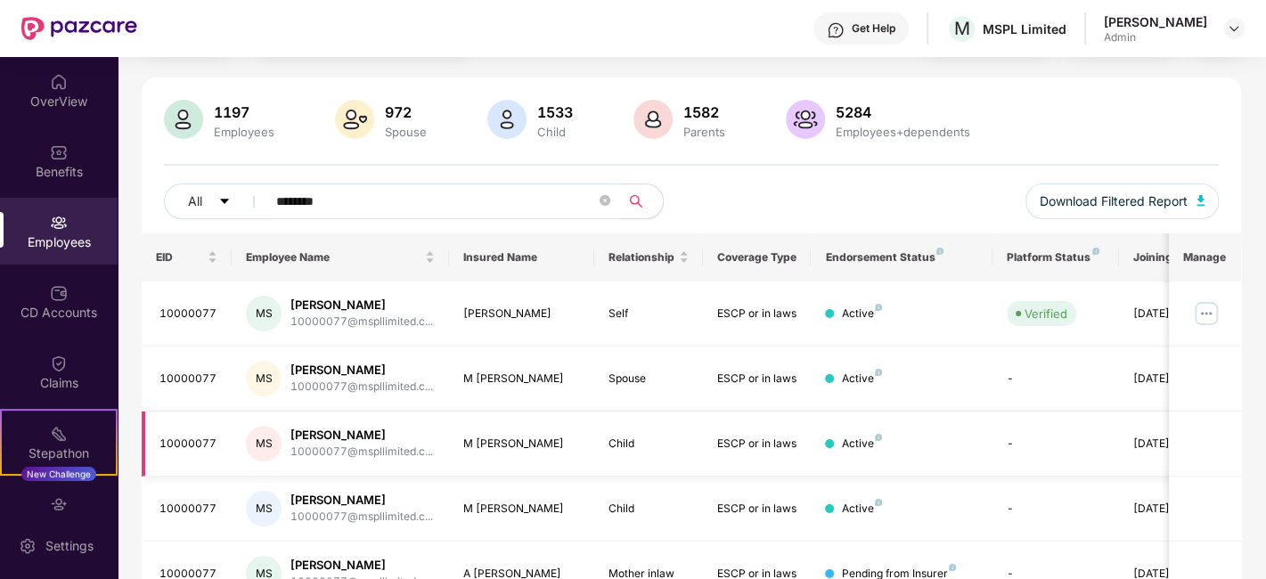
scroll to position [188, 0]
